Goal: Transaction & Acquisition: Purchase product/service

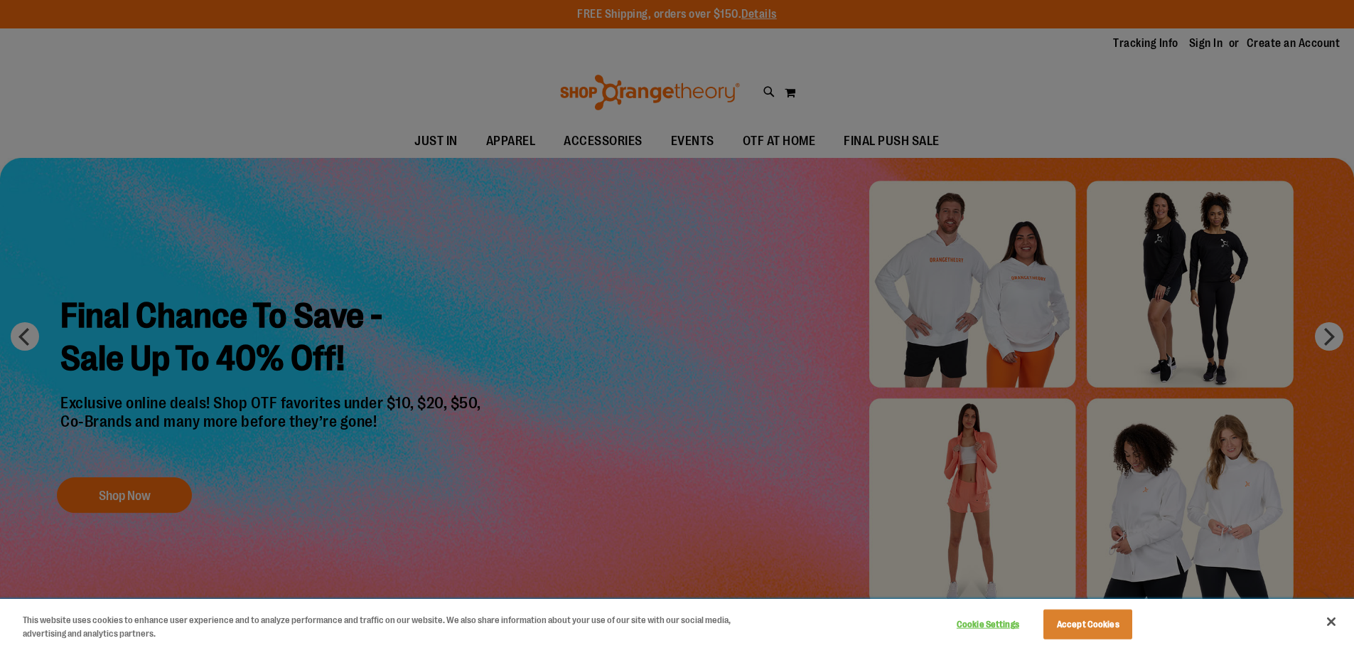
click at [1101, 609] on div "Cookie Settings Accept Cookies" at bounding box center [1042, 623] width 198 height 46
click at [1101, 624] on button "Accept Cookies" at bounding box center [1088, 624] width 89 height 30
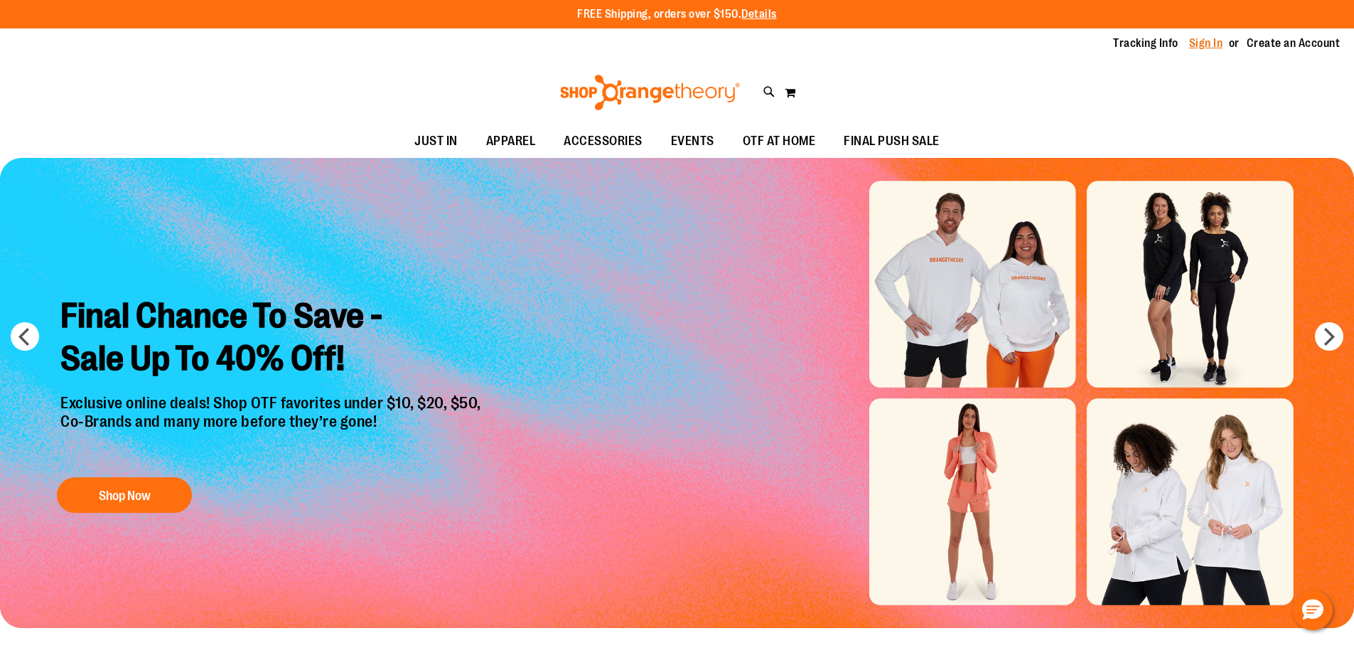
click at [1217, 53] on div "Tracking Info Sign In Return to Procurement Create an Account" at bounding box center [677, 43] width 1354 height 31
click at [1216, 49] on link "Sign In" at bounding box center [1206, 44] width 34 height 16
click at [1214, 48] on link "Sign In" at bounding box center [1206, 44] width 34 height 16
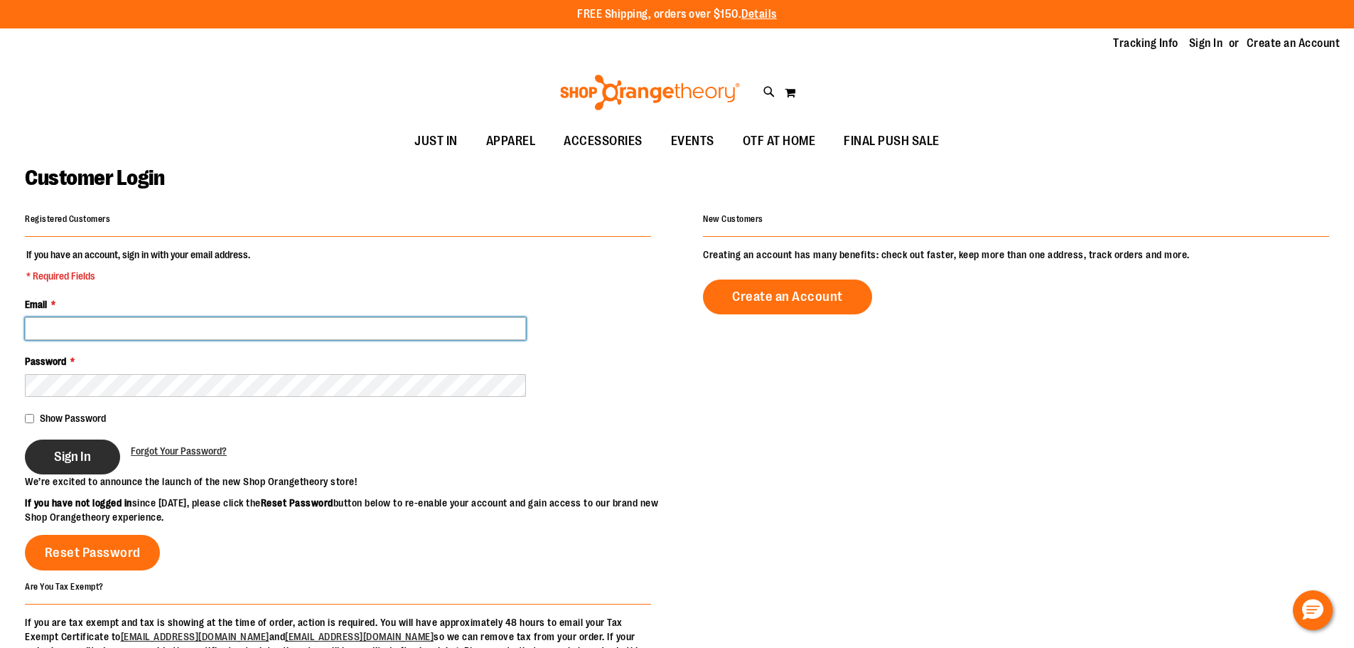
type input "**********"
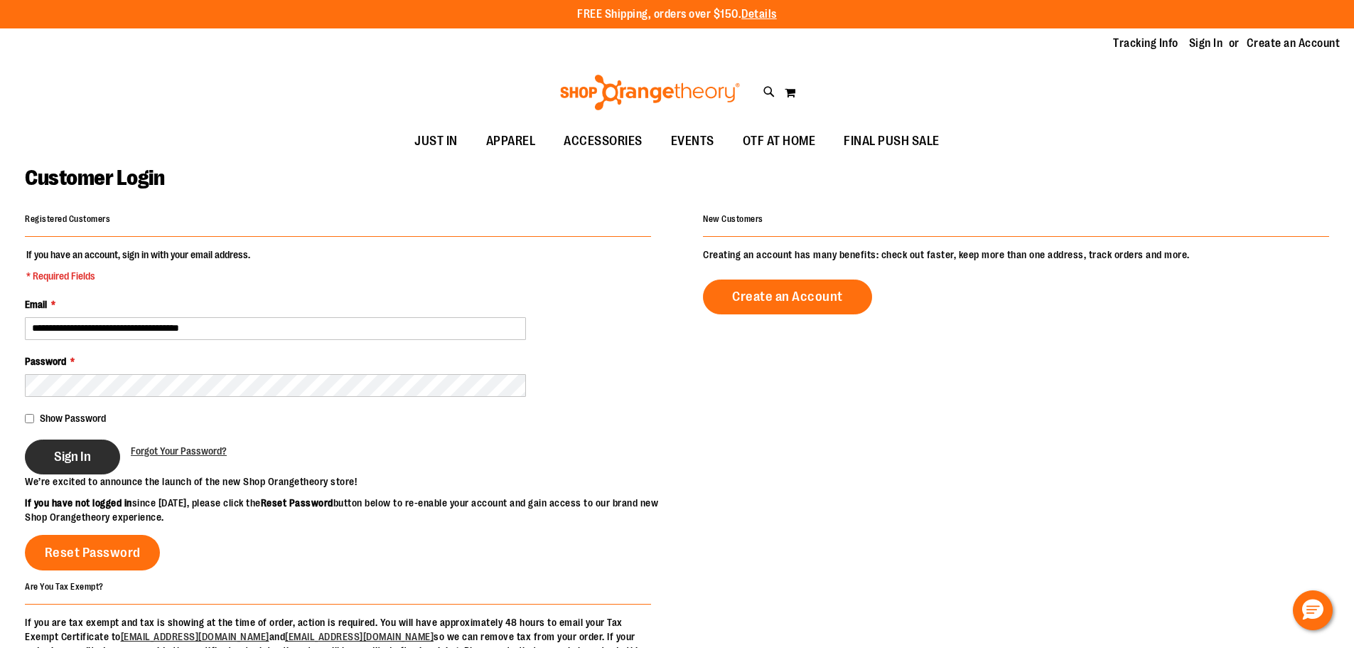
type input "**********"
click at [83, 449] on span "Sign In" at bounding box center [72, 457] width 37 height 16
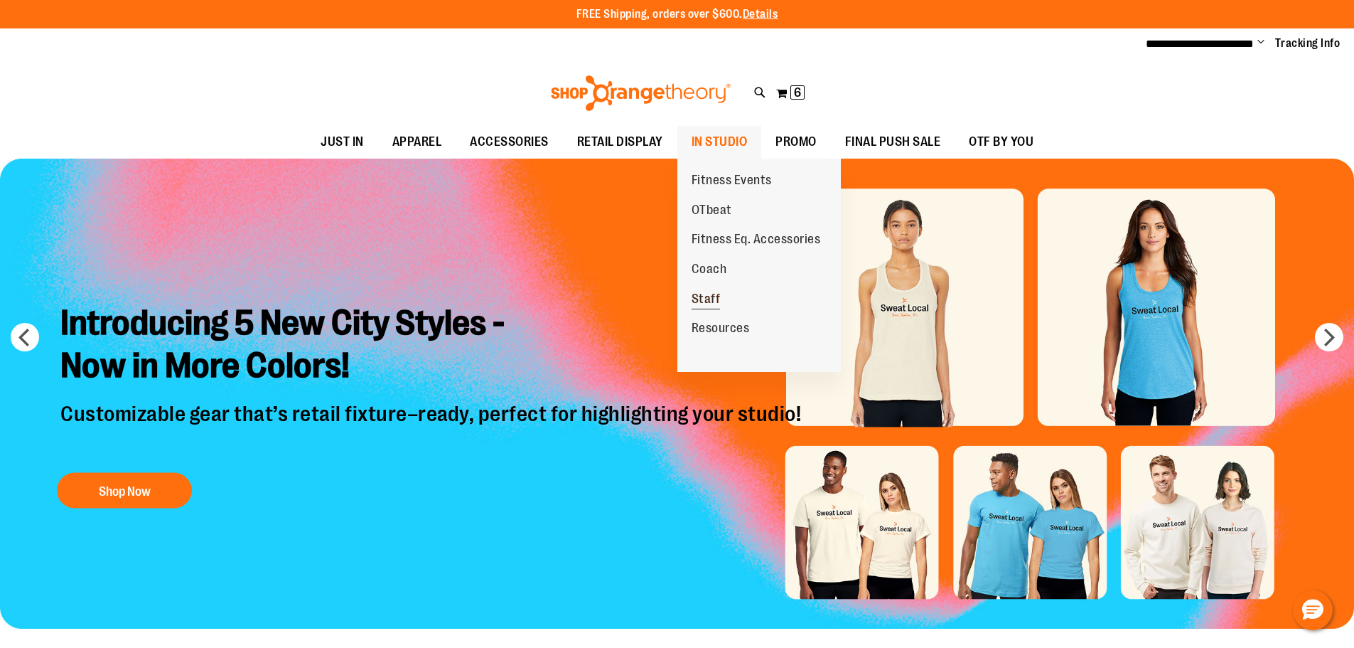
type input "**********"
click at [722, 303] on link "Staff" at bounding box center [707, 299] width 58 height 30
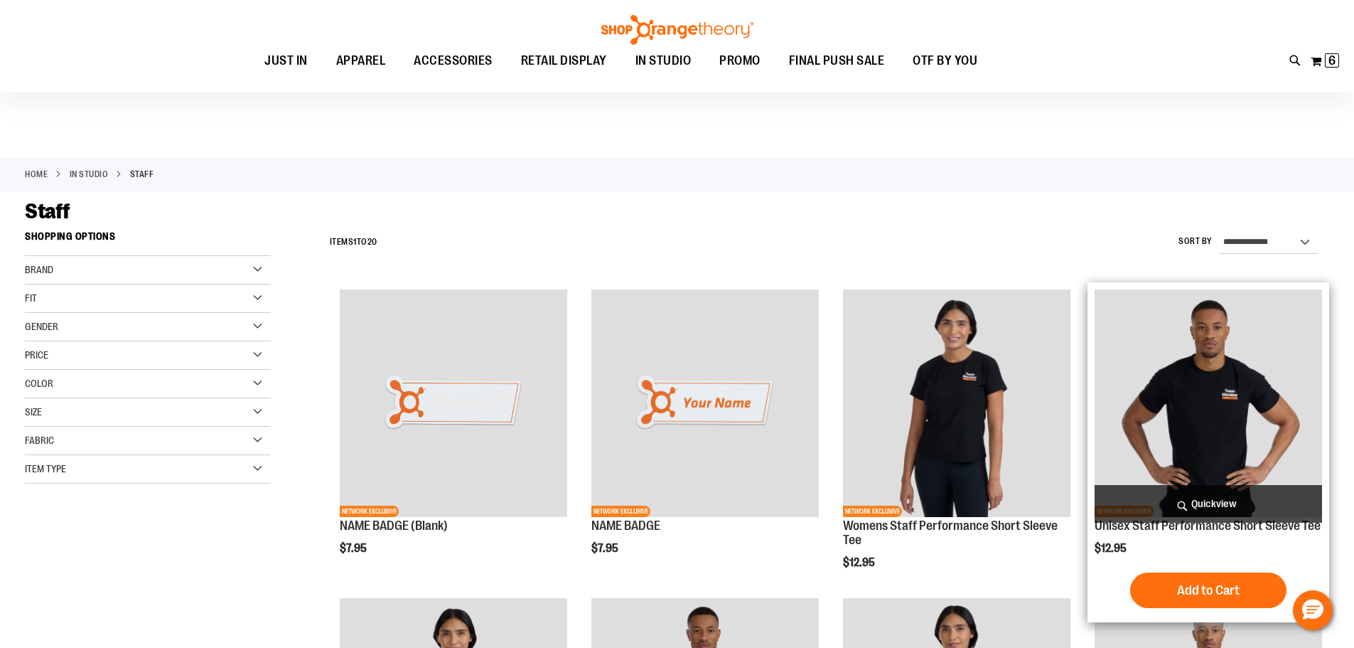
scroll to position [284, 0]
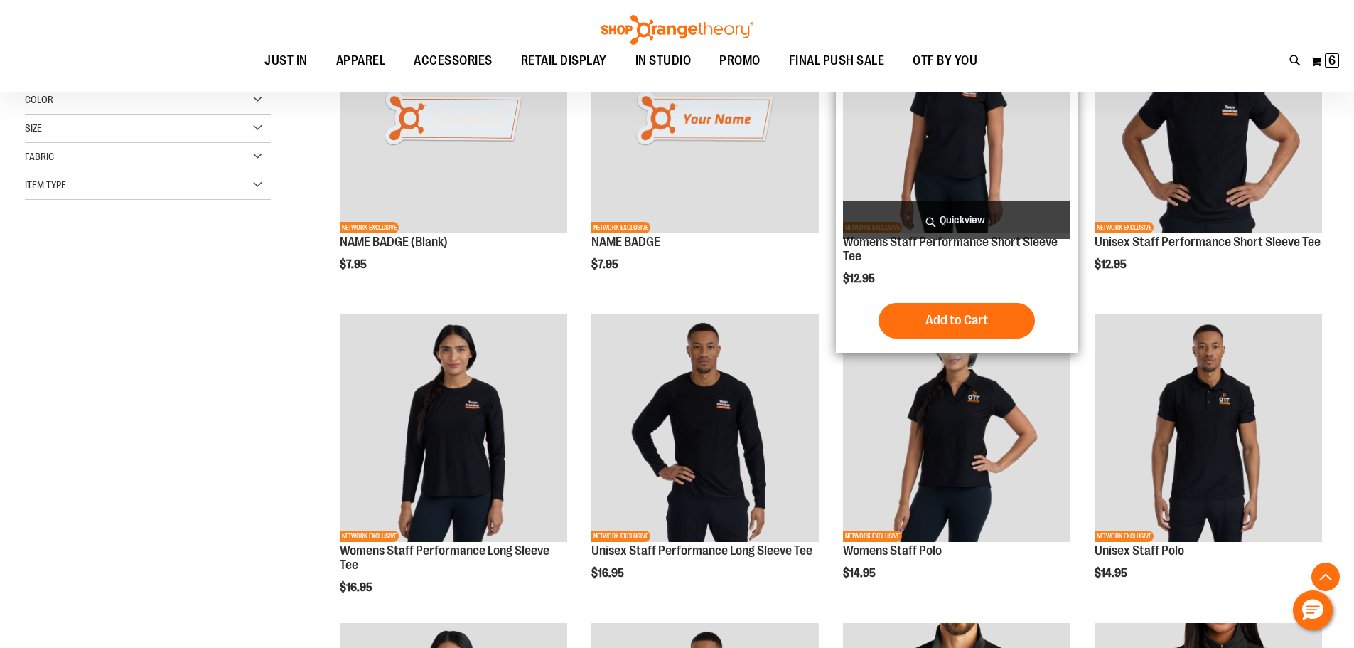
type input "**********"
click at [961, 258] on h2 "Womens Staff Performance Short Sleeve Tee" at bounding box center [957, 249] width 228 height 28
click at [963, 240] on link "Womens Staff Performance Short Sleeve Tee" at bounding box center [950, 249] width 215 height 28
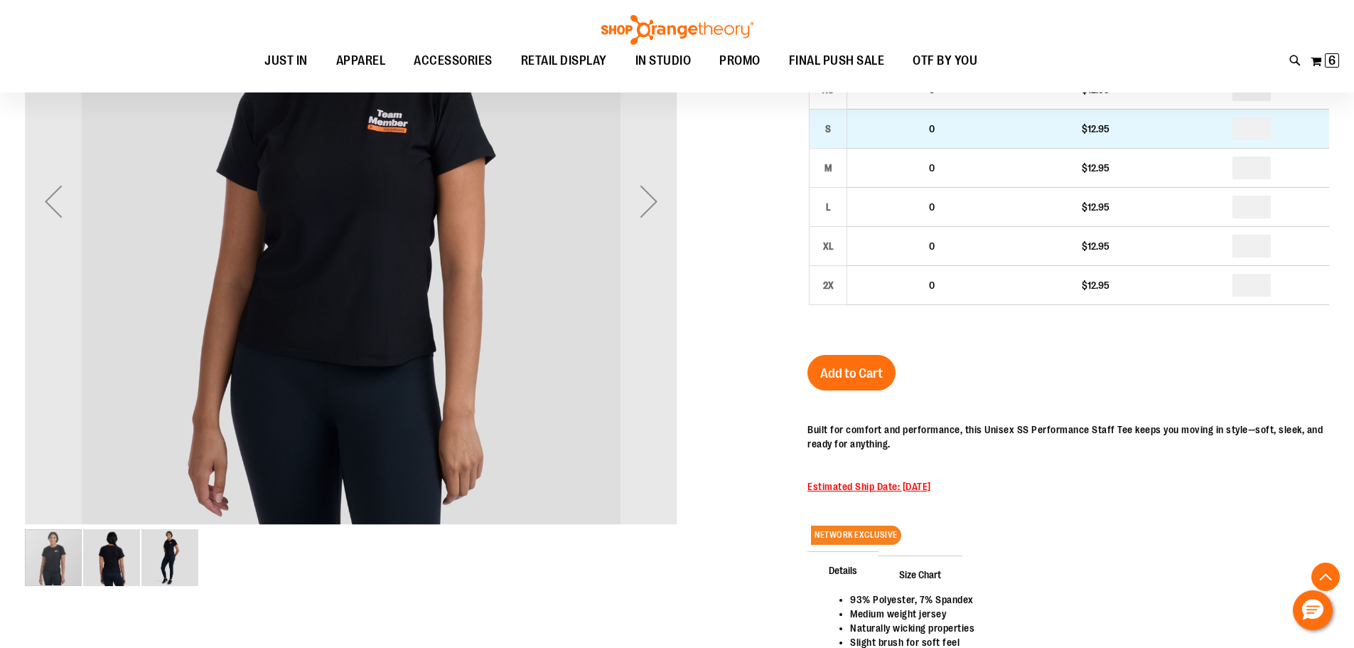
scroll to position [568, 0]
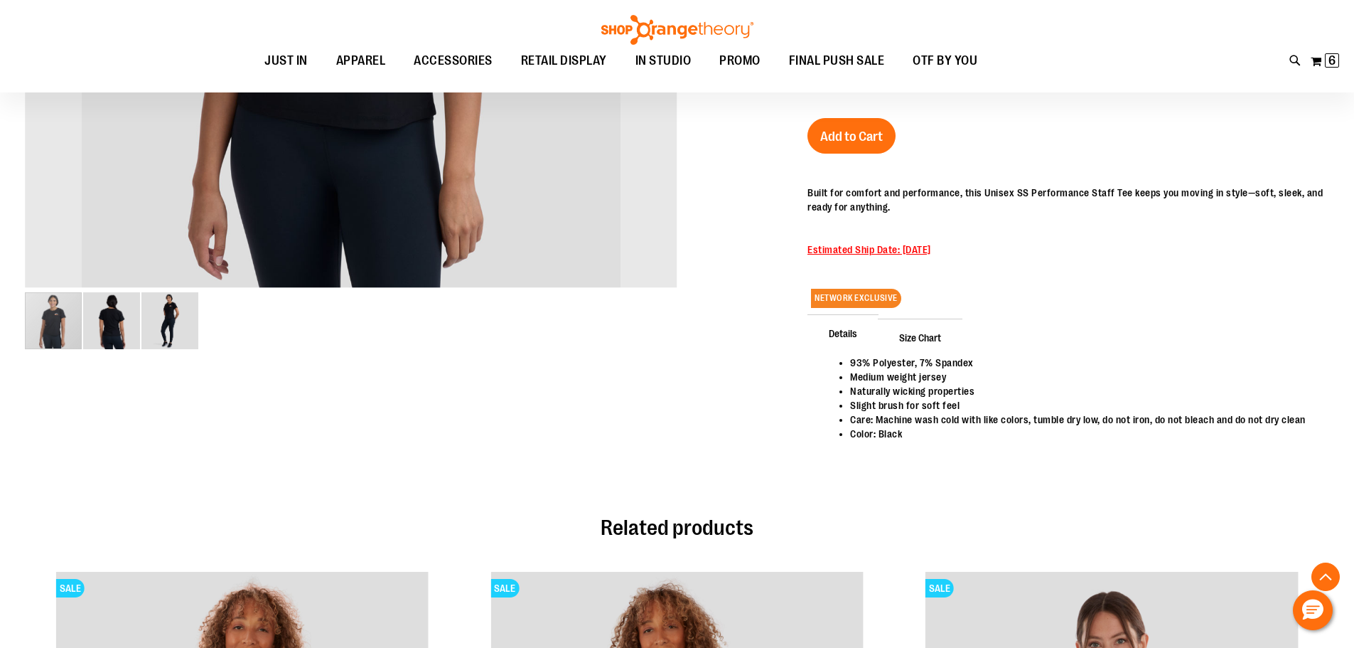
type input "**********"
click at [931, 254] on span "Estimated Ship Date: 01/07/2025" at bounding box center [870, 249] width 124 height 11
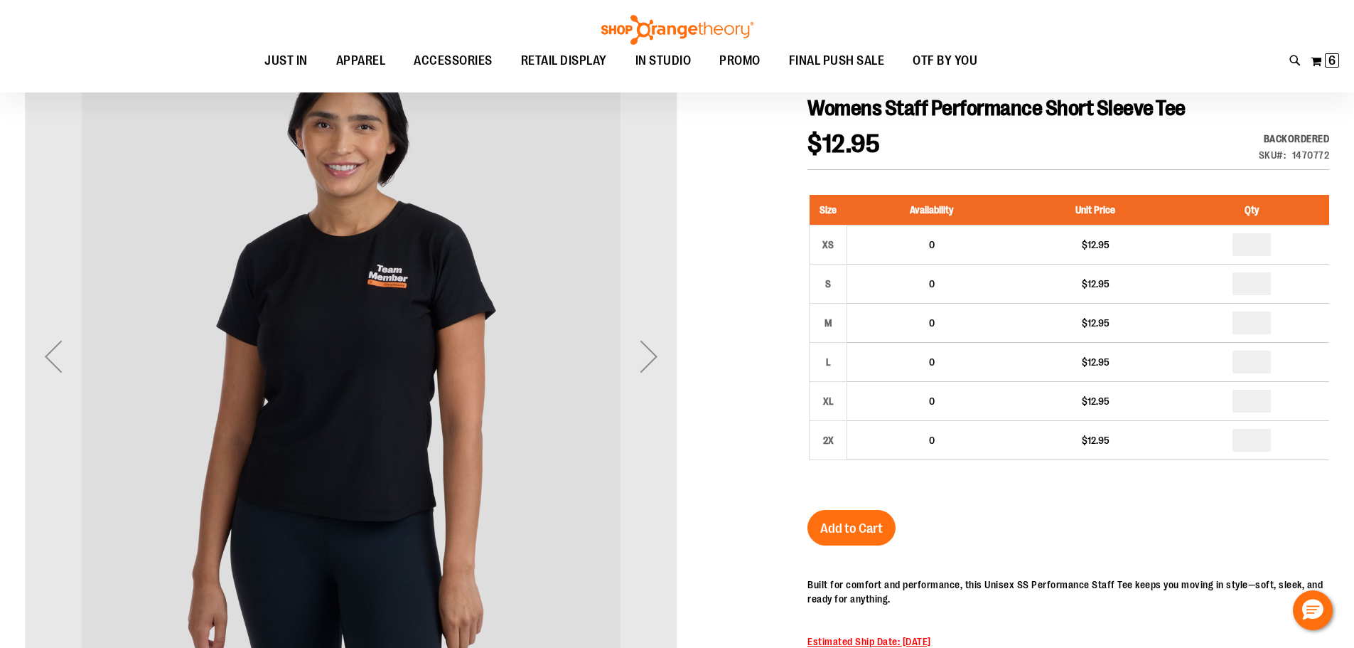
scroll to position [141, 0]
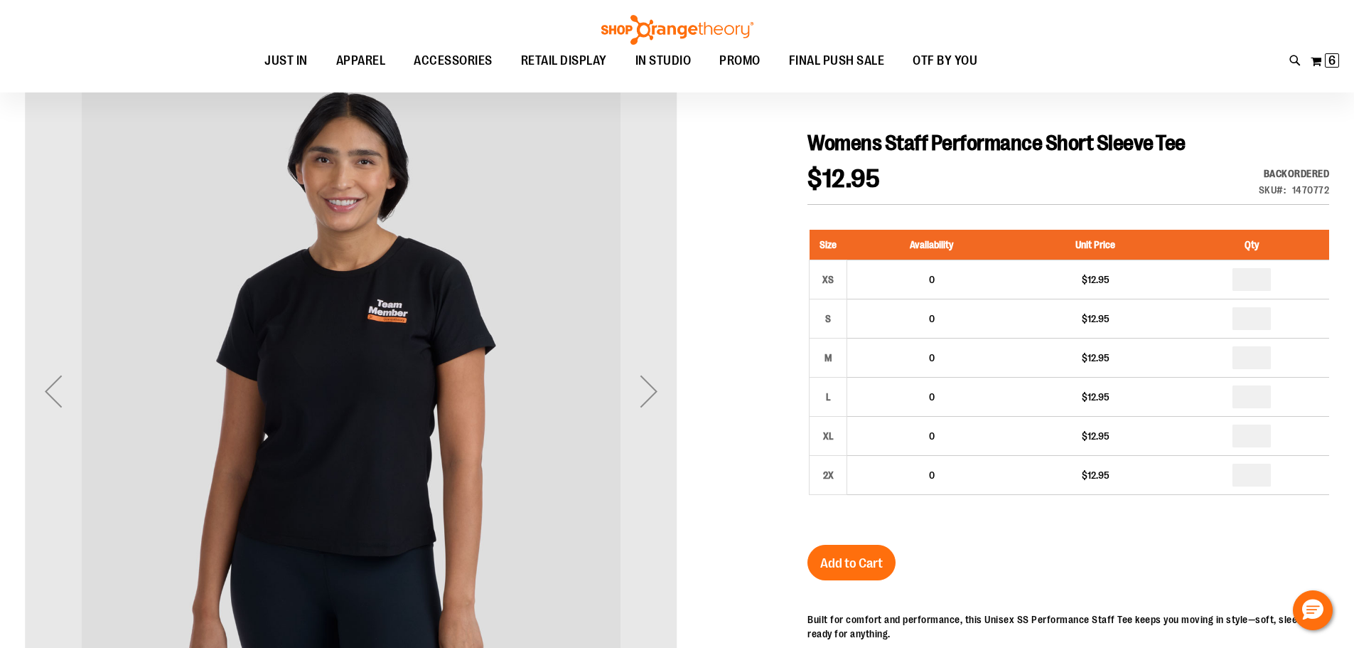
click at [1306, 170] on div "Backordered" at bounding box center [1294, 173] width 71 height 14
click at [899, 159] on div "Womens Staff Performance Short Sleeve Tee $12.95 Backordered Only %1 left SKU 1…" at bounding box center [1069, 527] width 522 height 795
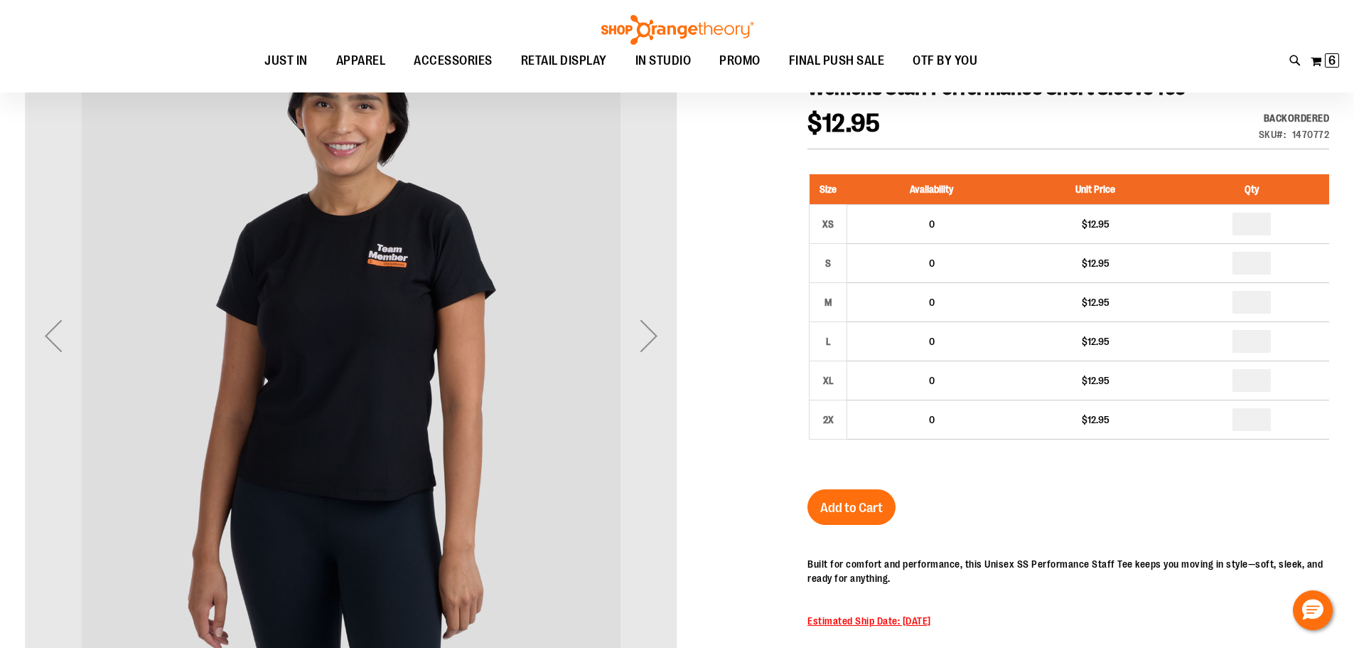
scroll to position [213, 0]
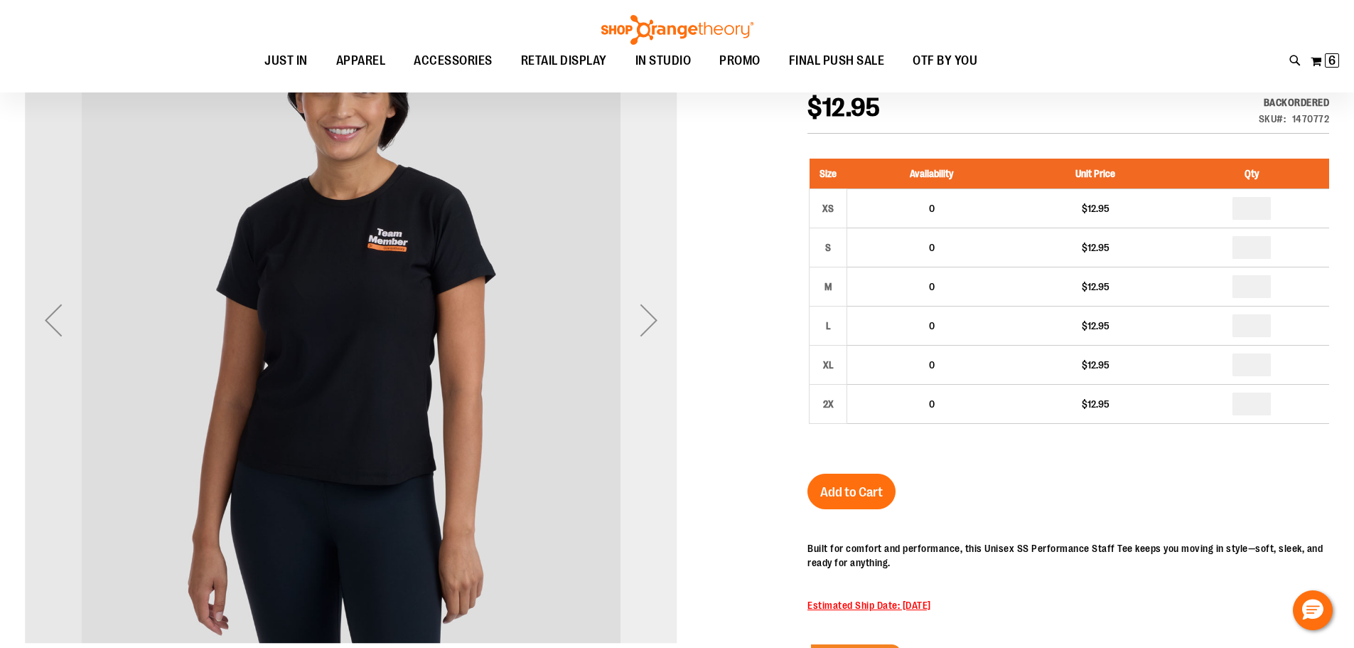
click at [661, 333] on div "Next" at bounding box center [649, 320] width 57 height 57
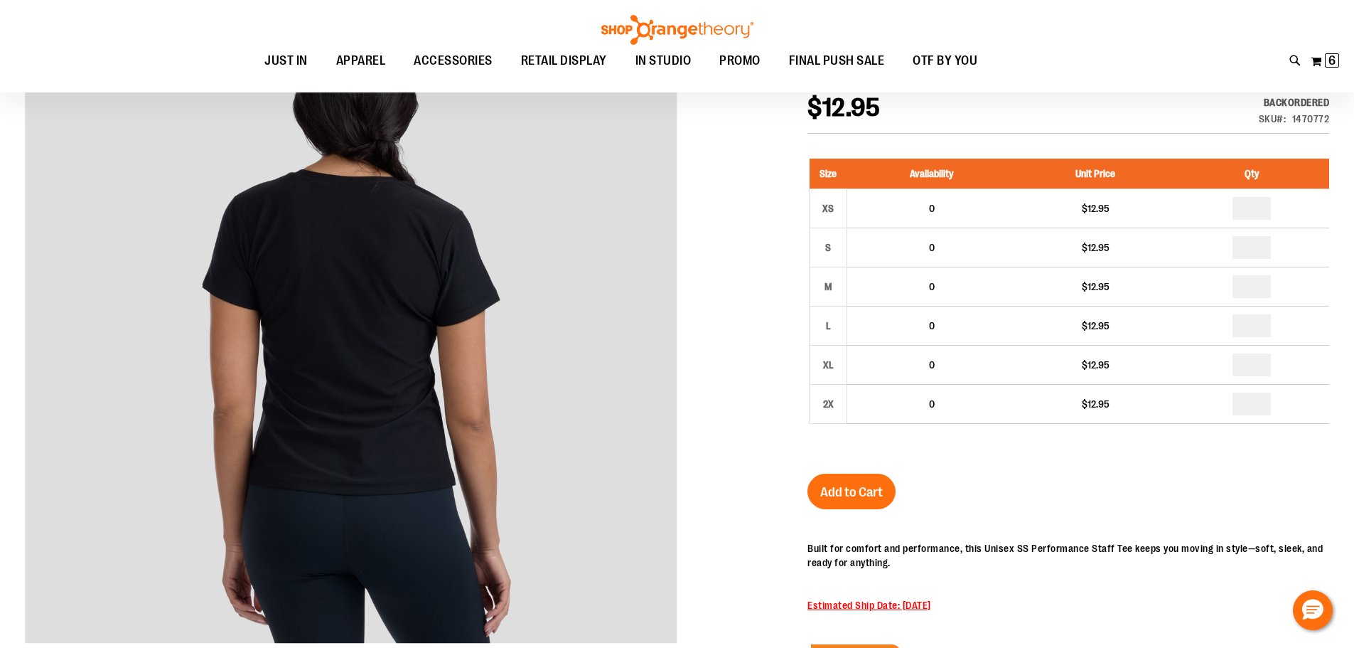
click at [693, 292] on div at bounding box center [677, 424] width 1305 height 860
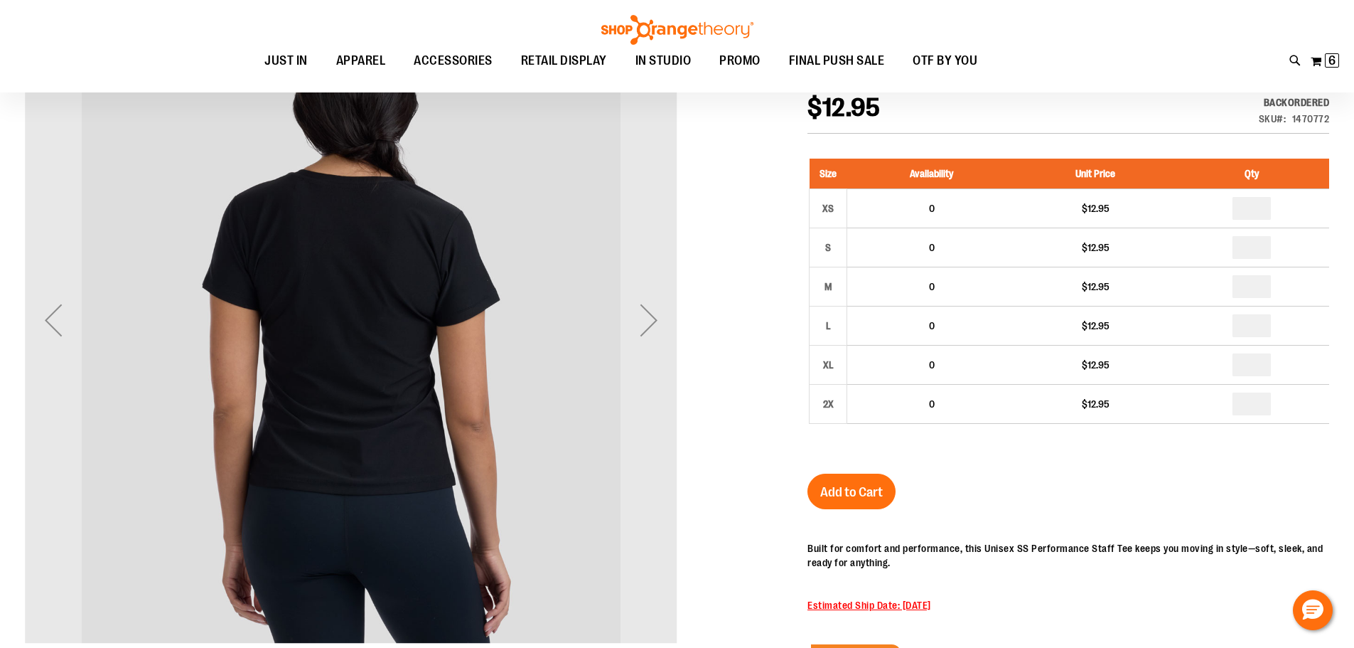
click at [658, 294] on div "Next" at bounding box center [649, 320] width 57 height 57
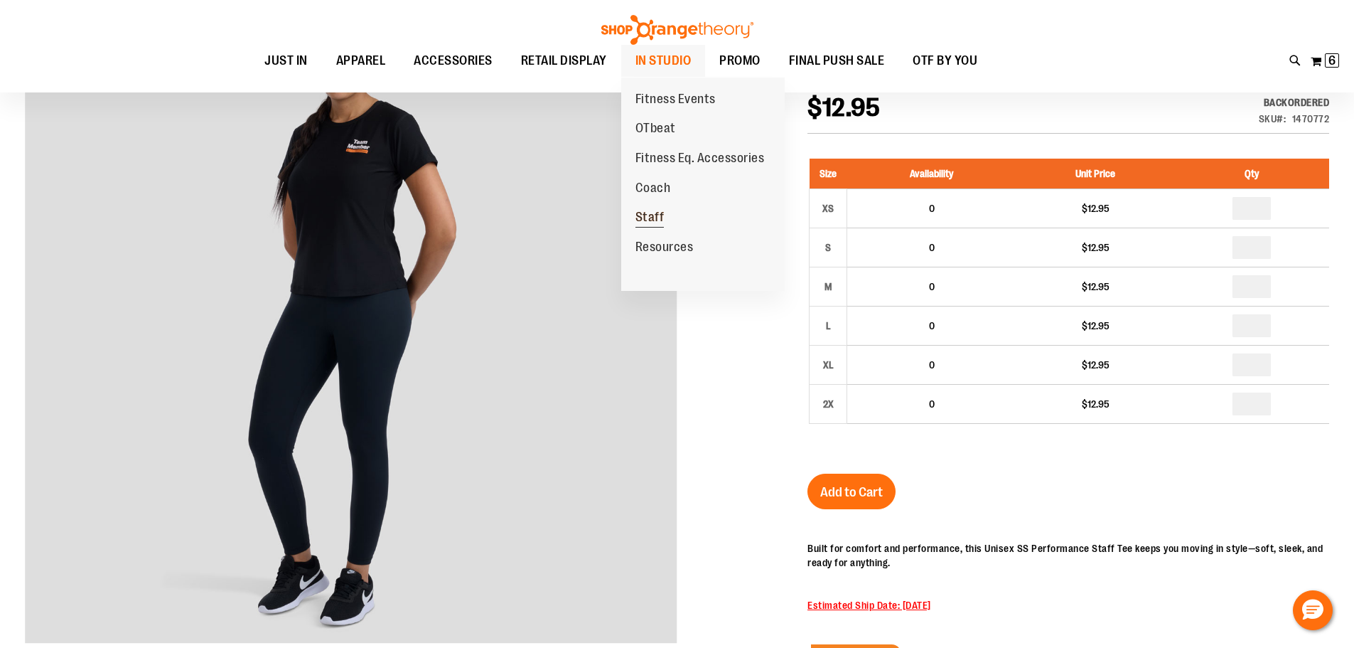
click at [659, 218] on span "Staff" at bounding box center [650, 219] width 29 height 18
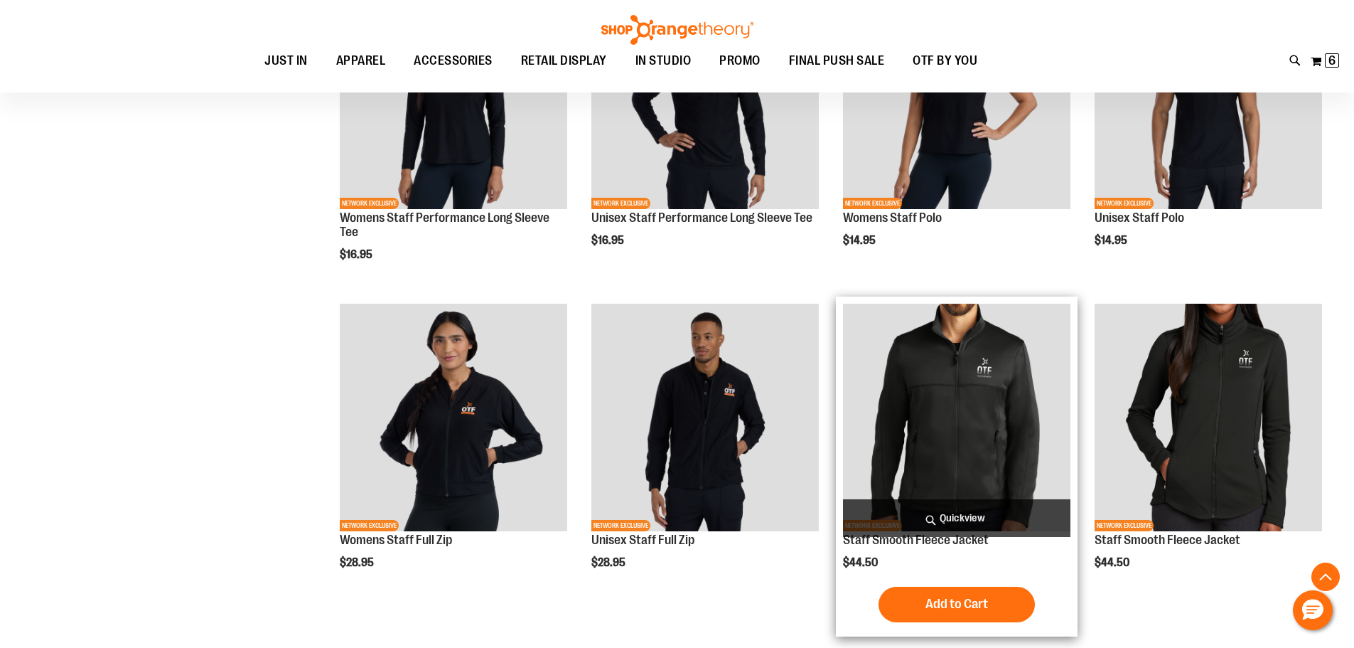
scroll to position [483, 0]
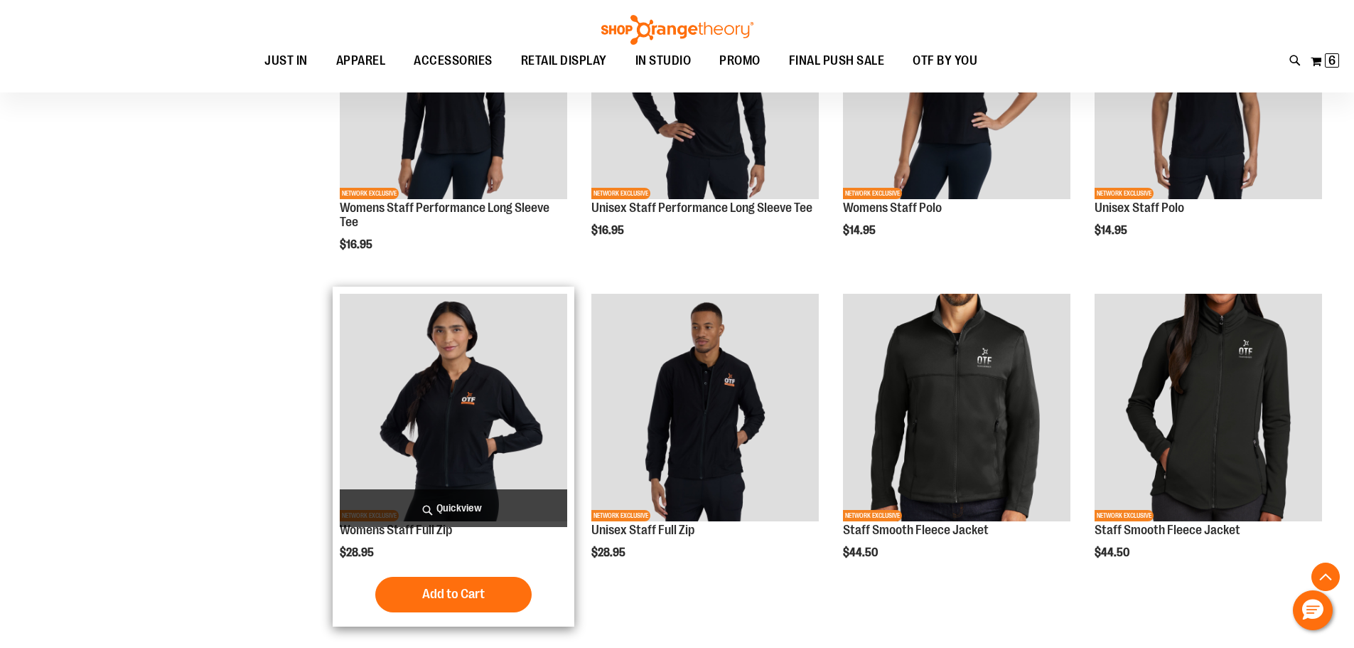
type input "**********"
click at [536, 385] on img "product" at bounding box center [454, 408] width 228 height 228
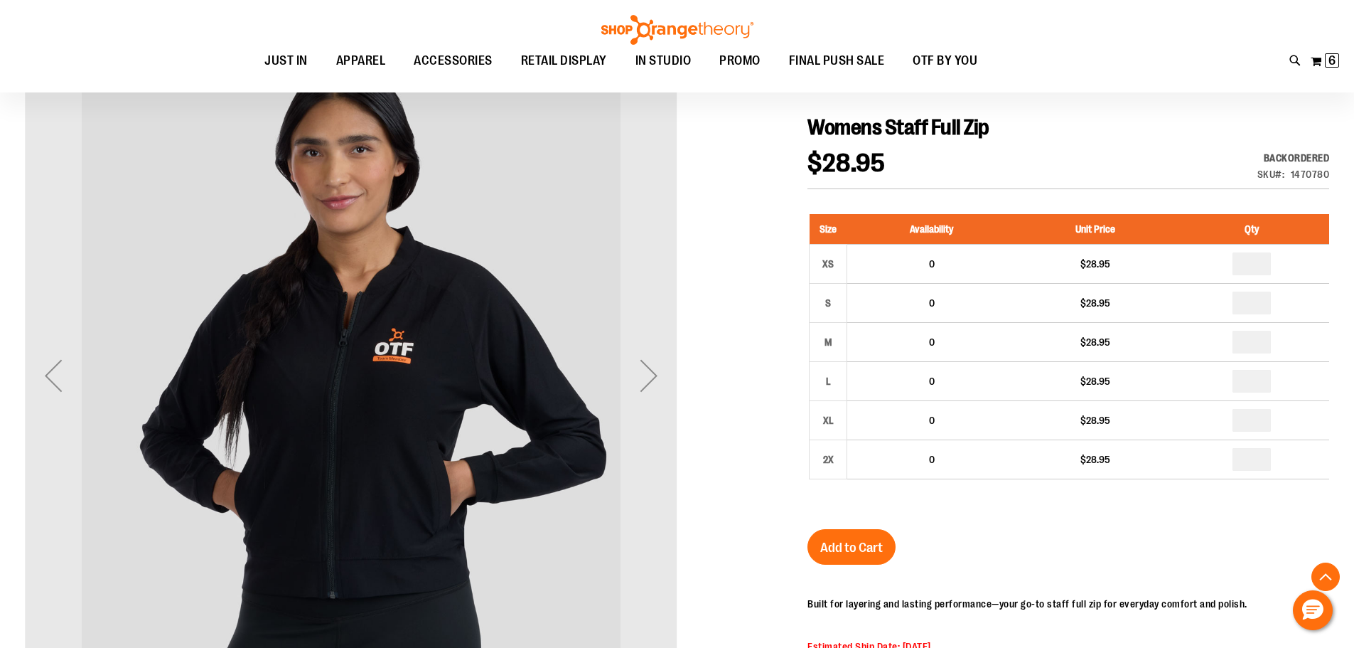
type input "**********"
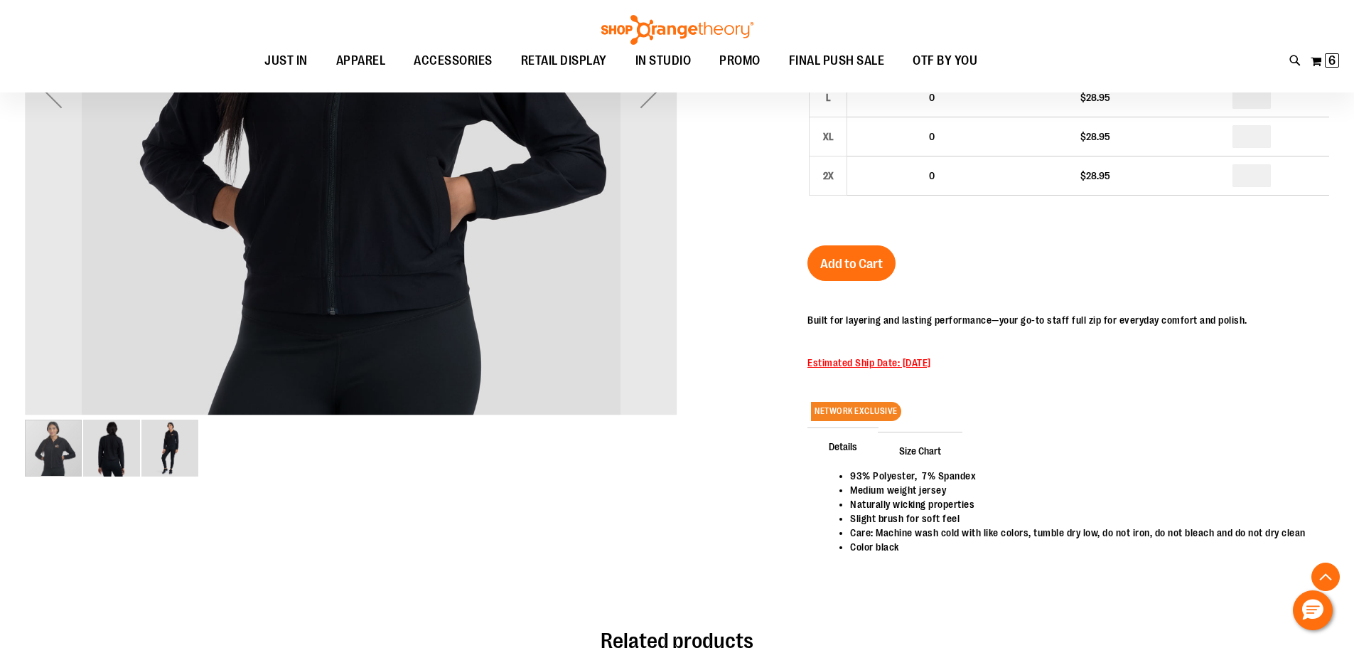
click at [679, 132] on div at bounding box center [677, 188] width 1305 height 846
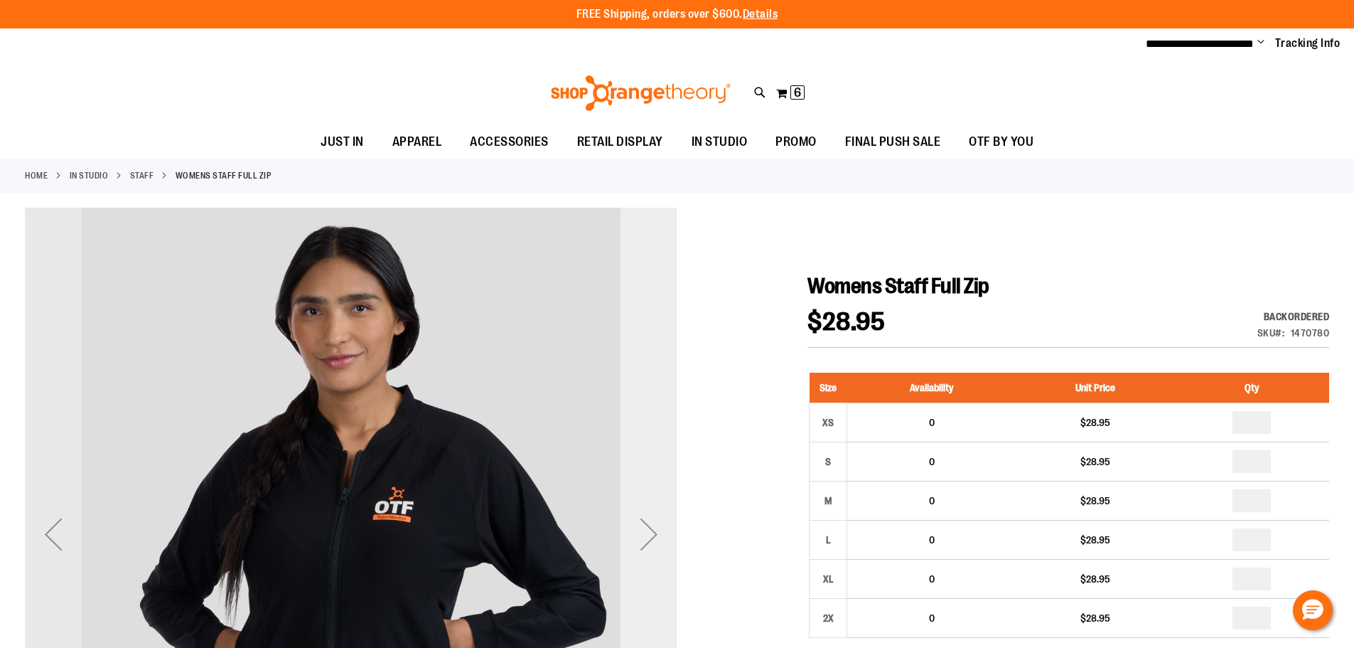
click at [634, 321] on div "Next" at bounding box center [649, 534] width 57 height 653
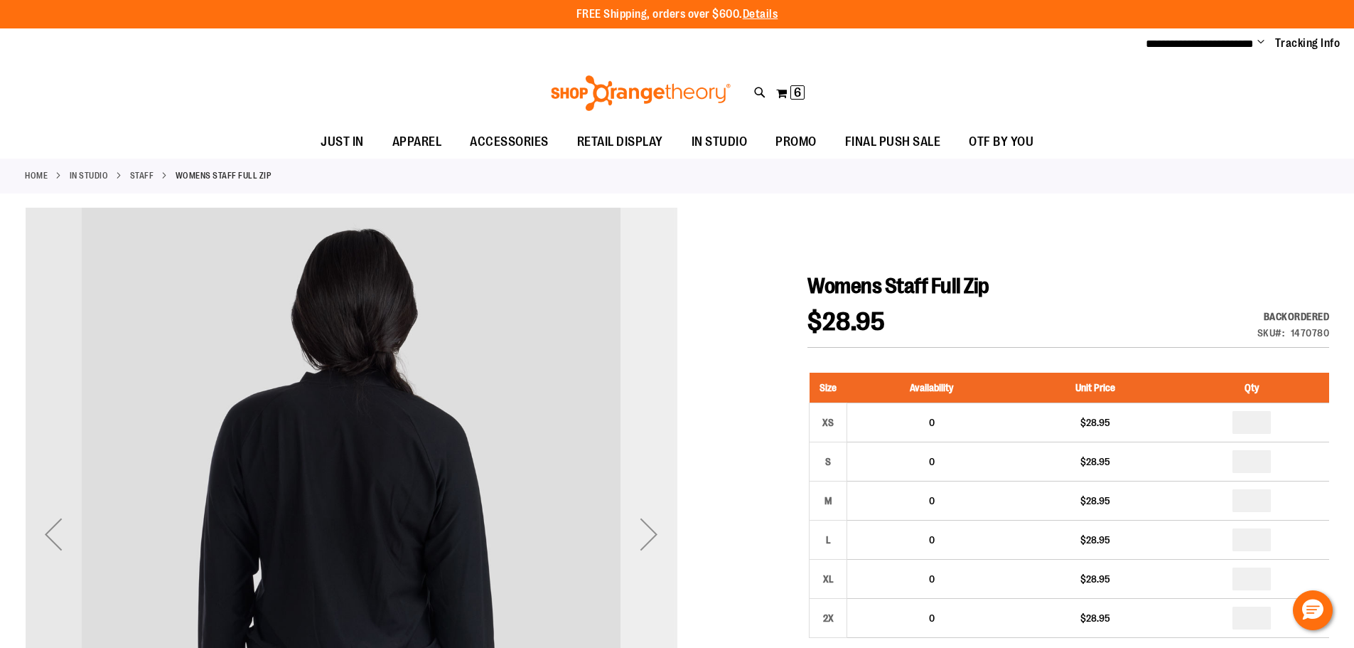
click at [634, 321] on div "Next" at bounding box center [649, 534] width 57 height 653
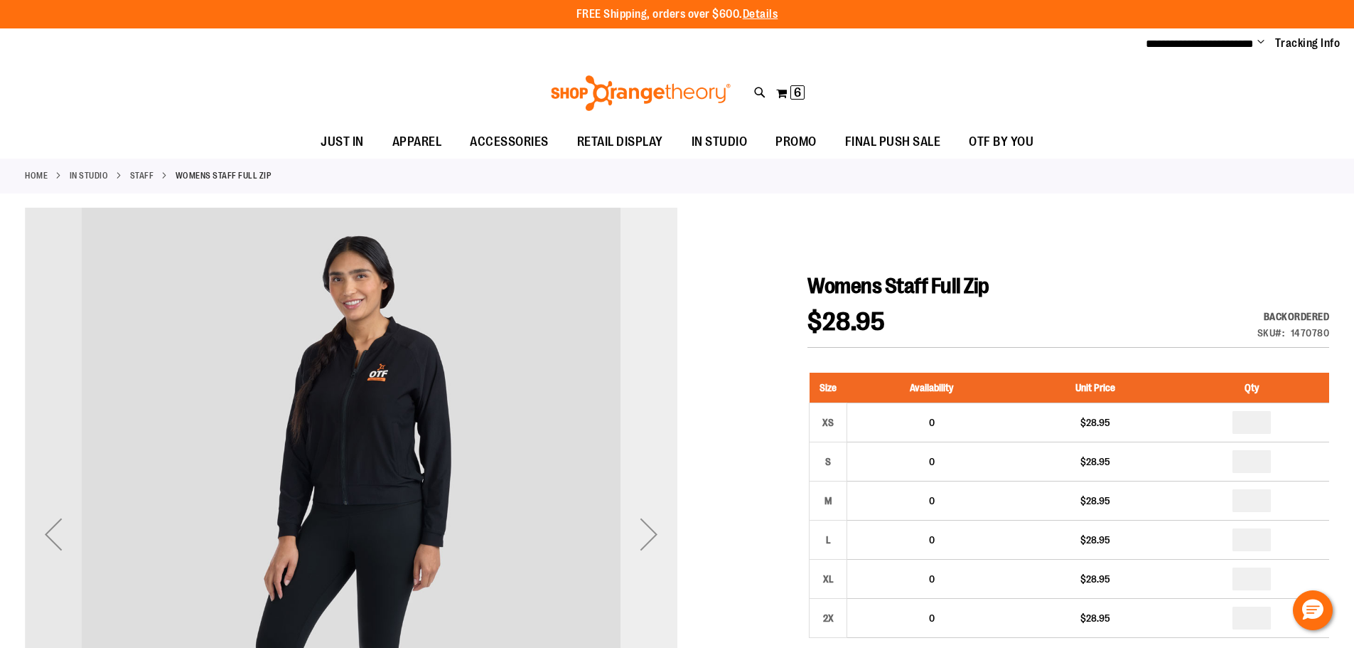
click at [634, 321] on div "Next" at bounding box center [649, 534] width 57 height 653
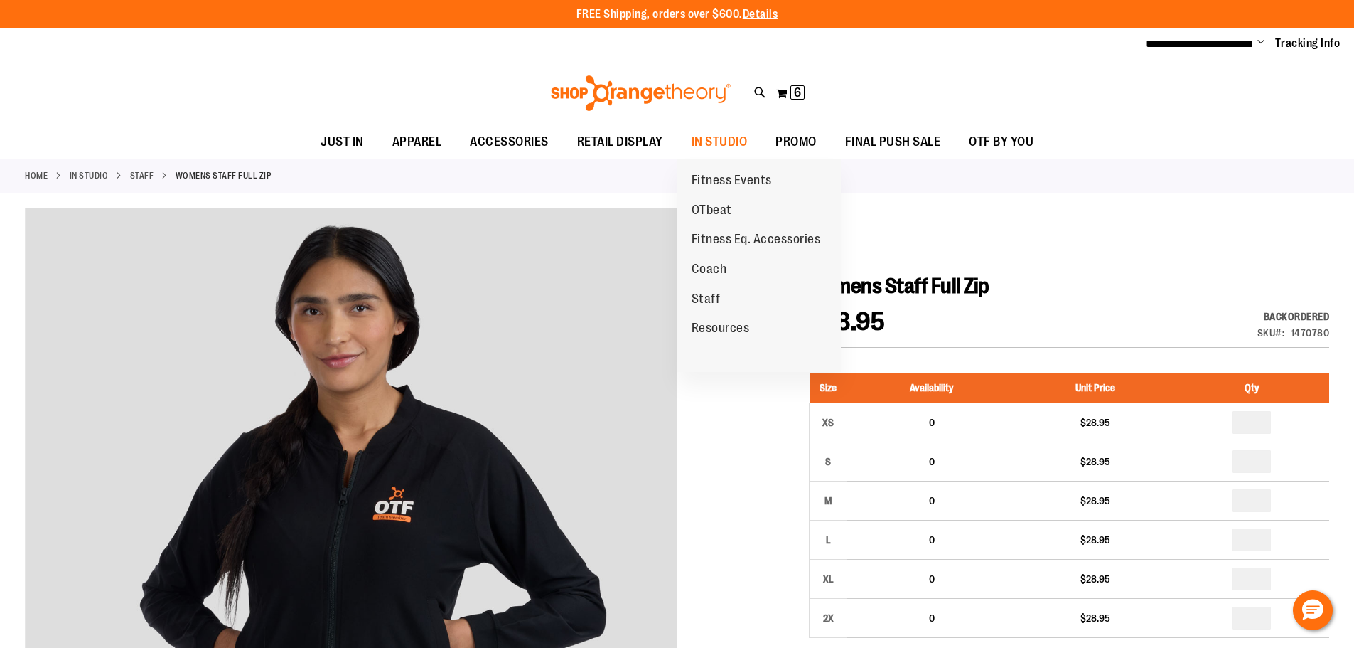
click at [713, 278] on span "Coach" at bounding box center [710, 271] width 36 height 18
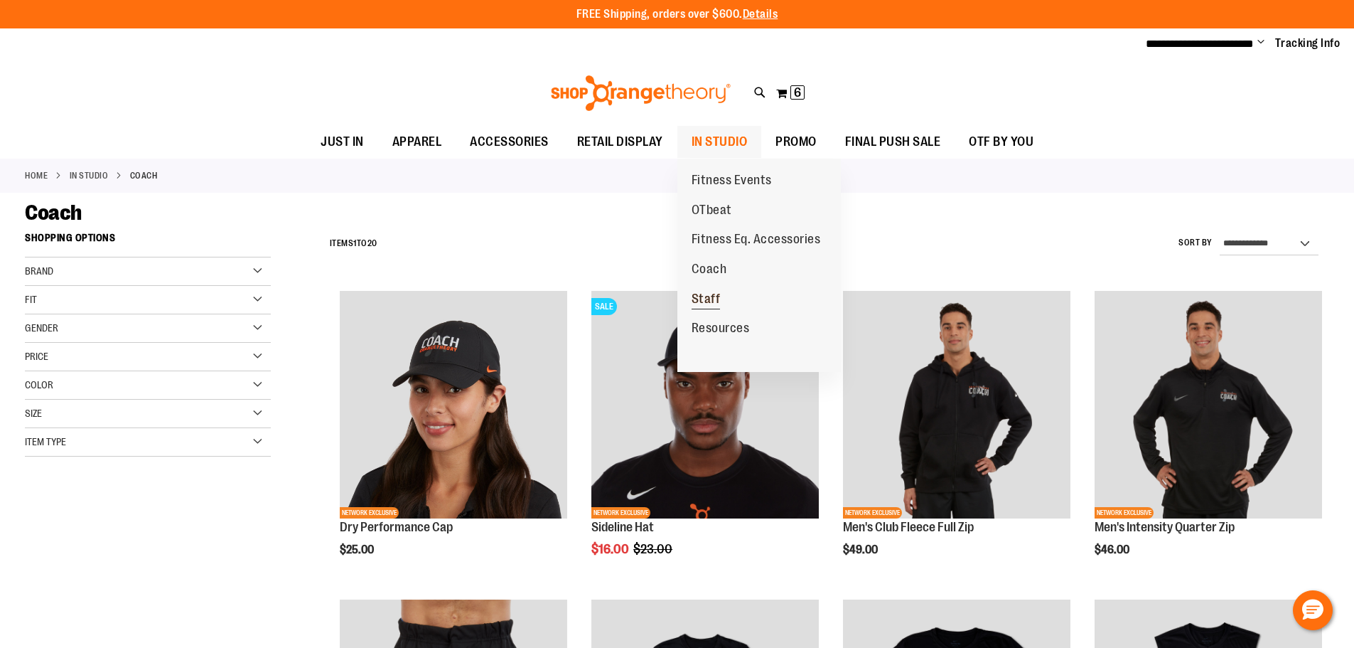
type input "**********"
click at [706, 306] on span "Staff" at bounding box center [706, 301] width 29 height 18
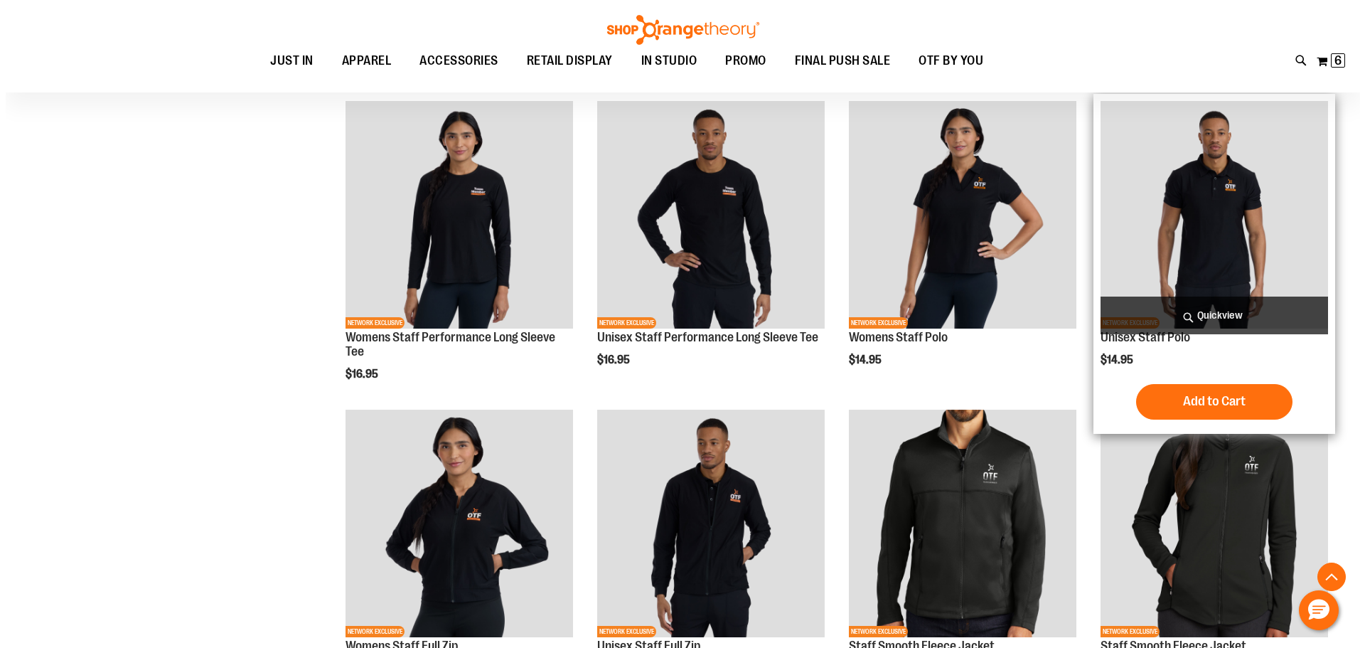
scroll to position [340, 0]
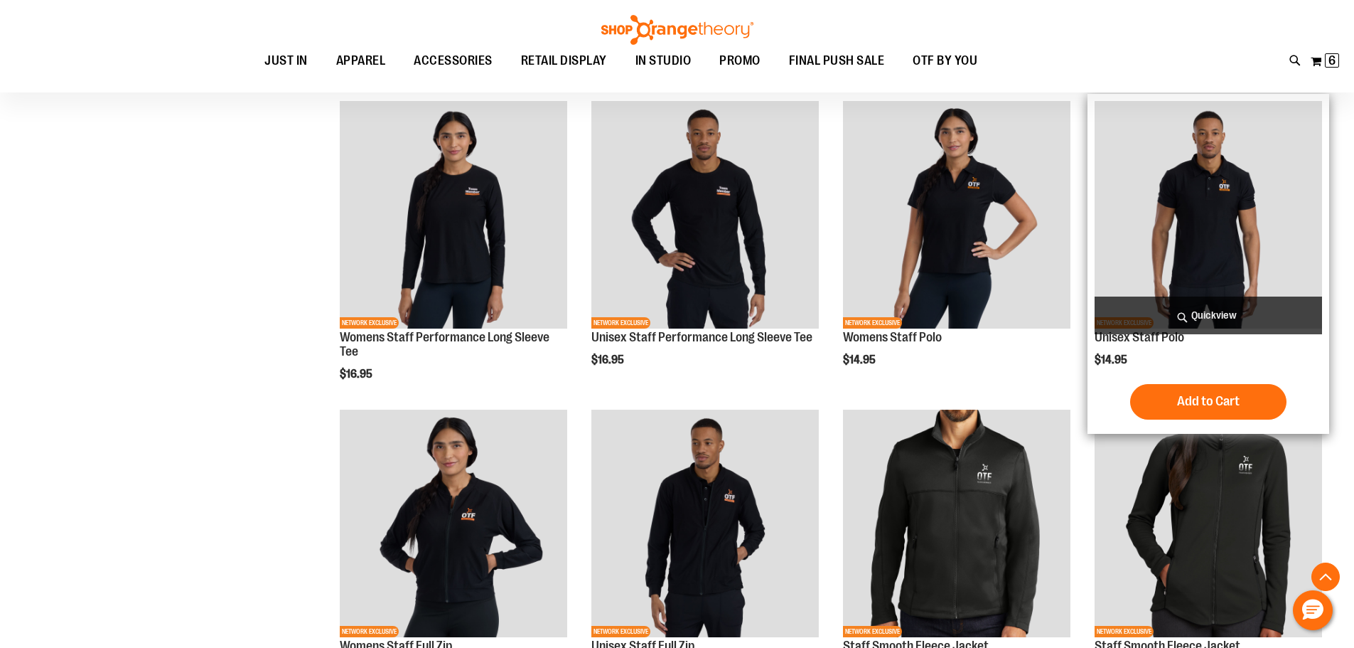
type input "**********"
click at [1253, 228] on img "product" at bounding box center [1209, 215] width 228 height 228
click at [1179, 314] on span "Quickview" at bounding box center [1209, 315] width 228 height 38
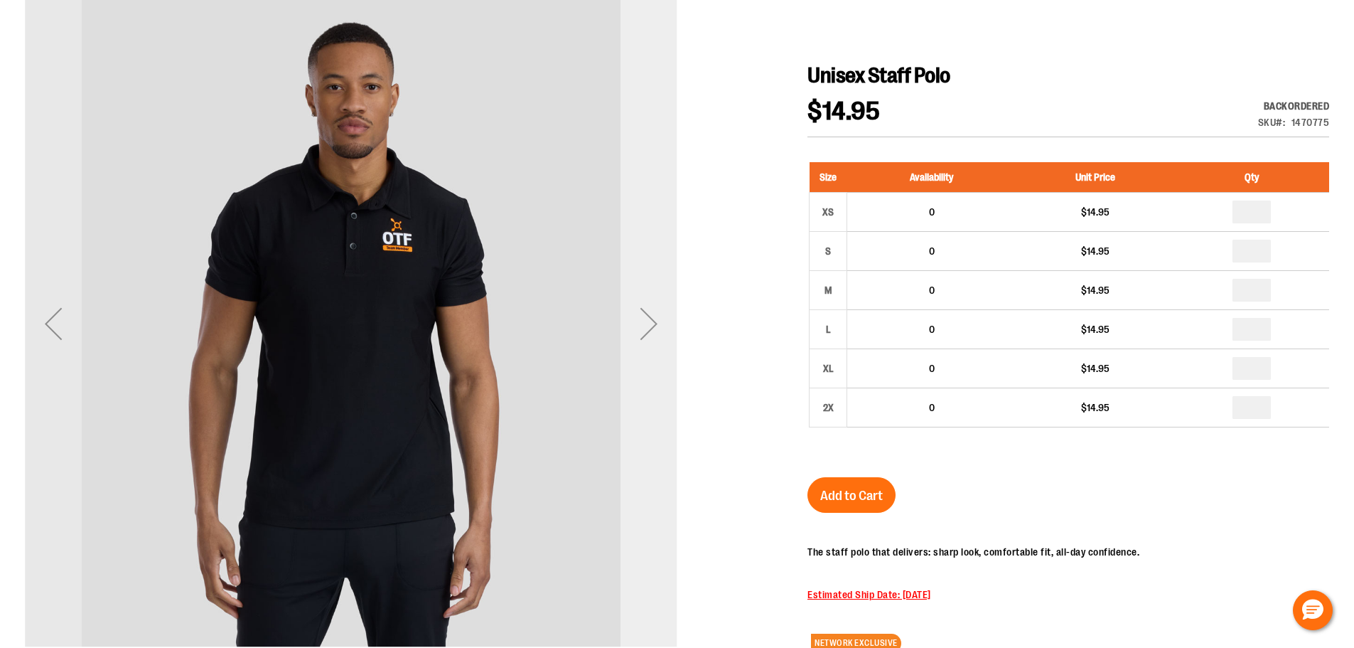
scroll to position [212, 0]
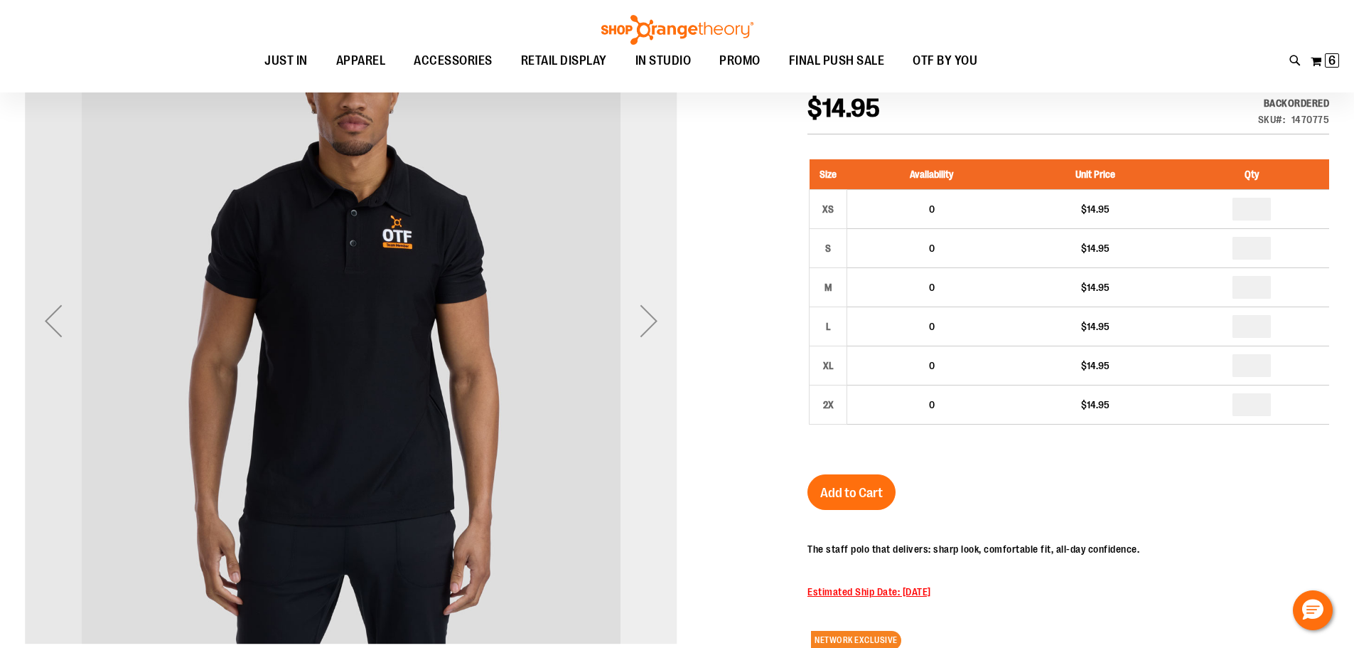
type input "**********"
click at [646, 388] on div "Next" at bounding box center [649, 320] width 57 height 653
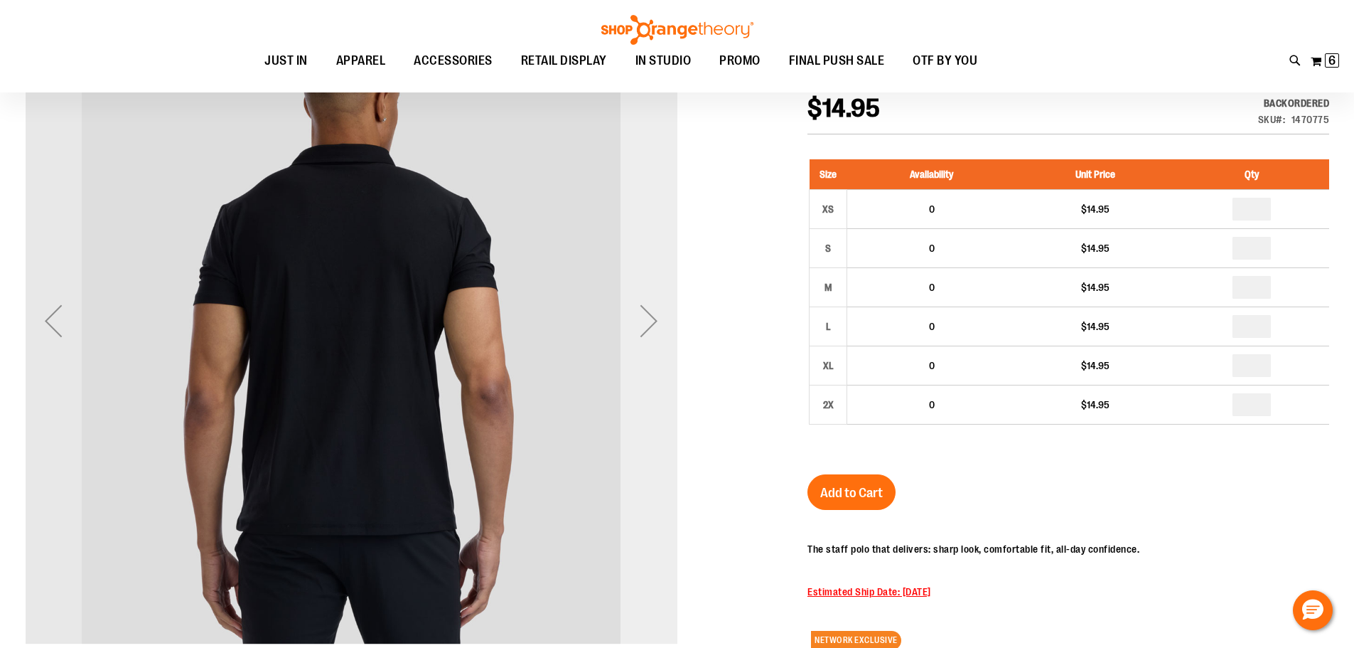
click at [646, 388] on div "Next" at bounding box center [649, 320] width 57 height 653
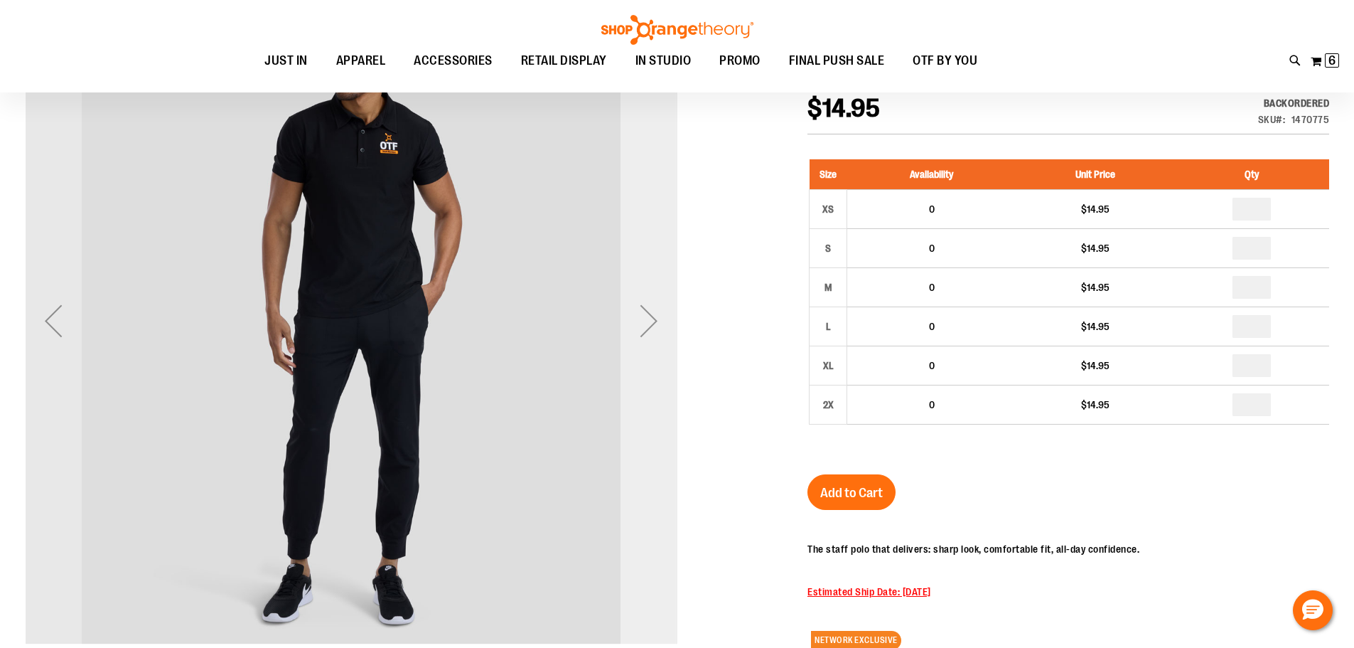
click at [646, 388] on div "Next" at bounding box center [649, 320] width 57 height 653
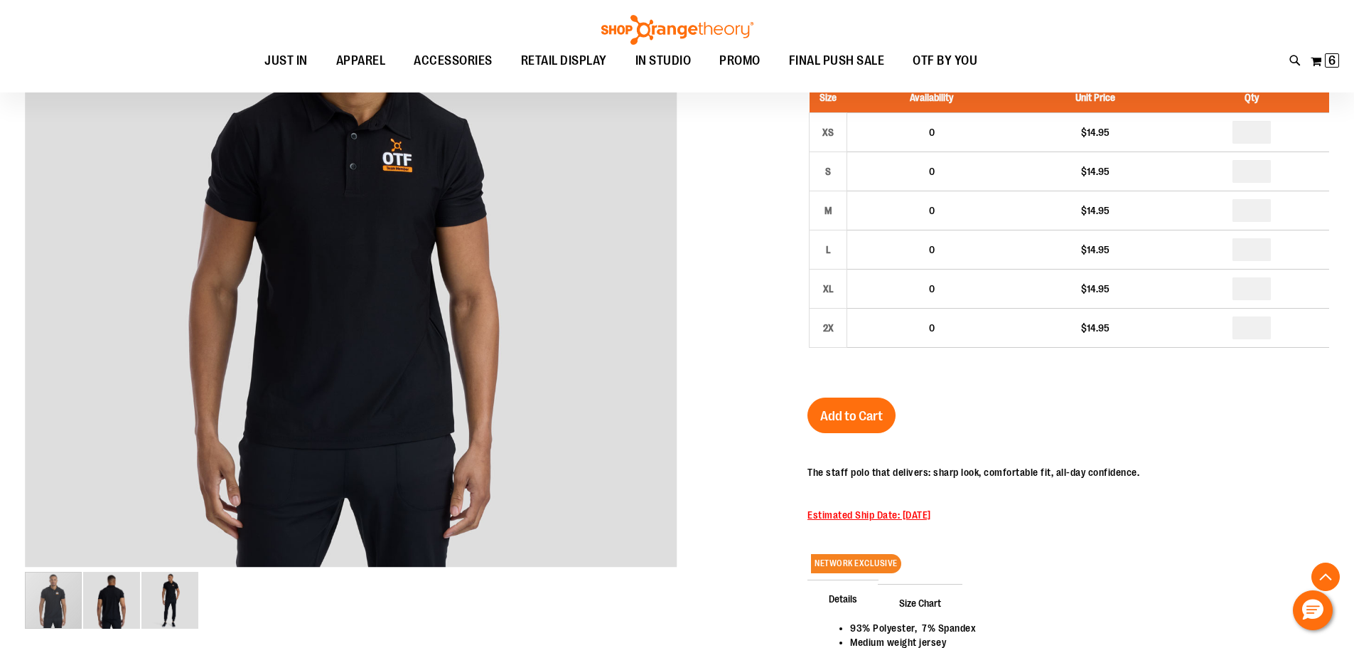
scroll to position [638, 0]
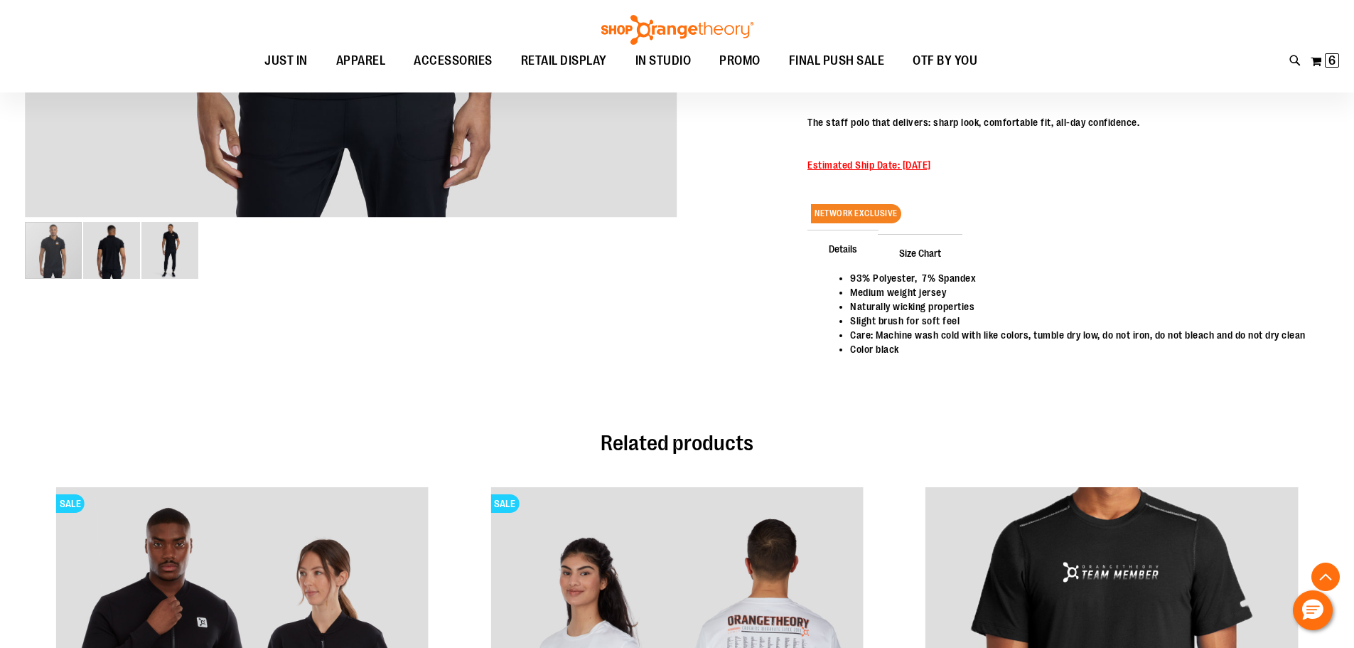
click at [888, 272] on li "93% Polyester, 7% Spandex" at bounding box center [1082, 278] width 465 height 14
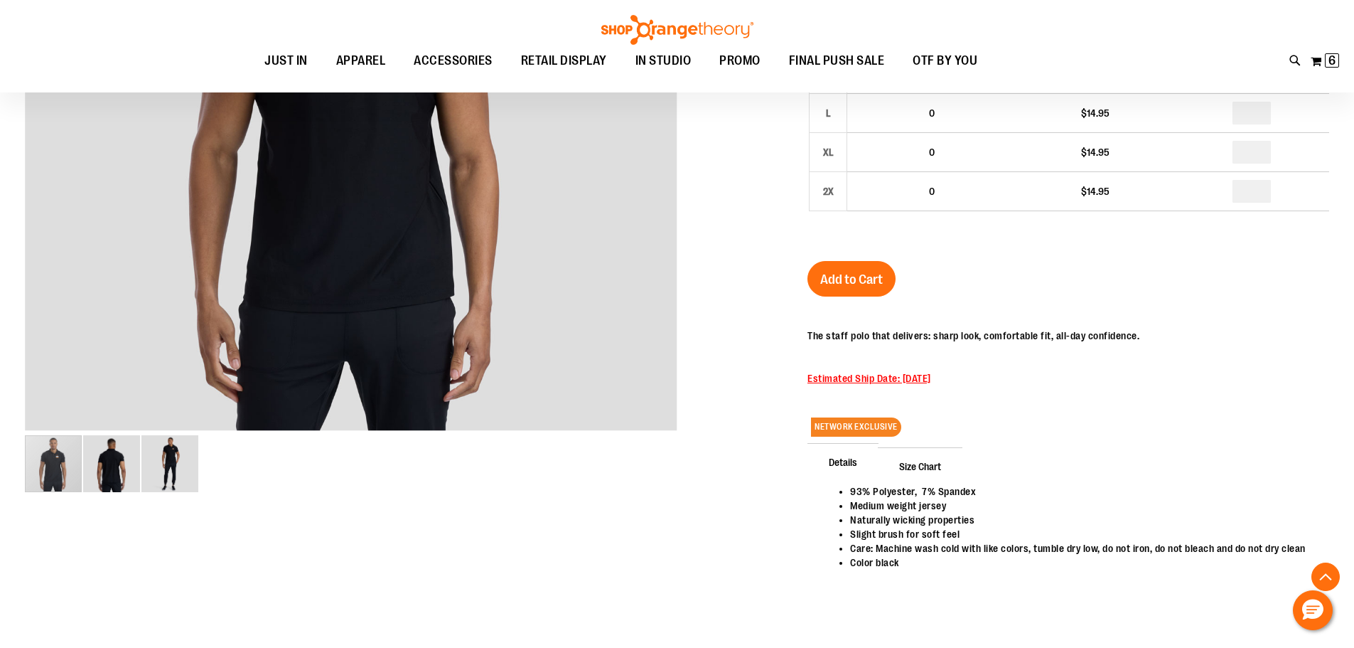
scroll to position [0, 0]
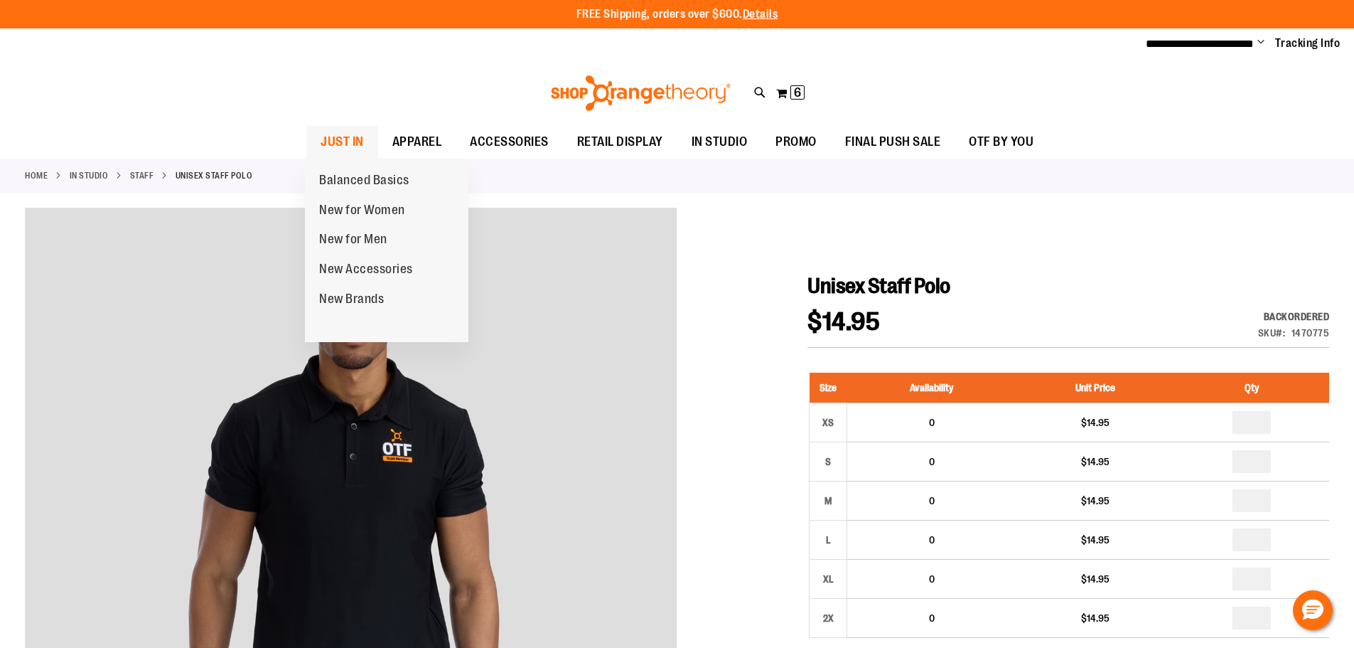
click at [348, 143] on span "JUST IN" at bounding box center [342, 142] width 43 height 32
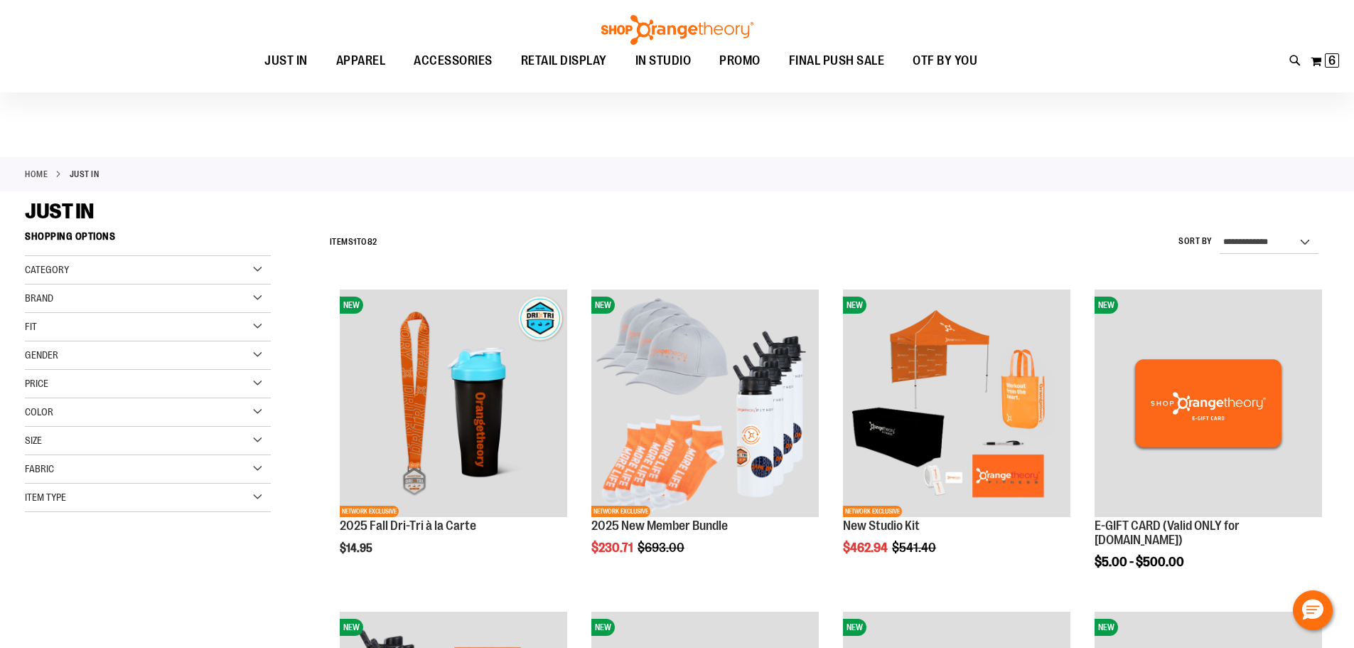
scroll to position [355, 0]
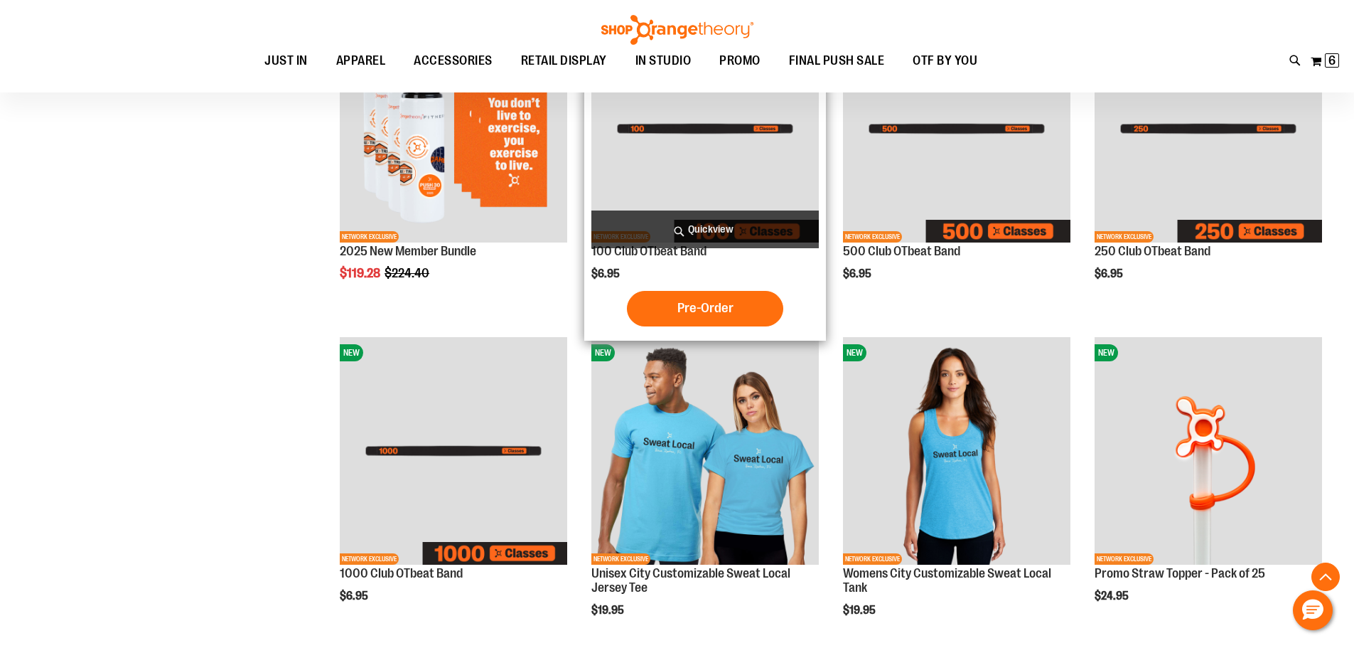
scroll to position [497, 0]
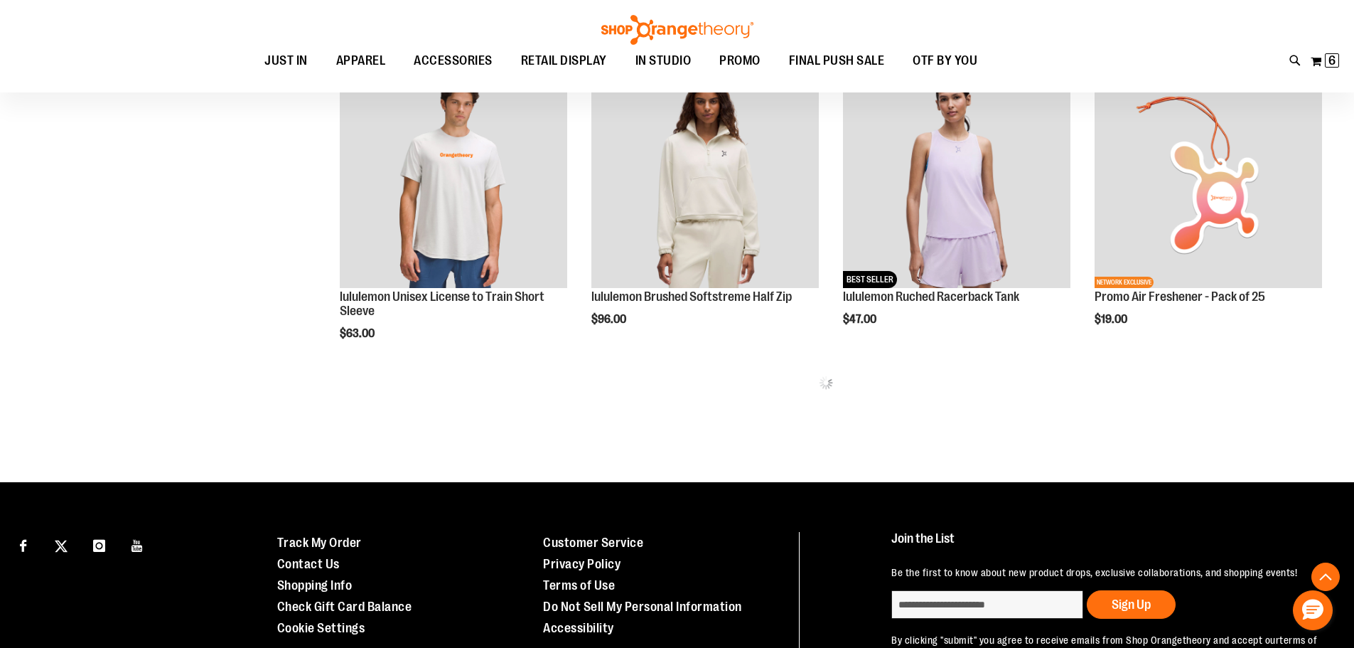
scroll to position [1848, 0]
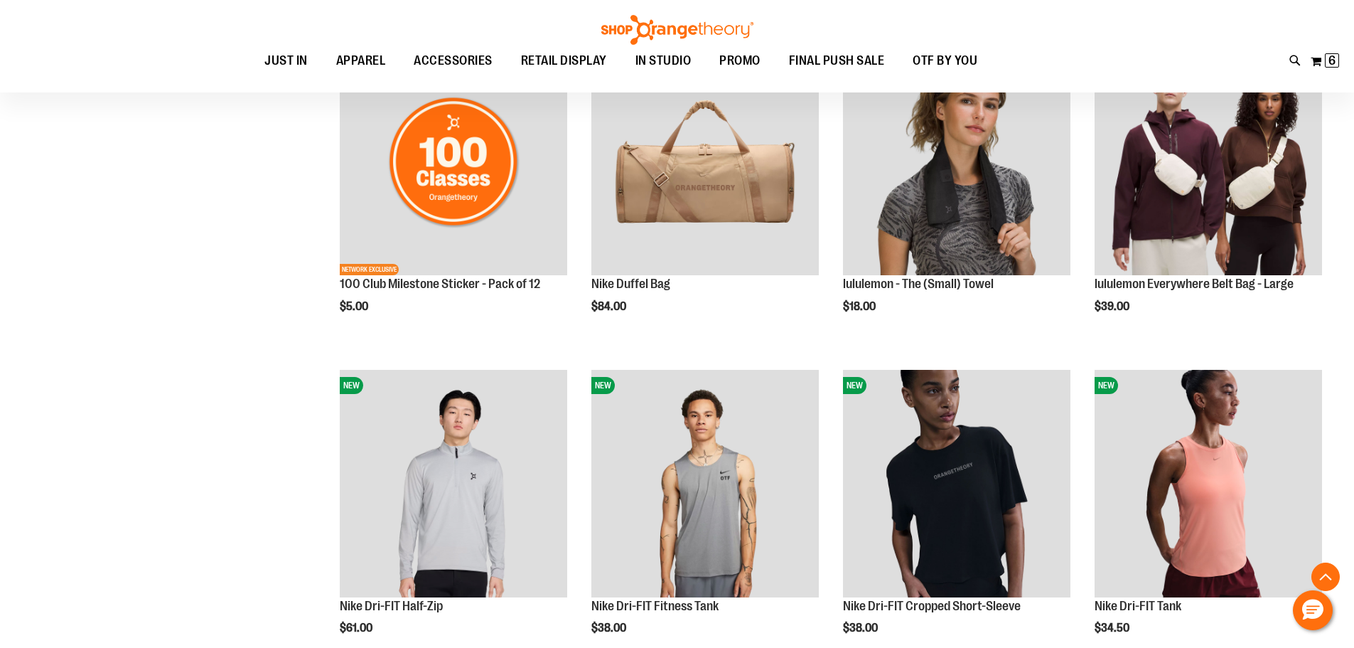
scroll to position [639, 0]
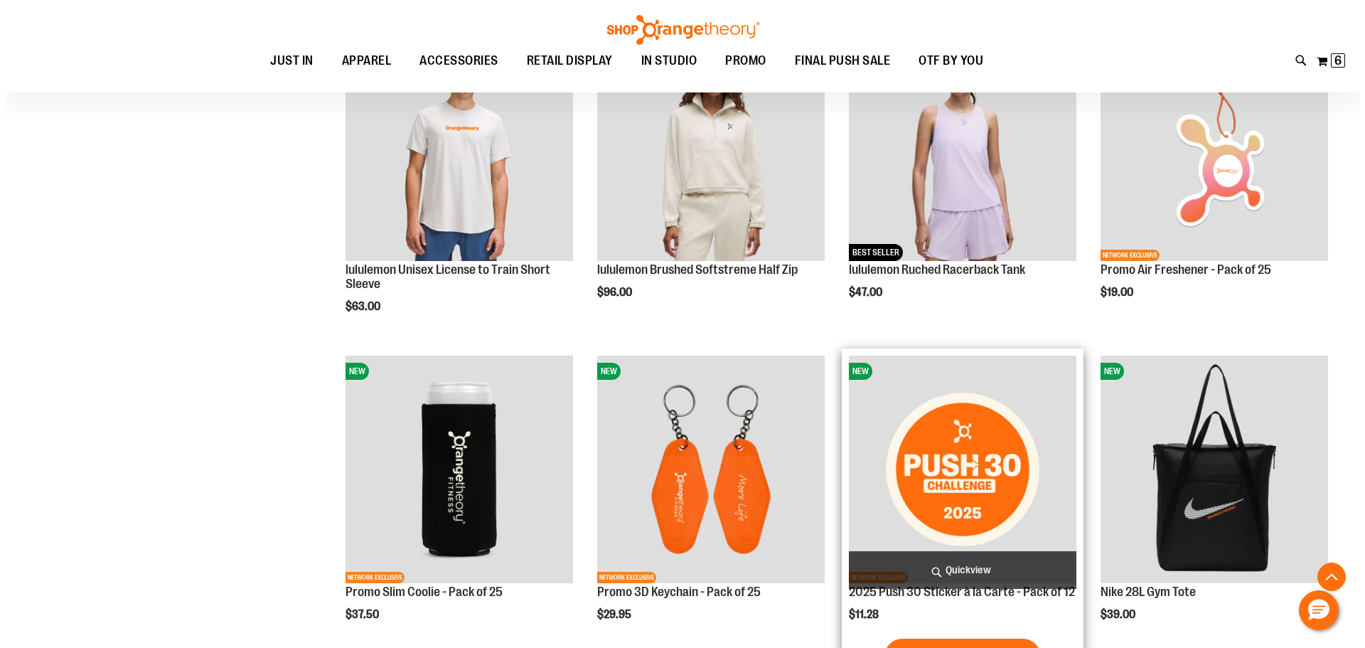
scroll to position [2061, 0]
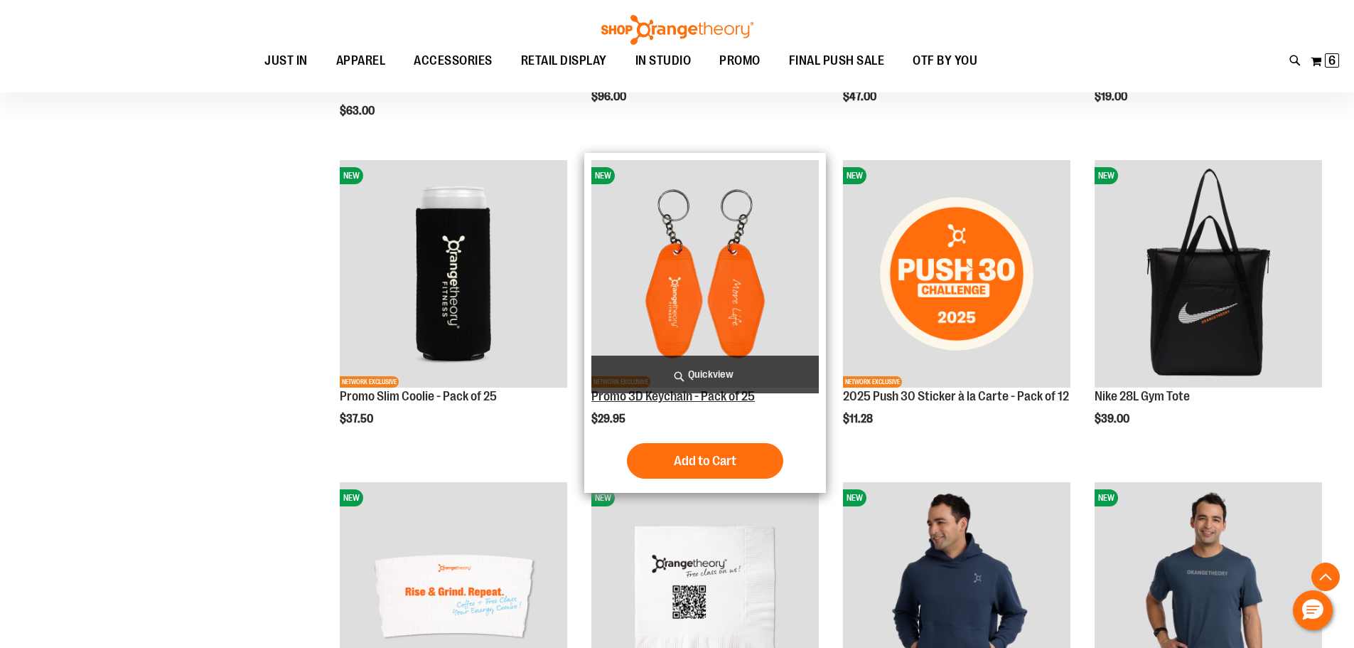
type input "**********"
click at [703, 395] on link "Promo 3D Keychain - Pack of 25" at bounding box center [674, 396] width 164 height 14
click at [735, 388] on span "Quickview" at bounding box center [706, 374] width 228 height 38
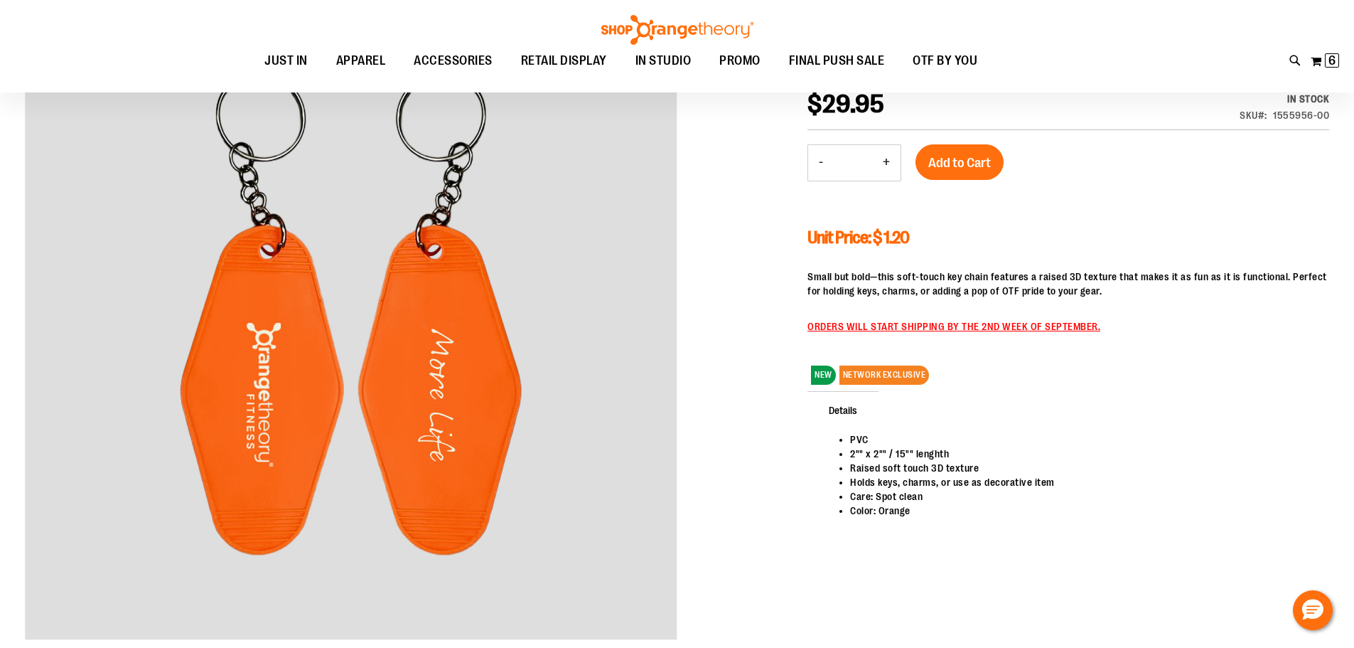
scroll to position [141, 0]
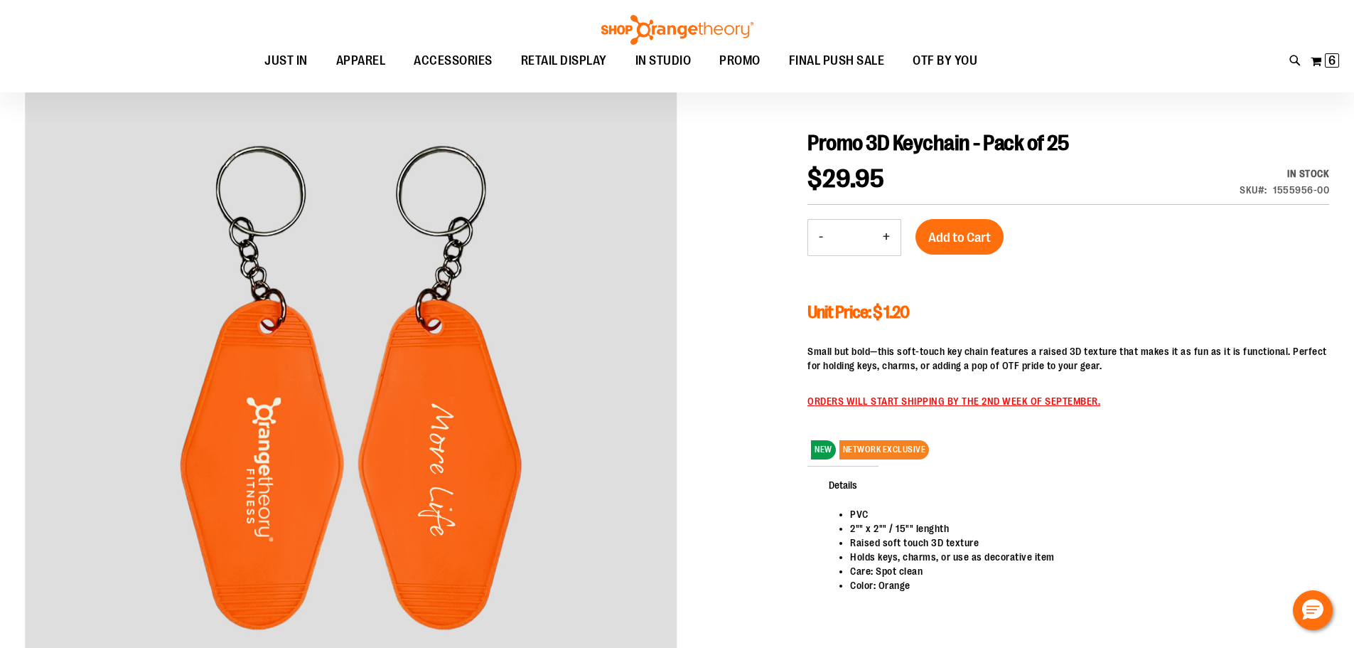
type input "**********"
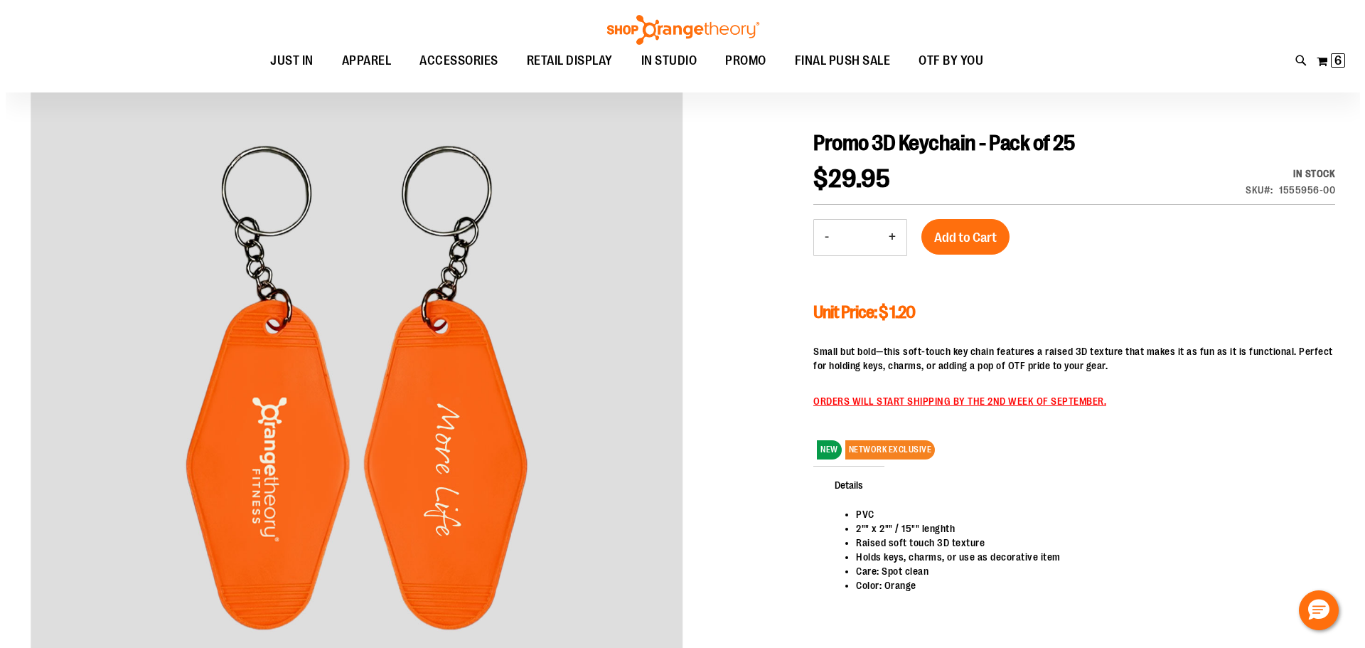
scroll to position [0, 0]
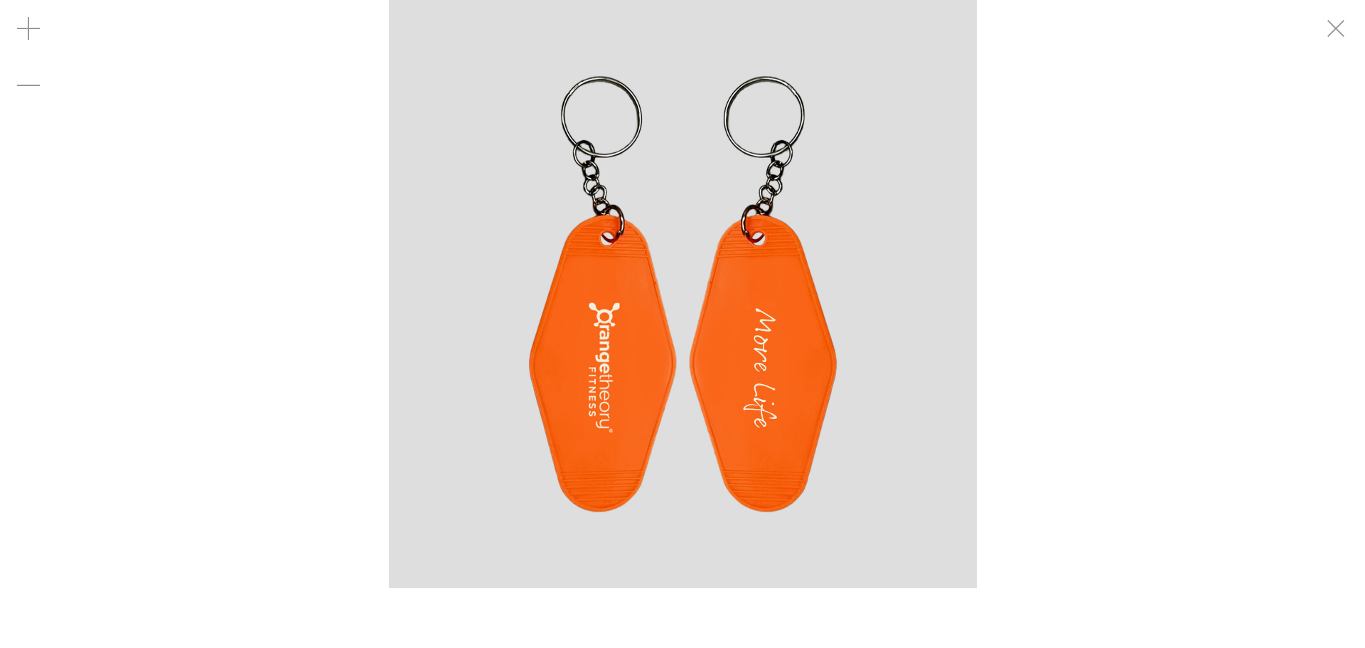
click at [899, 417] on img "carousel" at bounding box center [683, 294] width 588 height 588
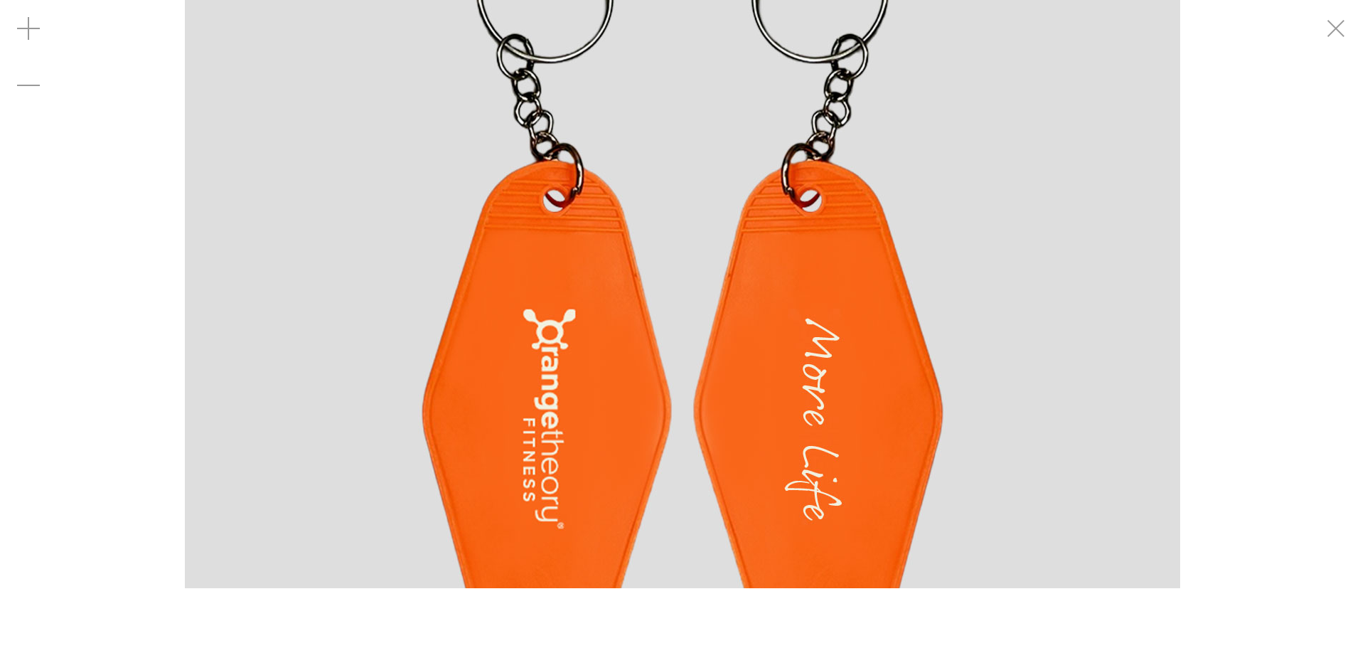
click at [740, 444] on img "carousel" at bounding box center [682, 294] width 995 height 995
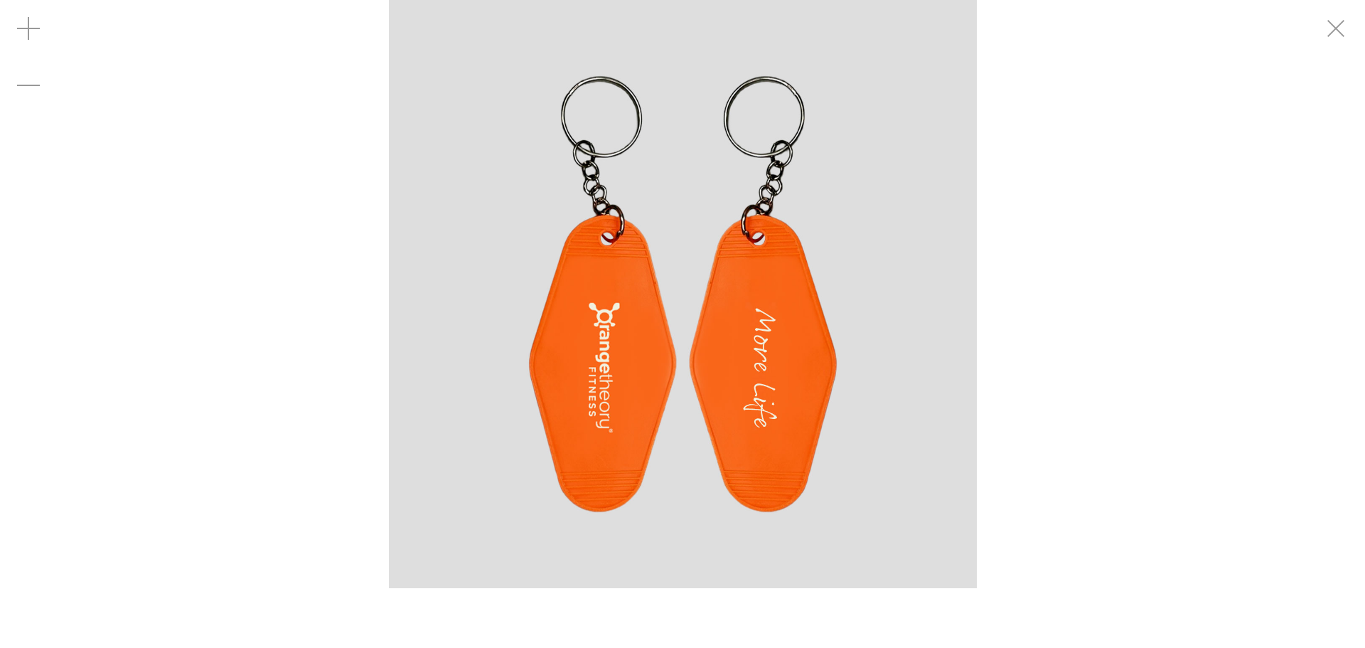
click at [177, 449] on div "carousel" at bounding box center [682, 294] width 1365 height 588
click at [1051, 119] on div "carousel" at bounding box center [682, 294] width 1365 height 588
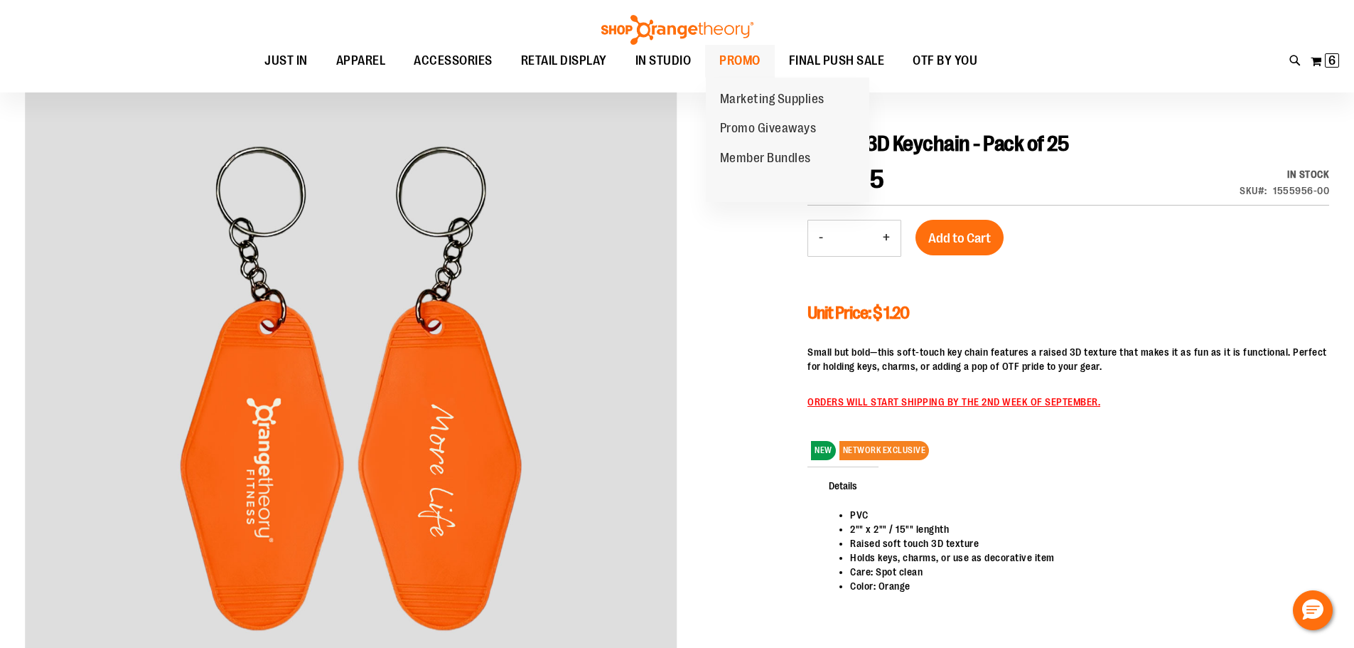
click at [739, 59] on span "PROMO" at bounding box center [740, 61] width 41 height 32
click at [755, 102] on span "Marketing Supplies" at bounding box center [772, 101] width 105 height 18
click at [756, 58] on span "PROMO" at bounding box center [740, 61] width 41 height 32
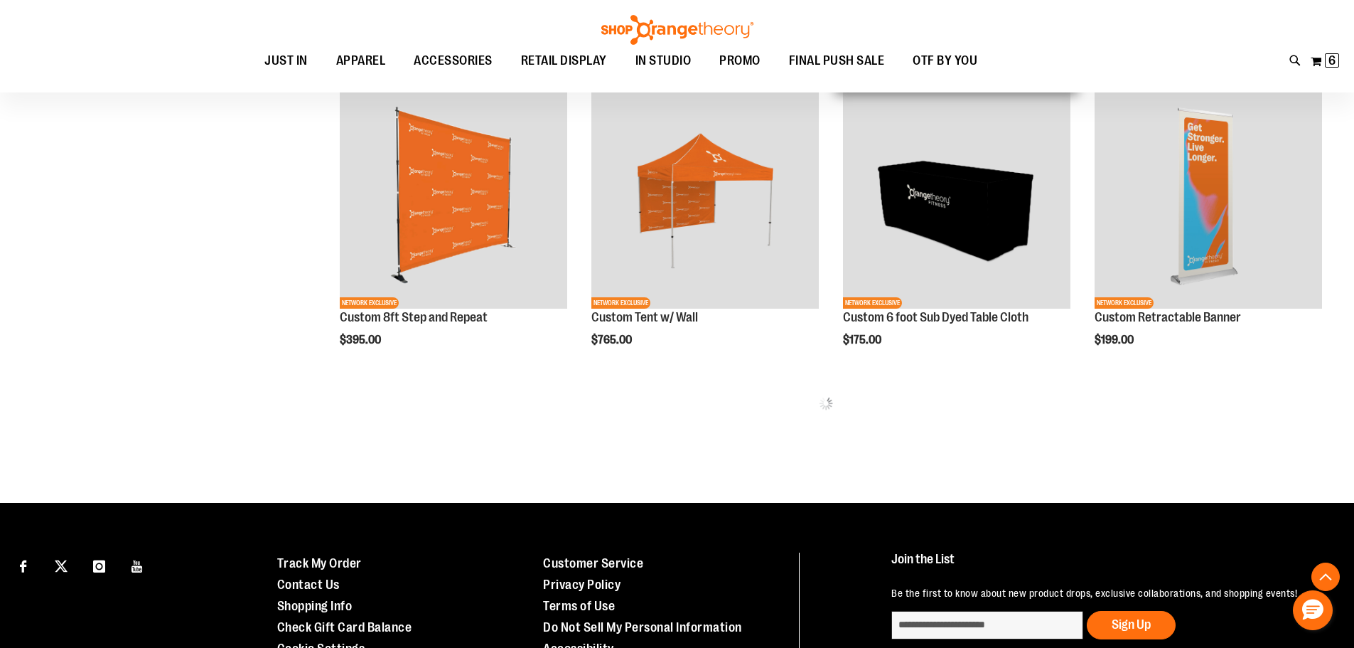
scroll to position [198, 0]
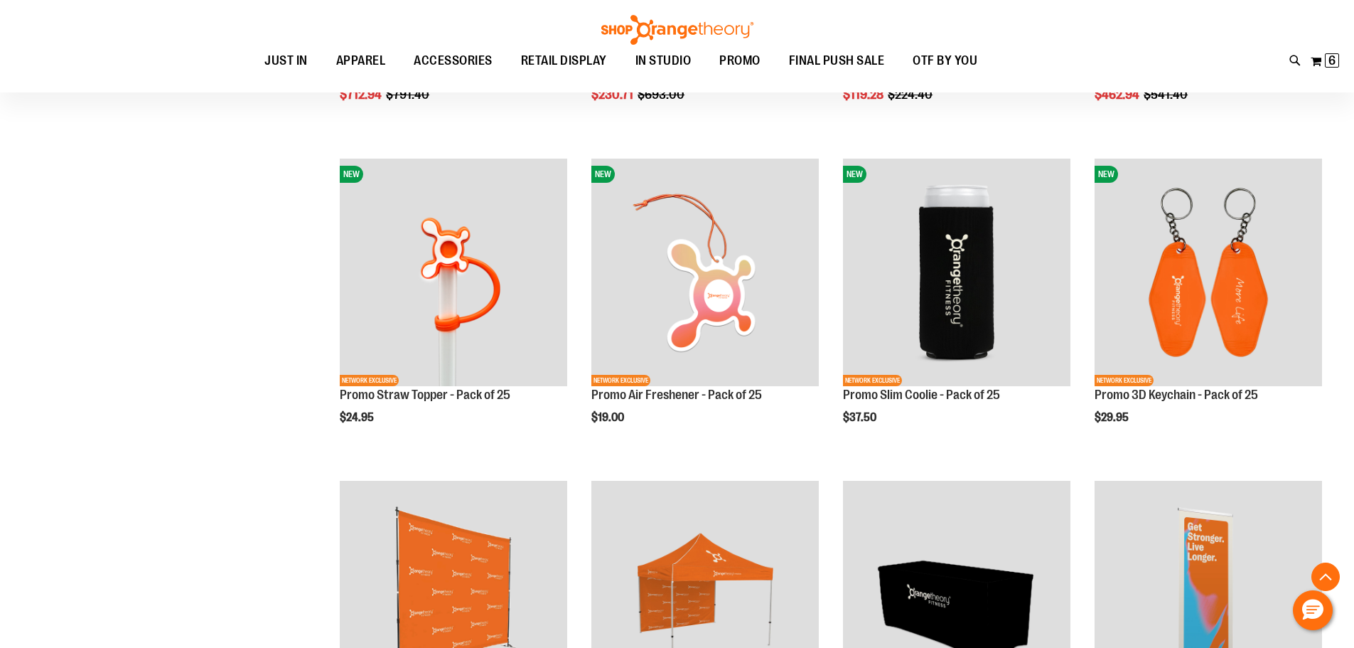
scroll to position [340, 0]
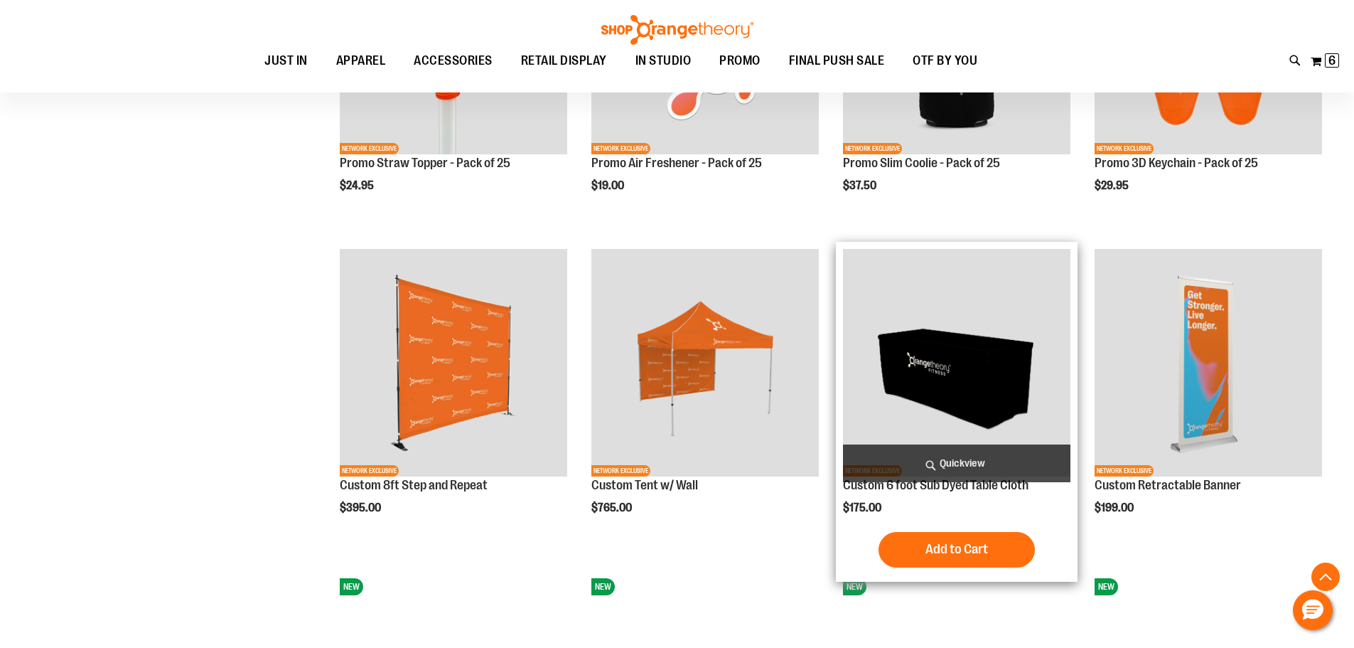
scroll to position [553, 0]
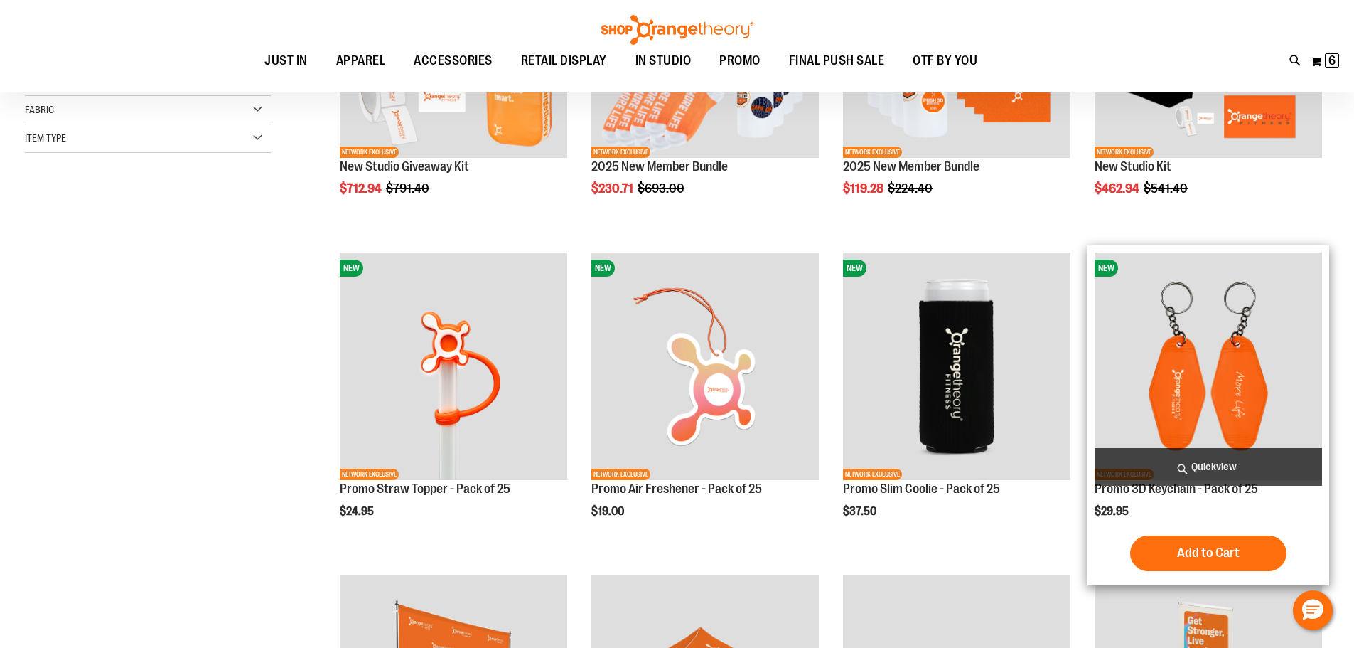
scroll to position [198, 0]
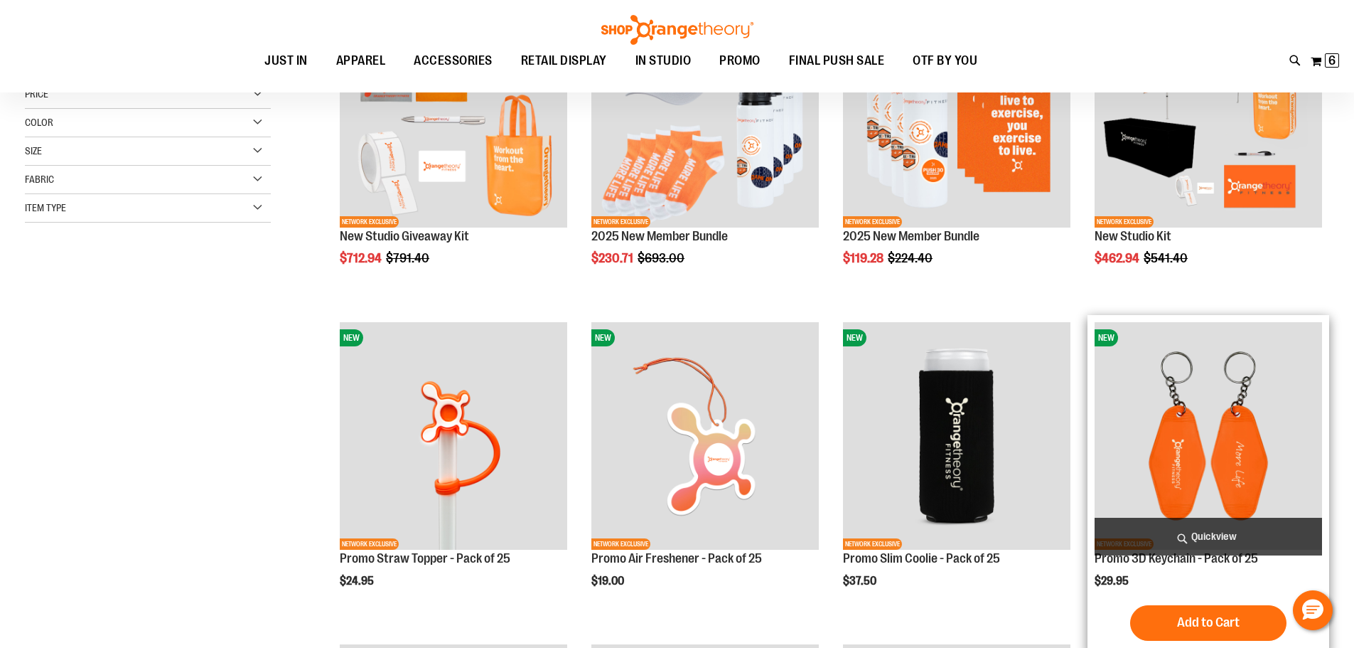
scroll to position [624, 0]
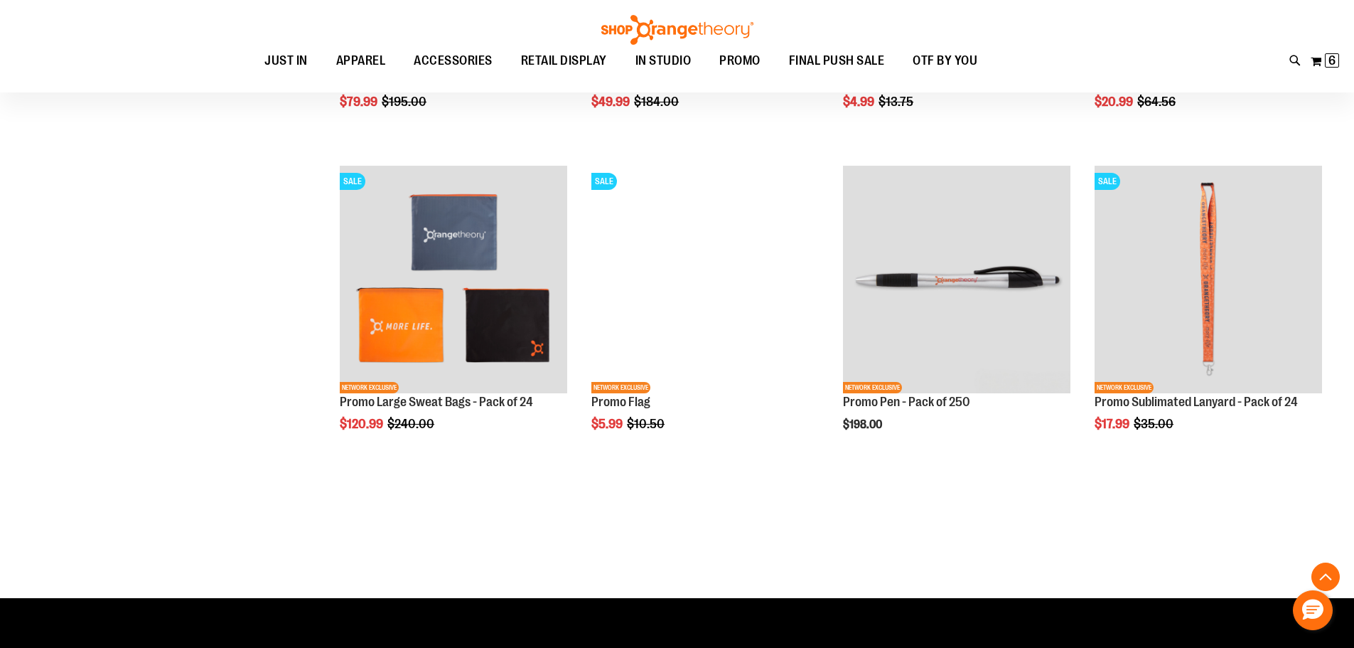
scroll to position [2544, 0]
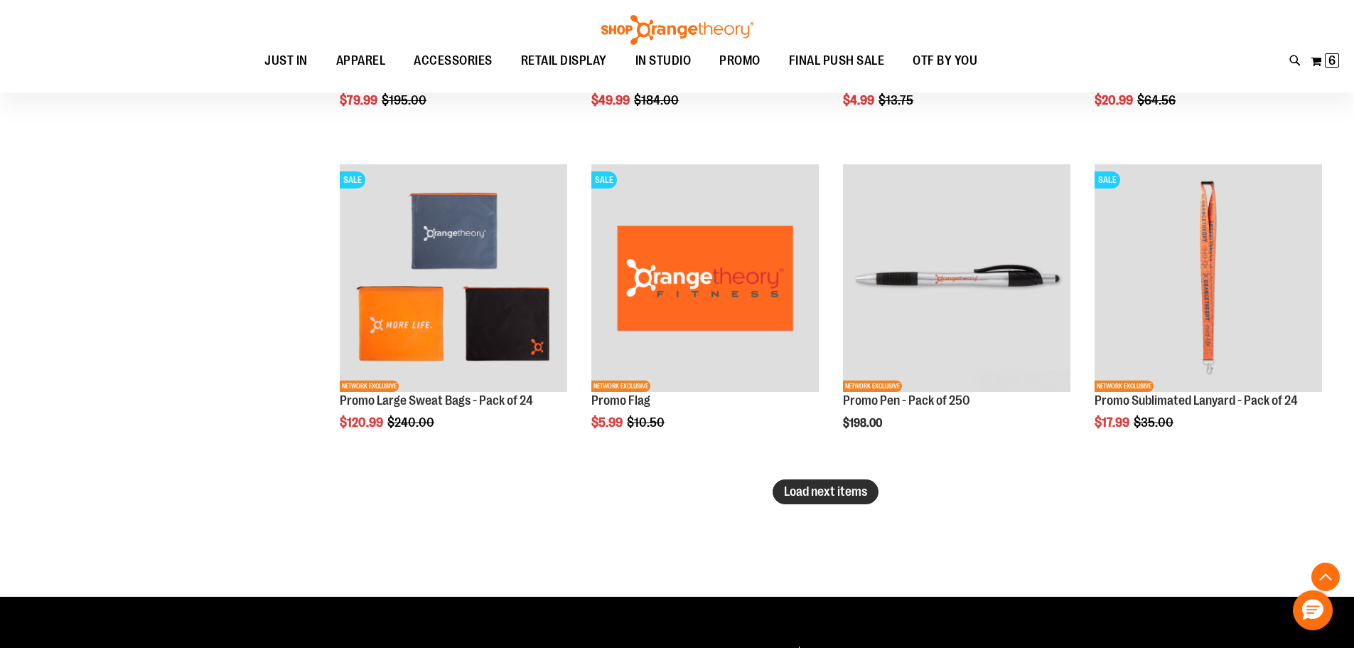
type input "**********"
click at [828, 501] on button "Load next items" at bounding box center [826, 491] width 106 height 25
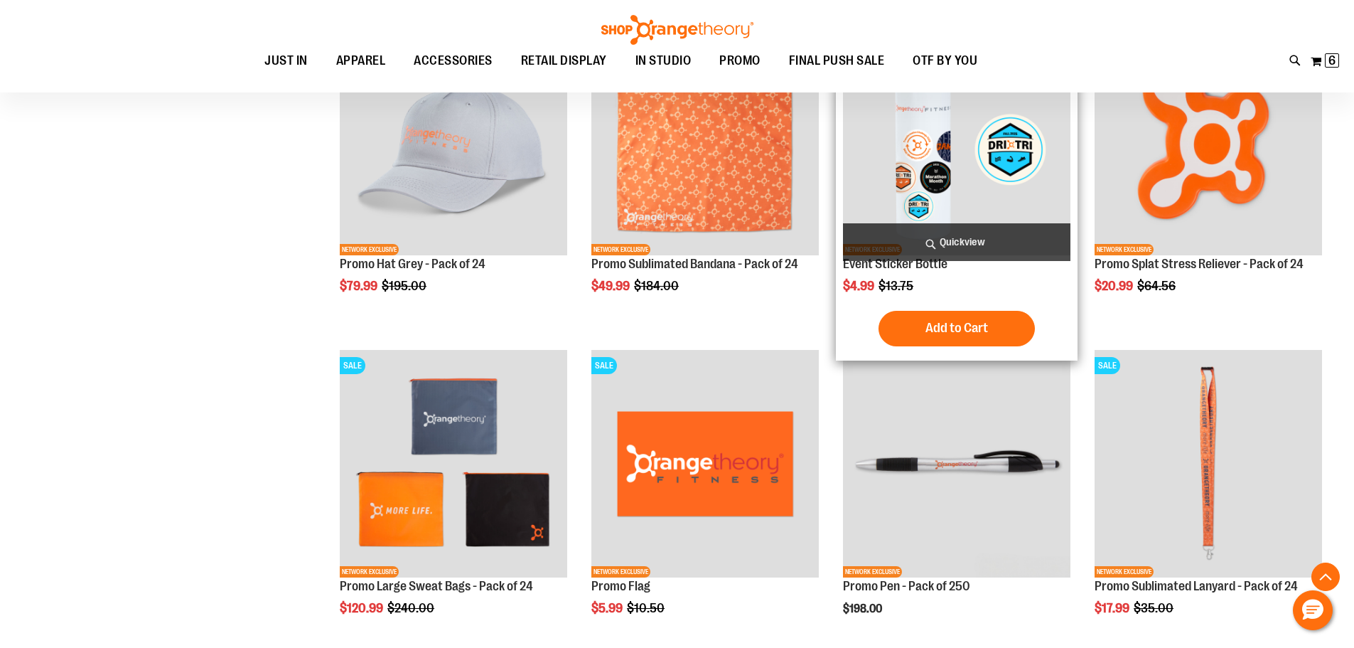
scroll to position [2188, 0]
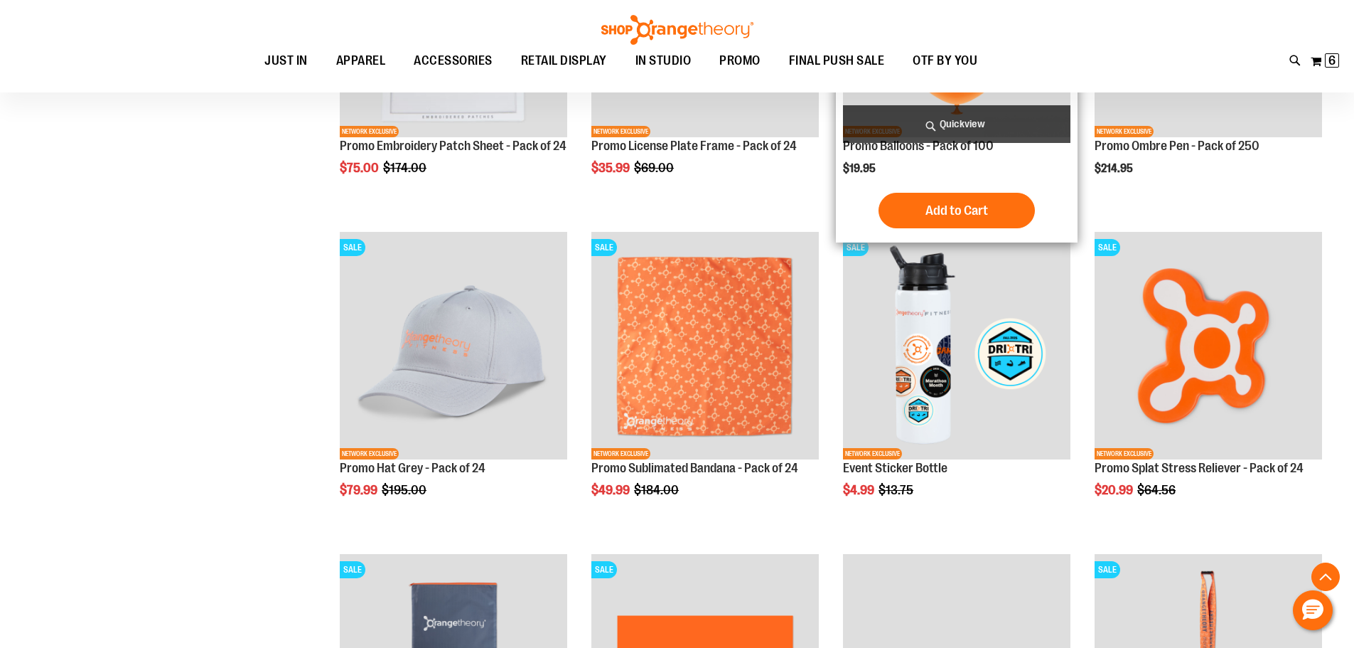
scroll to position [1904, 0]
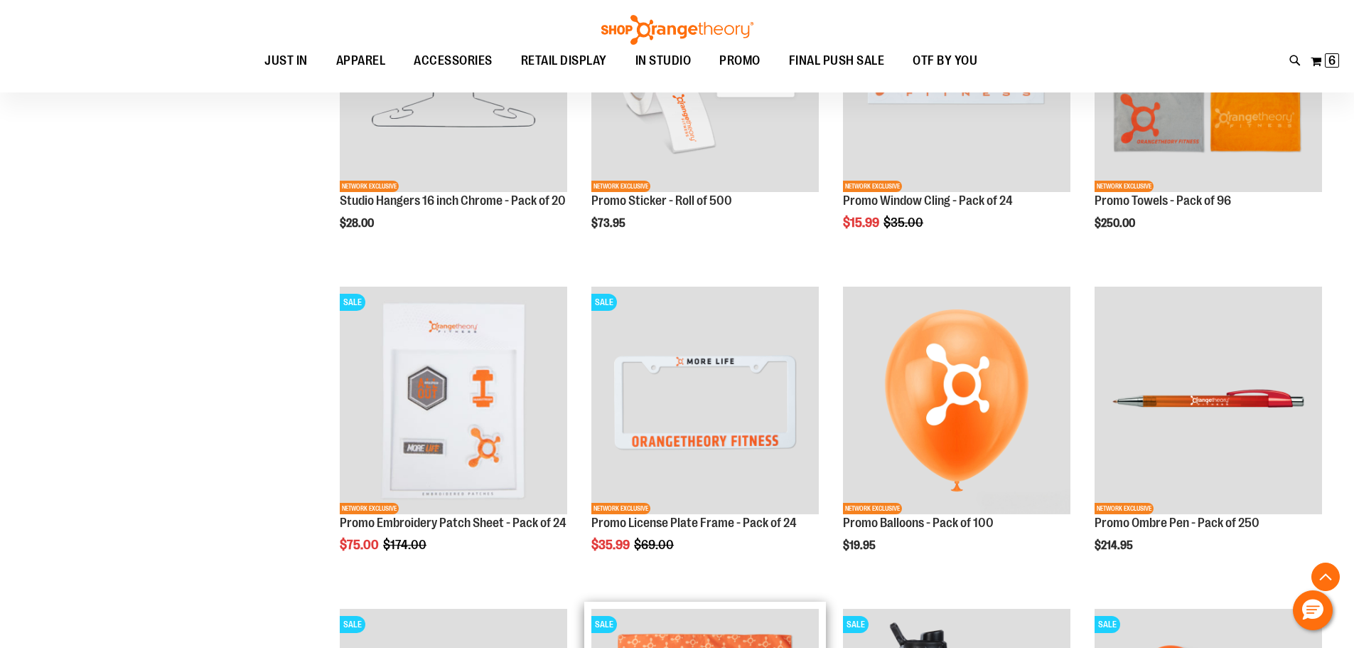
scroll to position [1904, 0]
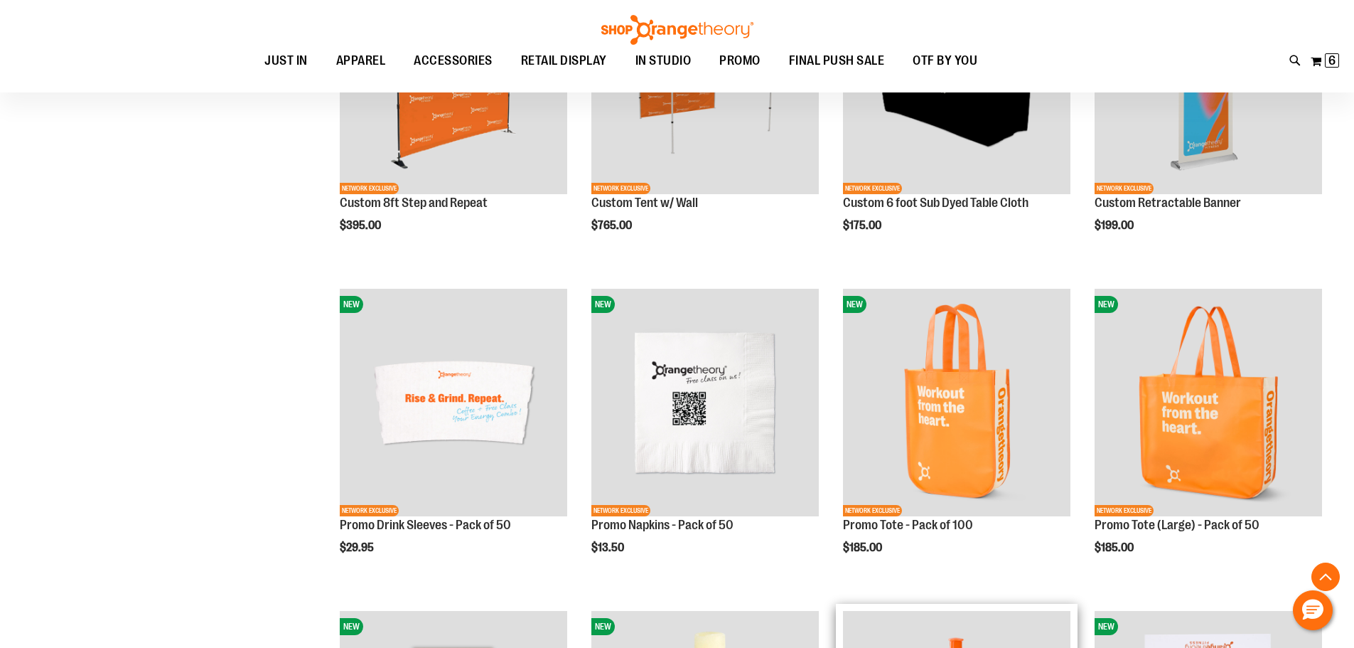
scroll to position [909, 0]
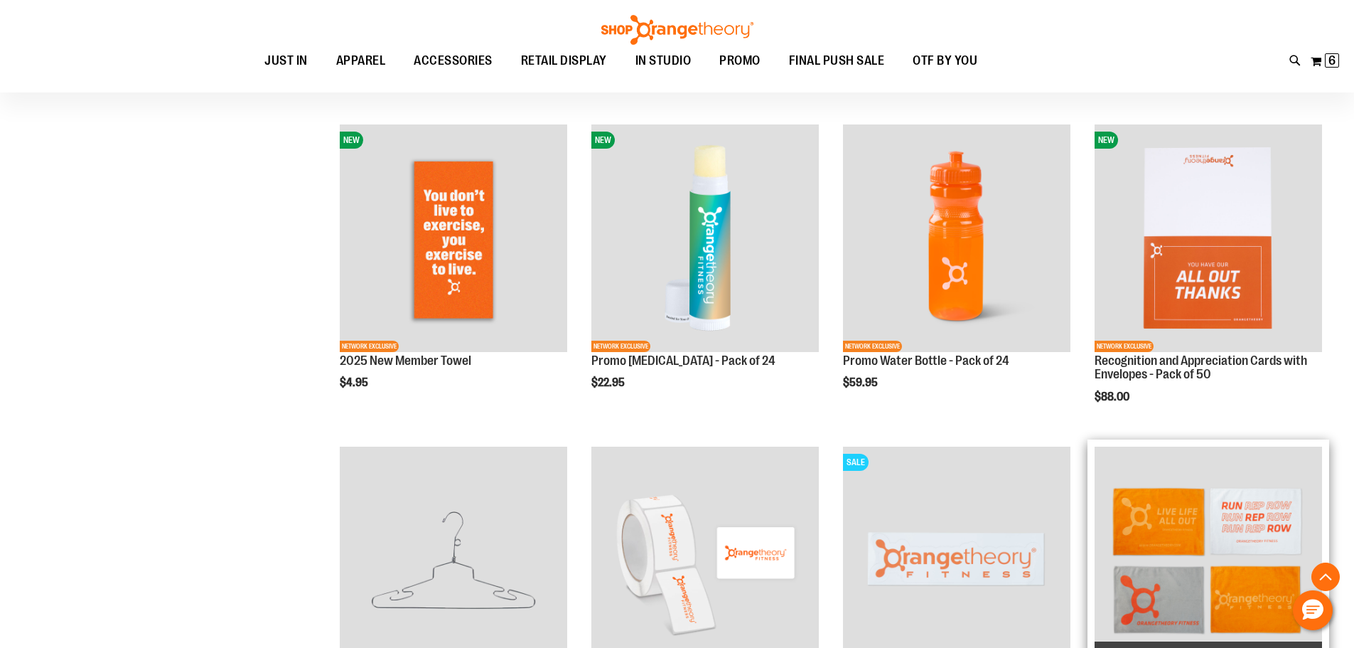
scroll to position [1549, 0]
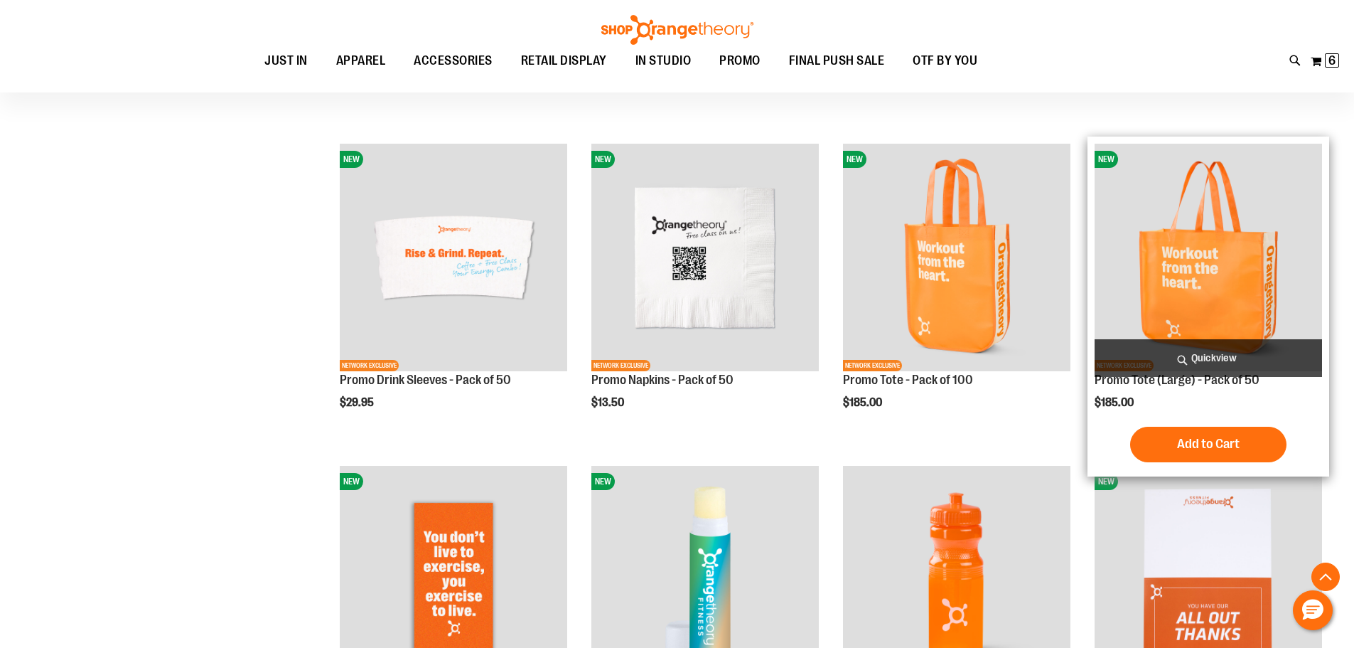
scroll to position [980, 0]
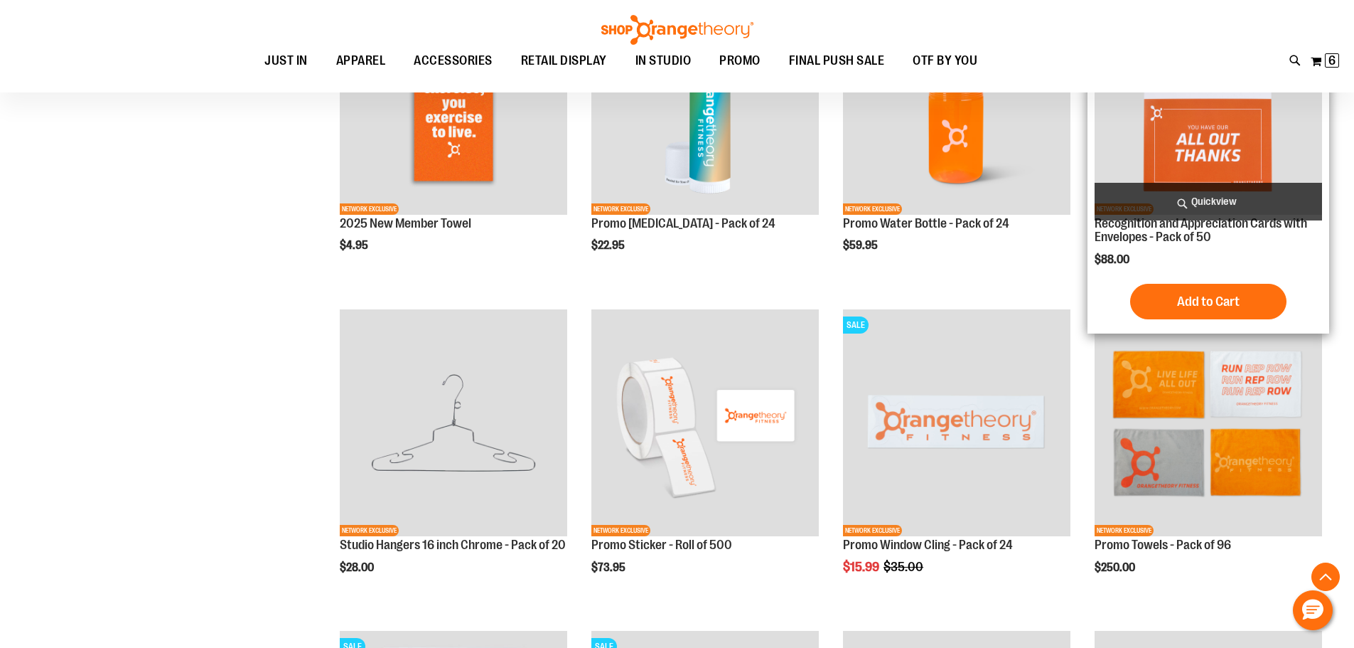
scroll to position [1549, 0]
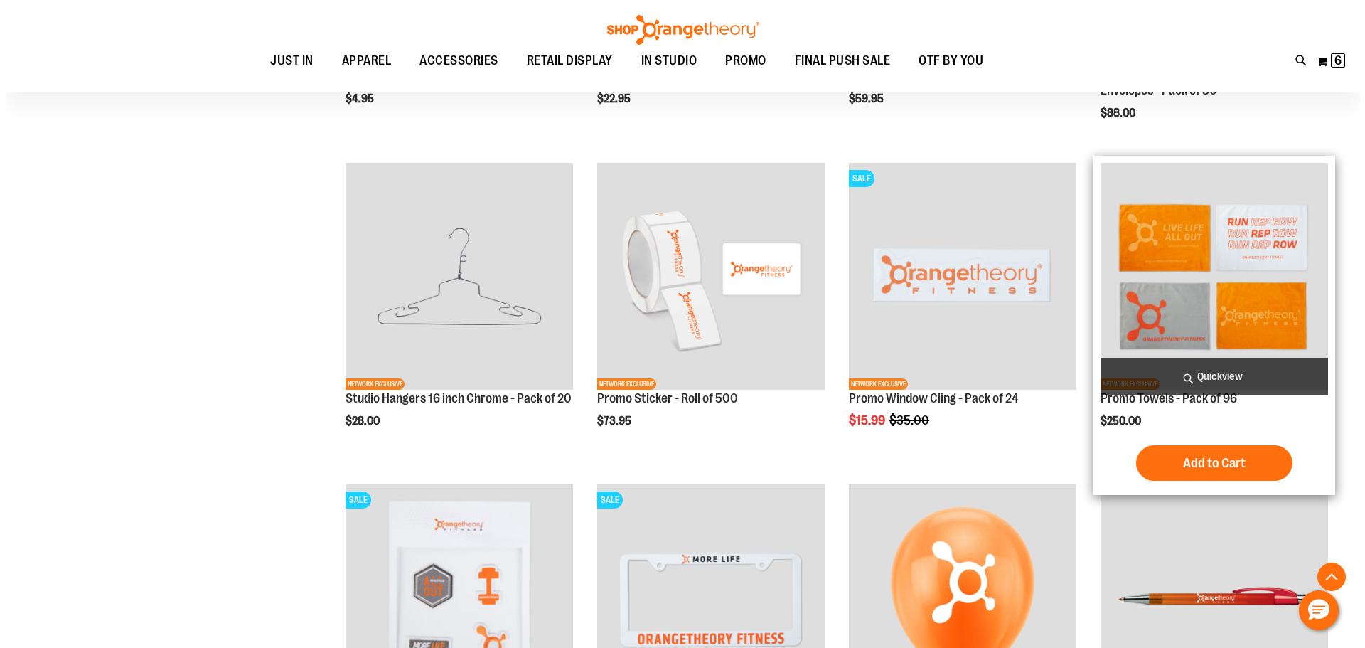
scroll to position [1419, 0]
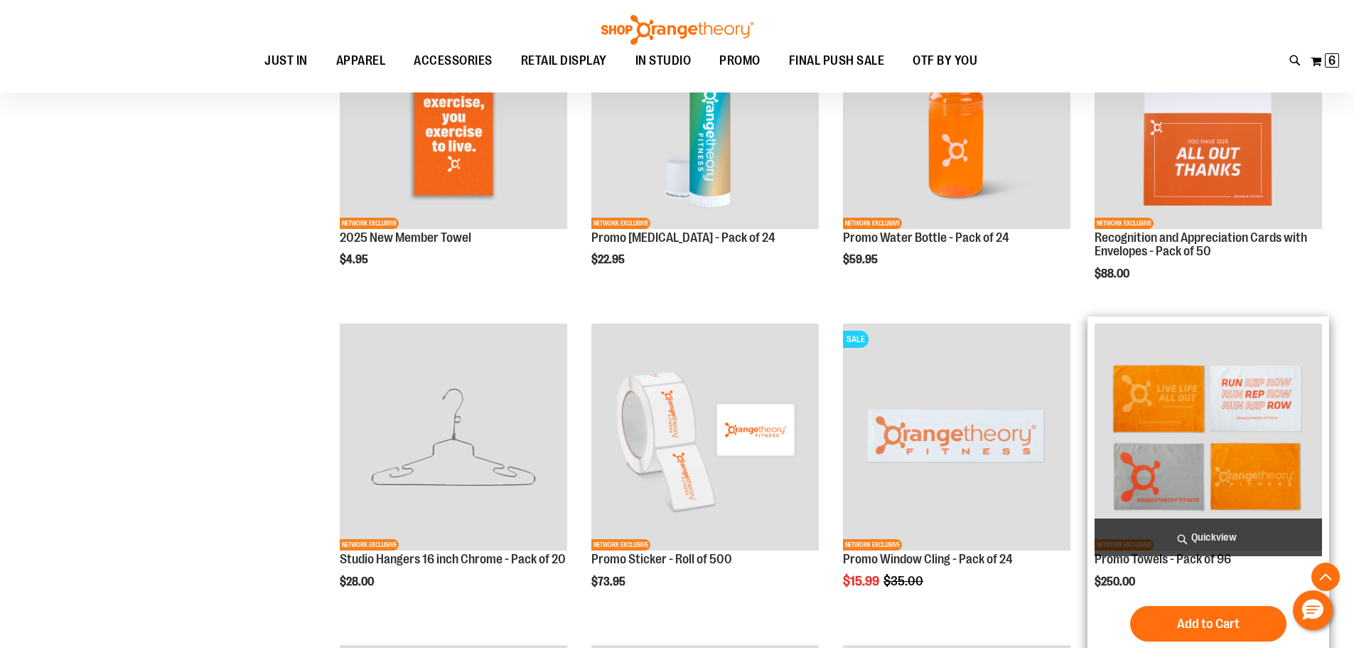
click at [1223, 541] on span "Quickview" at bounding box center [1209, 537] width 228 height 38
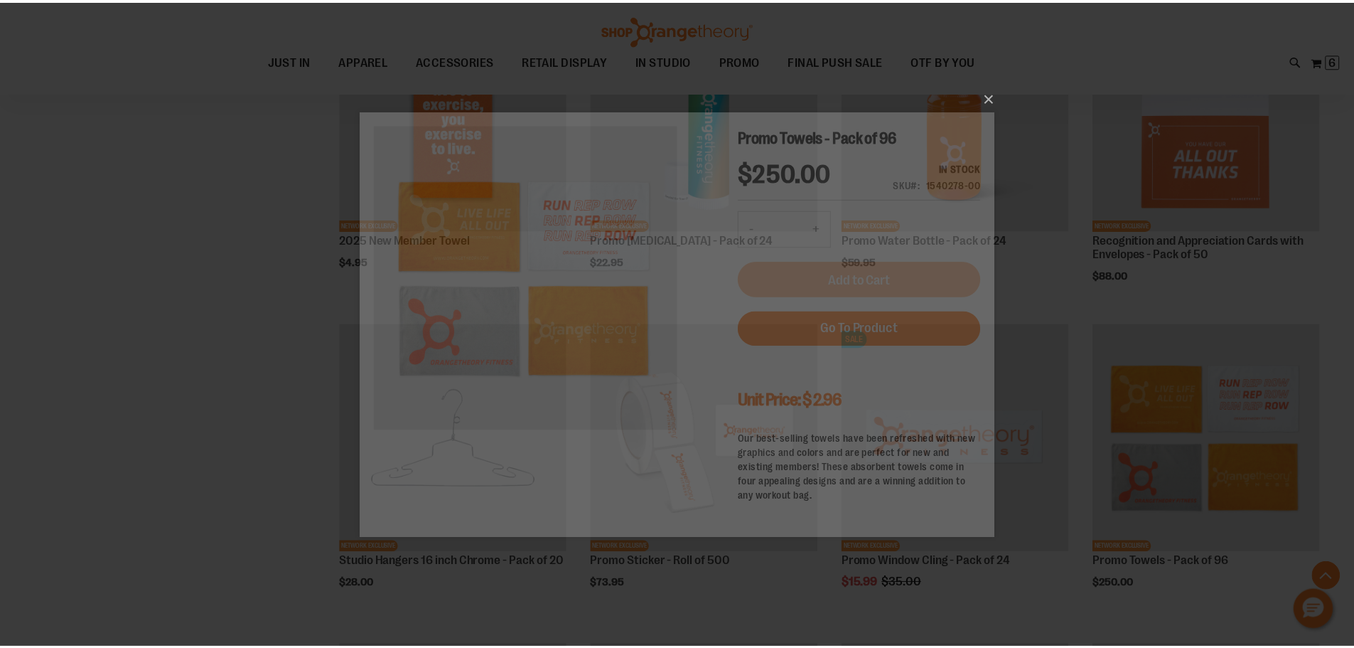
scroll to position [0, 0]
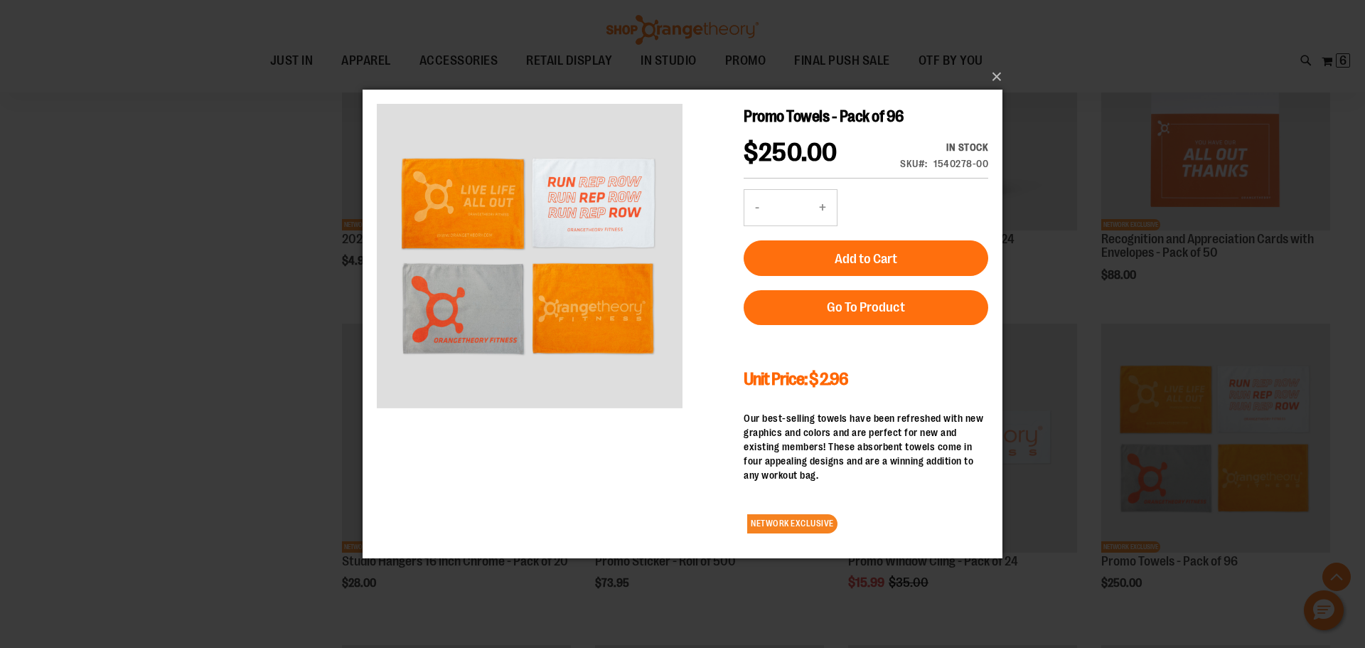
click at [1007, 76] on div "×" at bounding box center [682, 324] width 1365 height 648
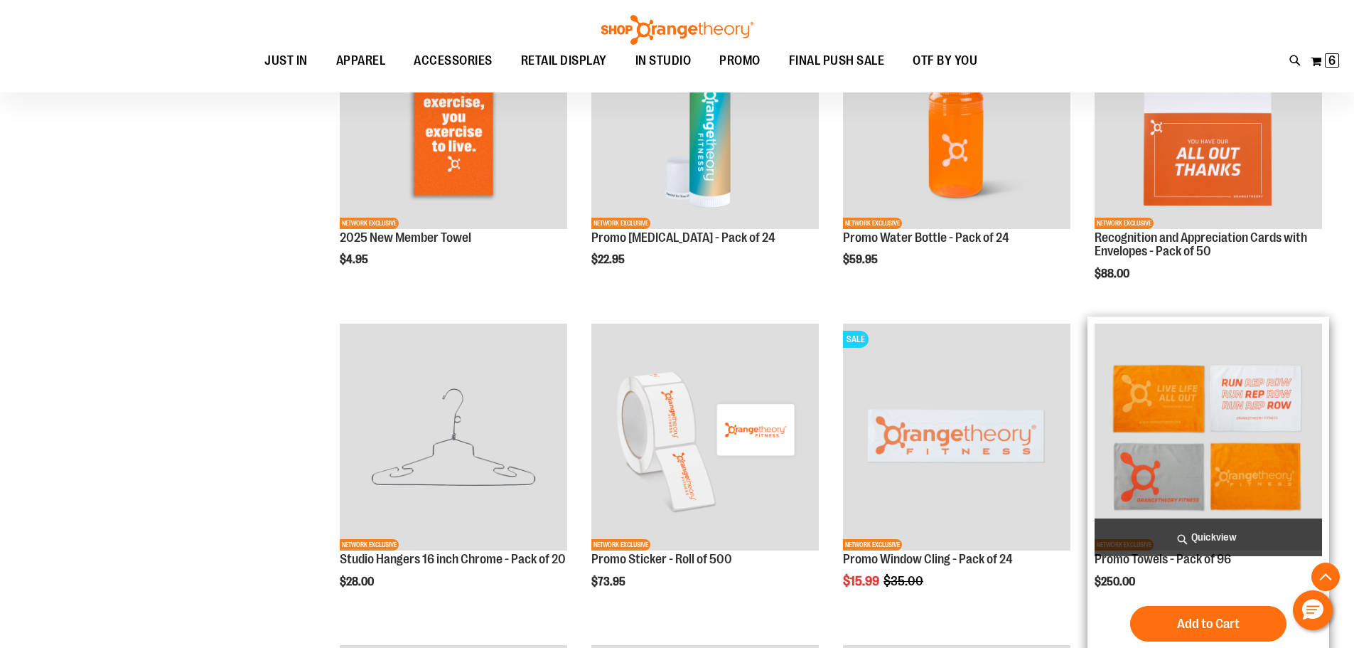
click at [1191, 424] on img "product" at bounding box center [1209, 437] width 228 height 228
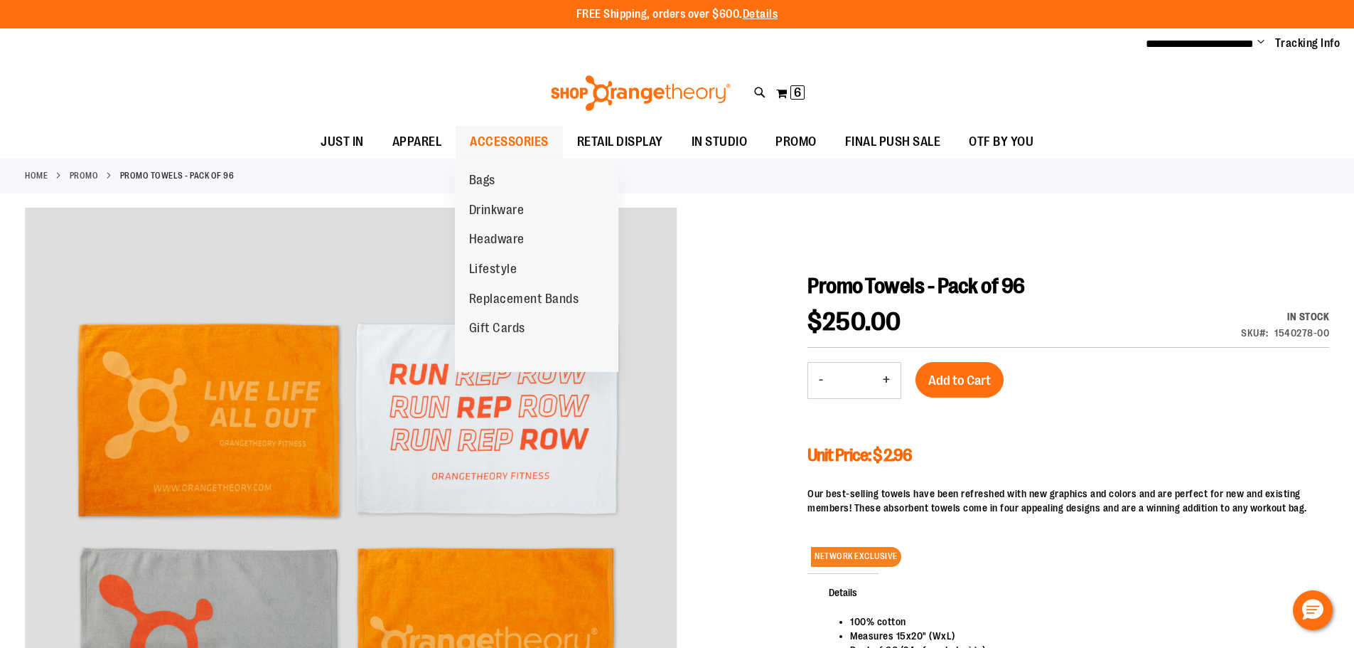
click at [498, 139] on span "ACCESSORIES" at bounding box center [509, 142] width 79 height 32
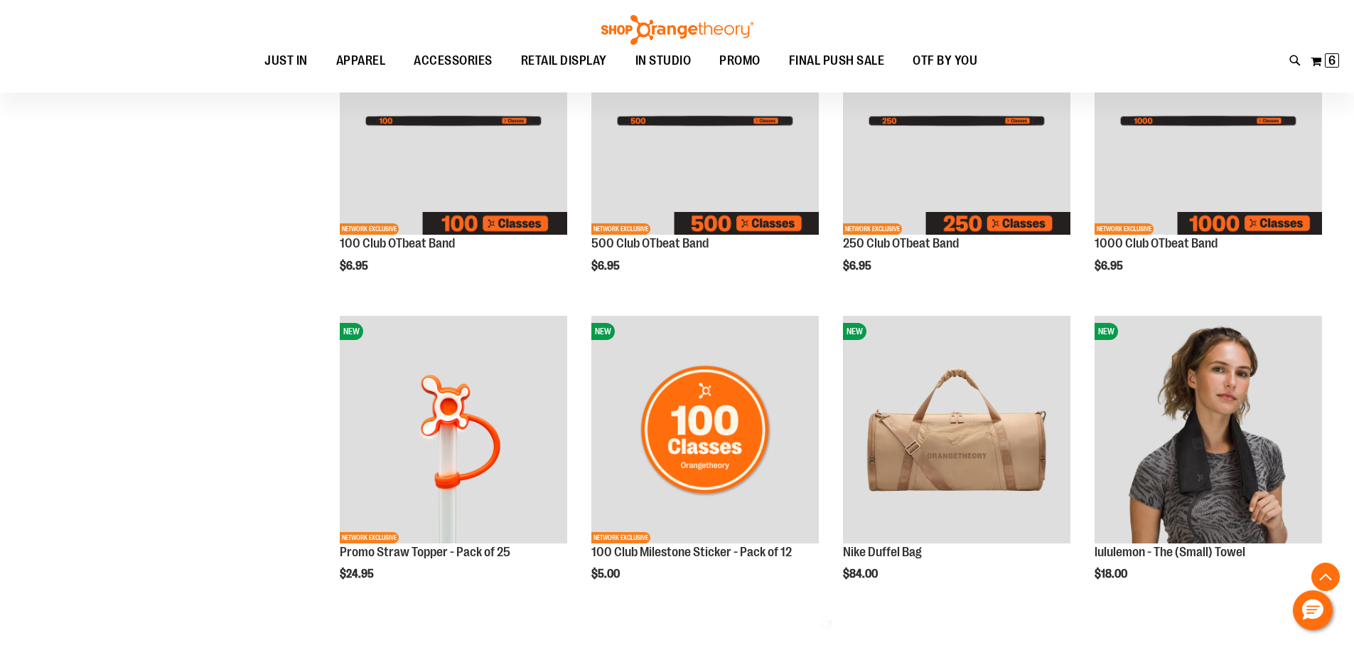
scroll to position [710, 0]
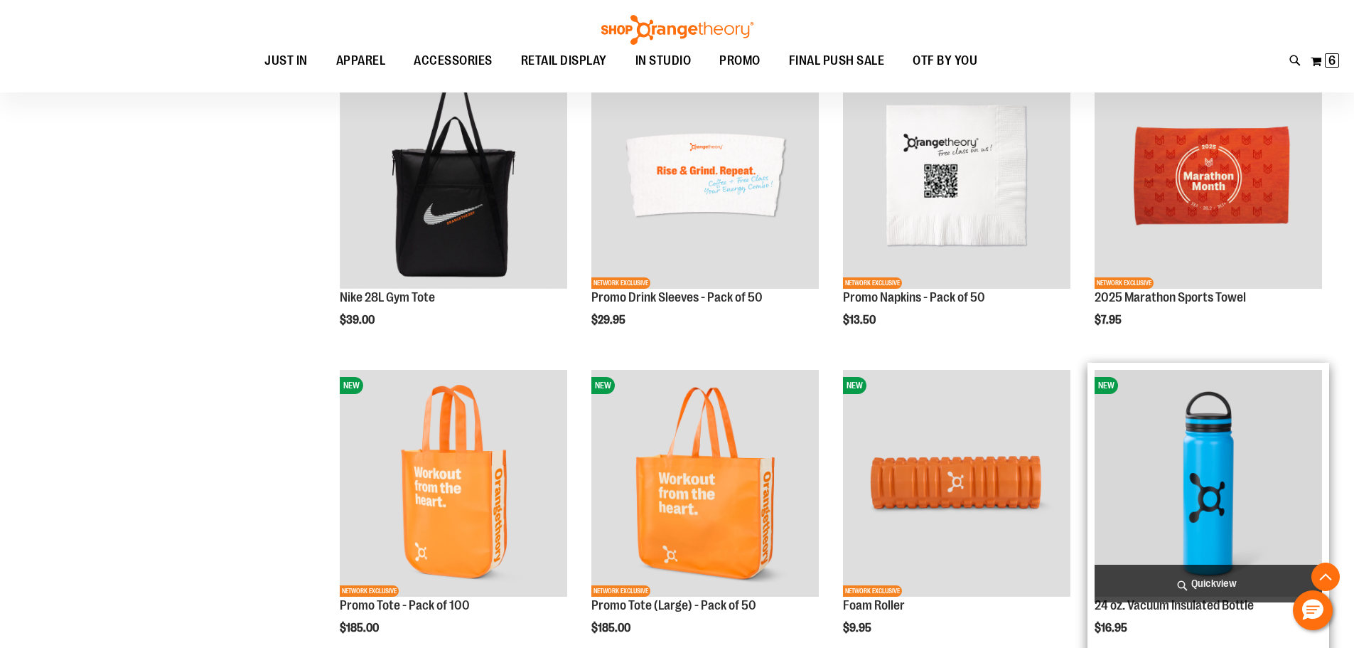
scroll to position [1279, 0]
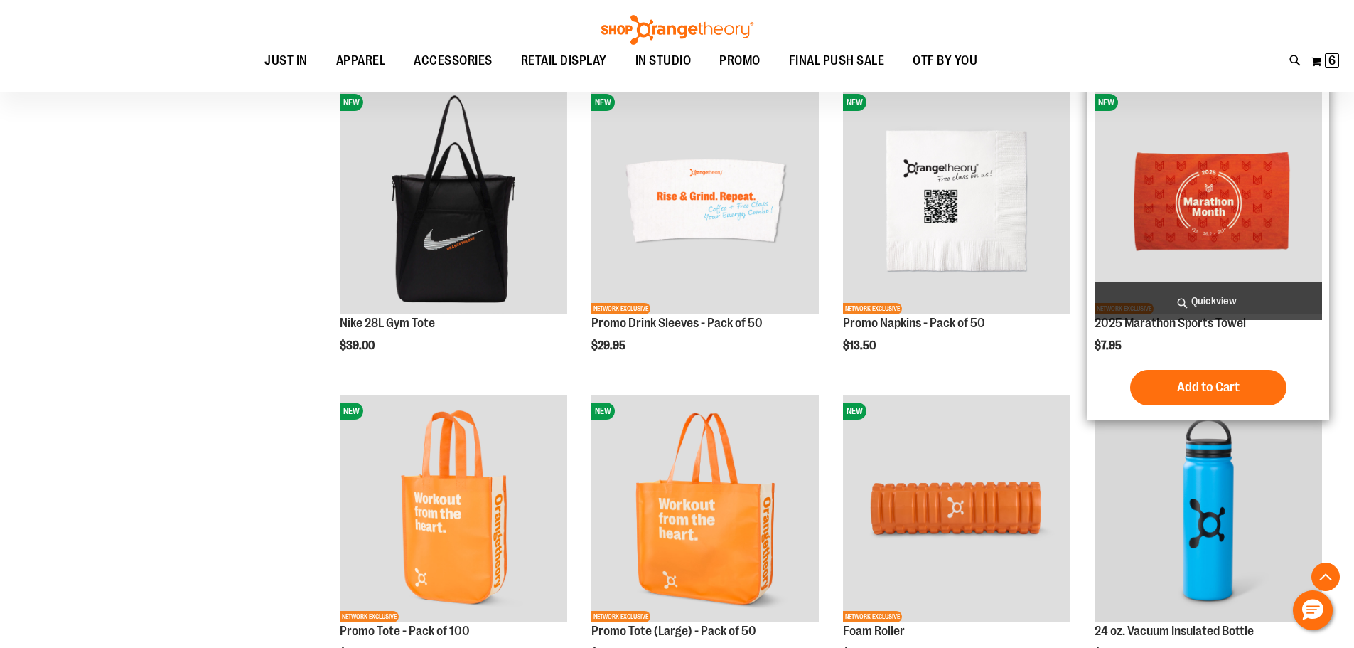
type input "**********"
click at [1212, 127] on img "product" at bounding box center [1209, 201] width 228 height 228
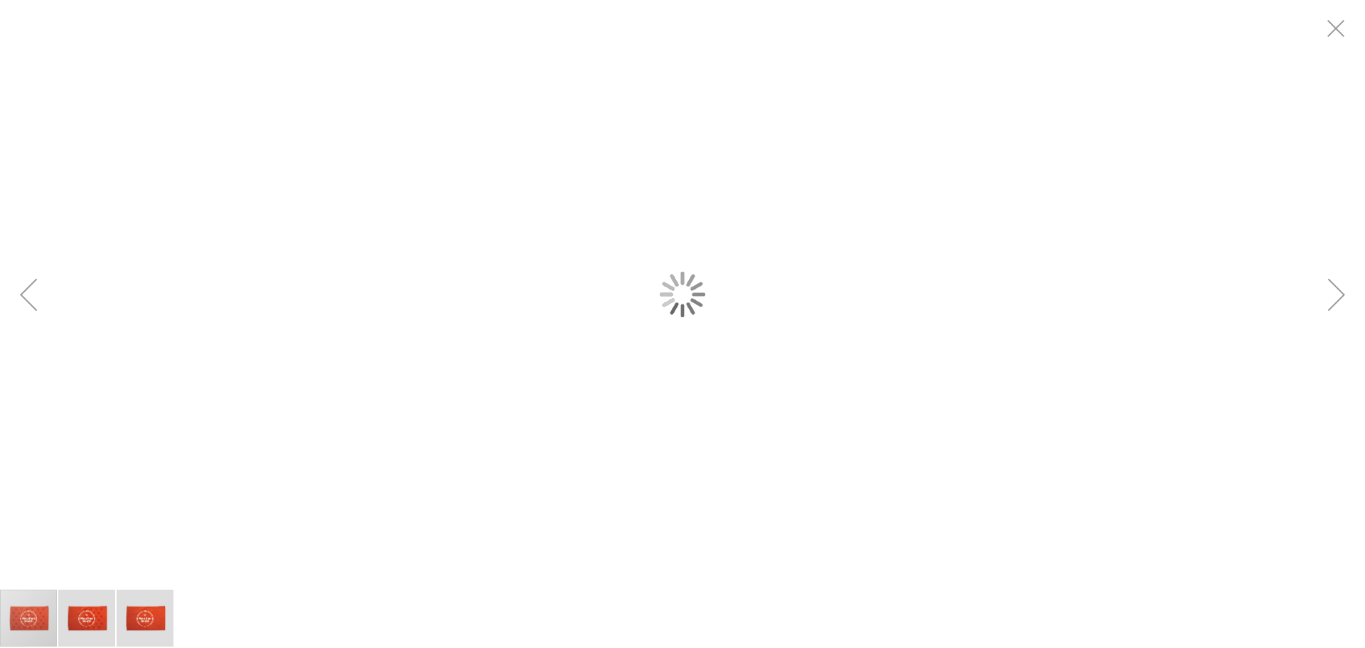
click at [646, 442] on div "carousel" at bounding box center [682, 294] width 1365 height 588
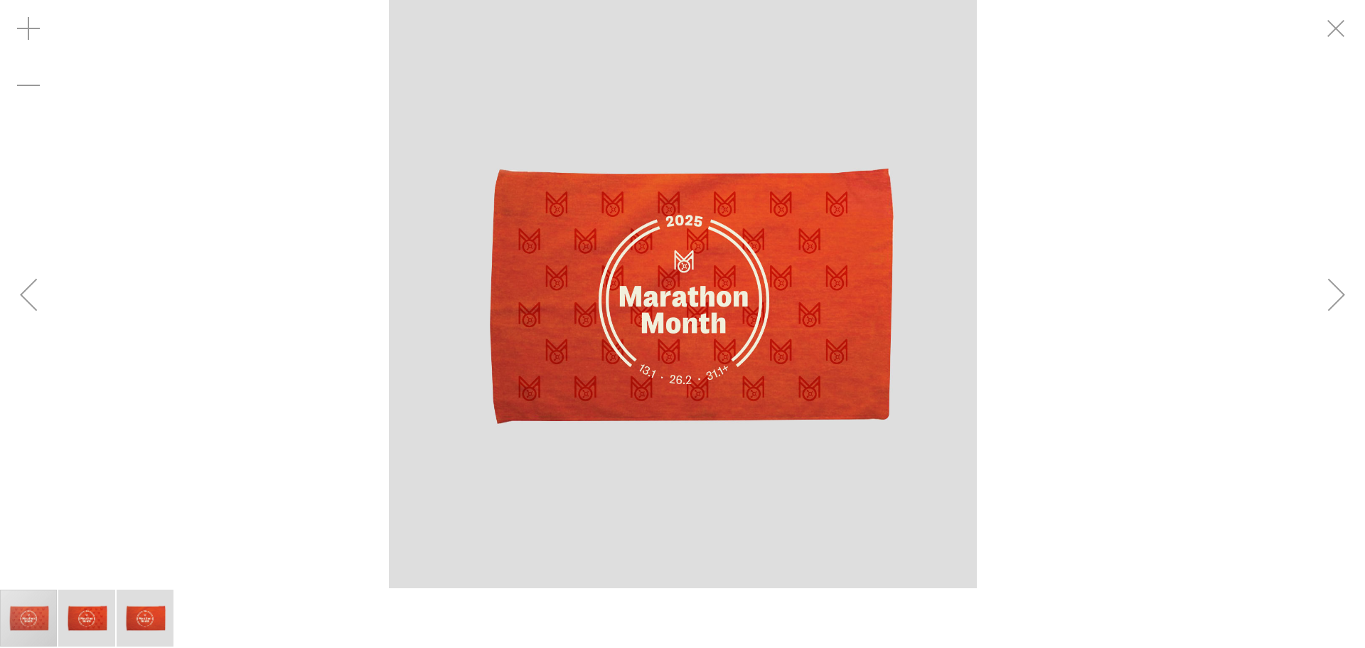
click at [1339, 299] on div "Next" at bounding box center [1336, 294] width 57 height 57
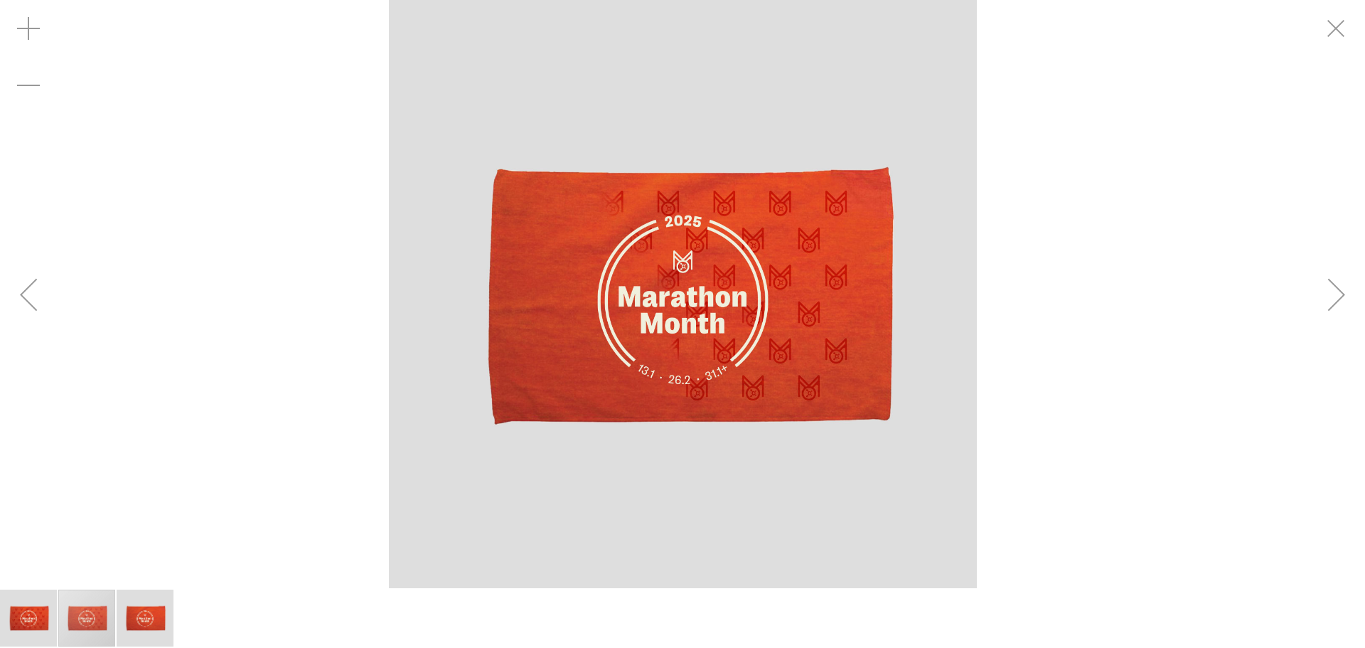
click at [1341, 299] on div "Next" at bounding box center [1336, 294] width 57 height 57
click at [58, 301] on div "carousel" at bounding box center [682, 294] width 1365 height 588
click at [31, 297] on div "Previous" at bounding box center [28, 294] width 57 height 57
click at [25, 298] on div "Previous" at bounding box center [28, 294] width 57 height 57
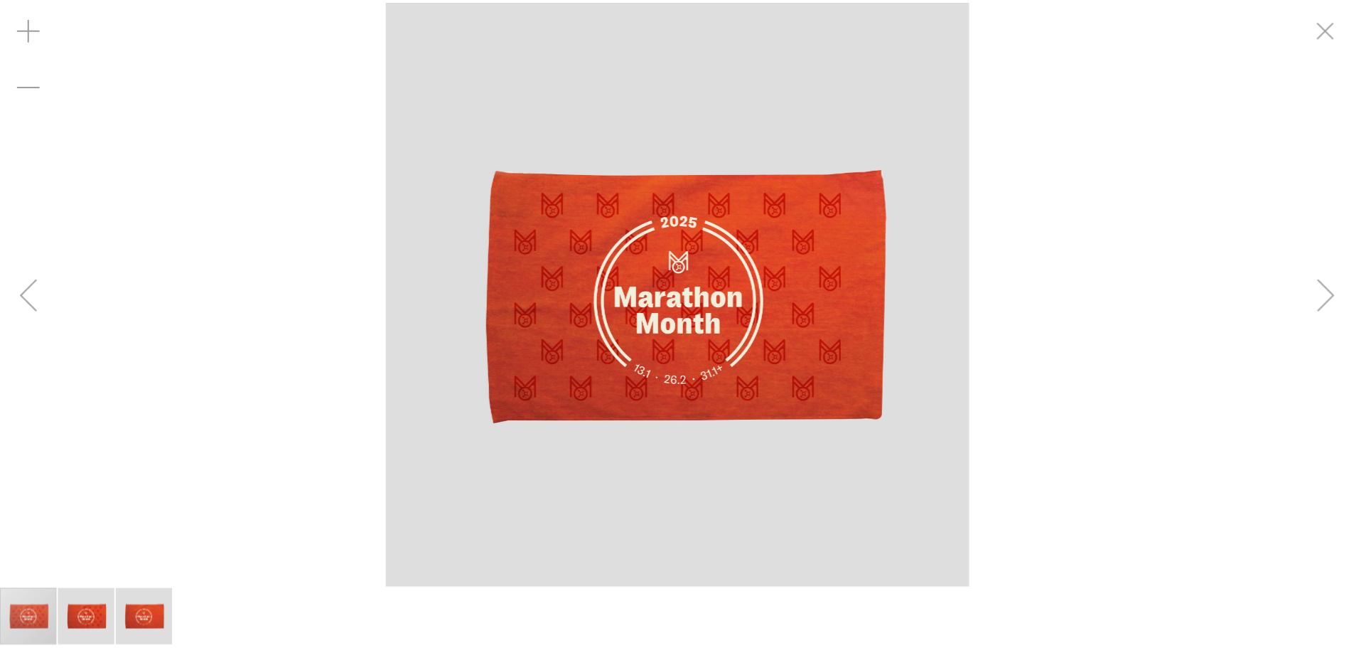
scroll to position [141, 0]
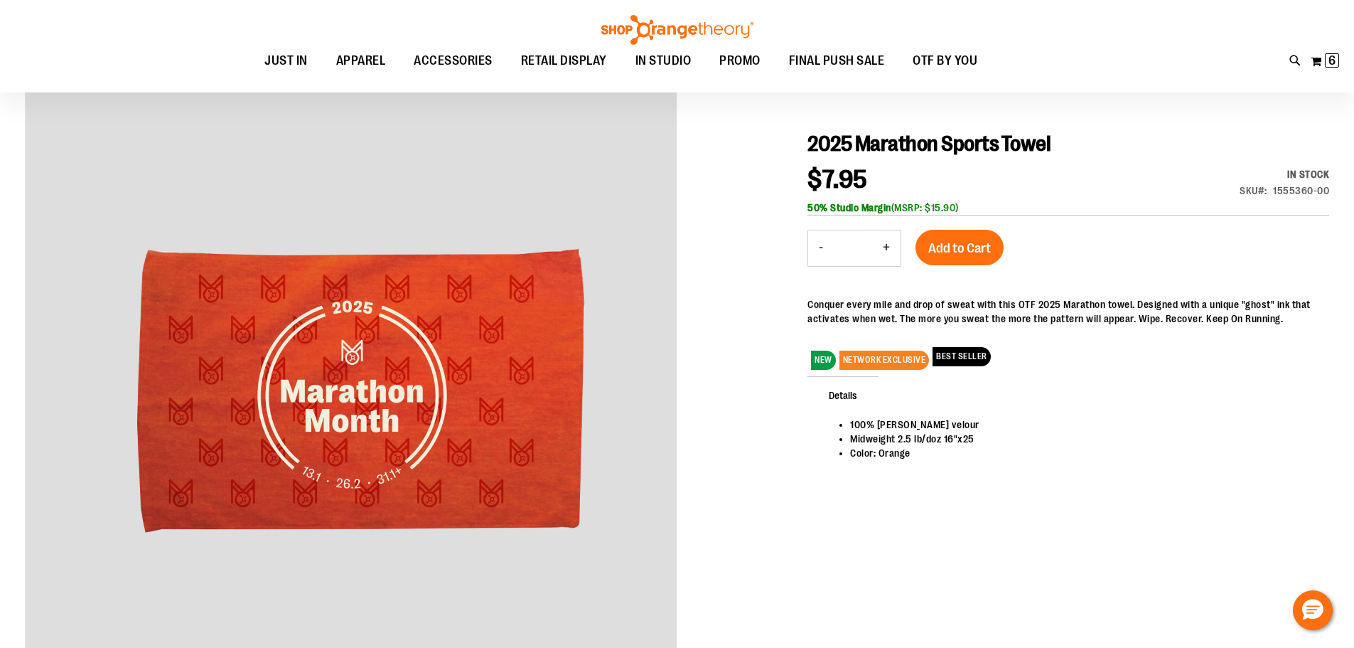
click at [953, 199] on div "$7.95 In stock SKU 1555360-00 50% Studio Margin (MSRP: $15.90)" at bounding box center [1069, 191] width 522 height 48
click at [953, 200] on div "50% Studio Margin (MSRP: $15.90)" at bounding box center [1069, 207] width 522 height 14
click at [1025, 175] on div "$7.95 In stock SKU 1555360-00 50% Studio Margin (MSRP: $15.90)" at bounding box center [1069, 191] width 522 height 48
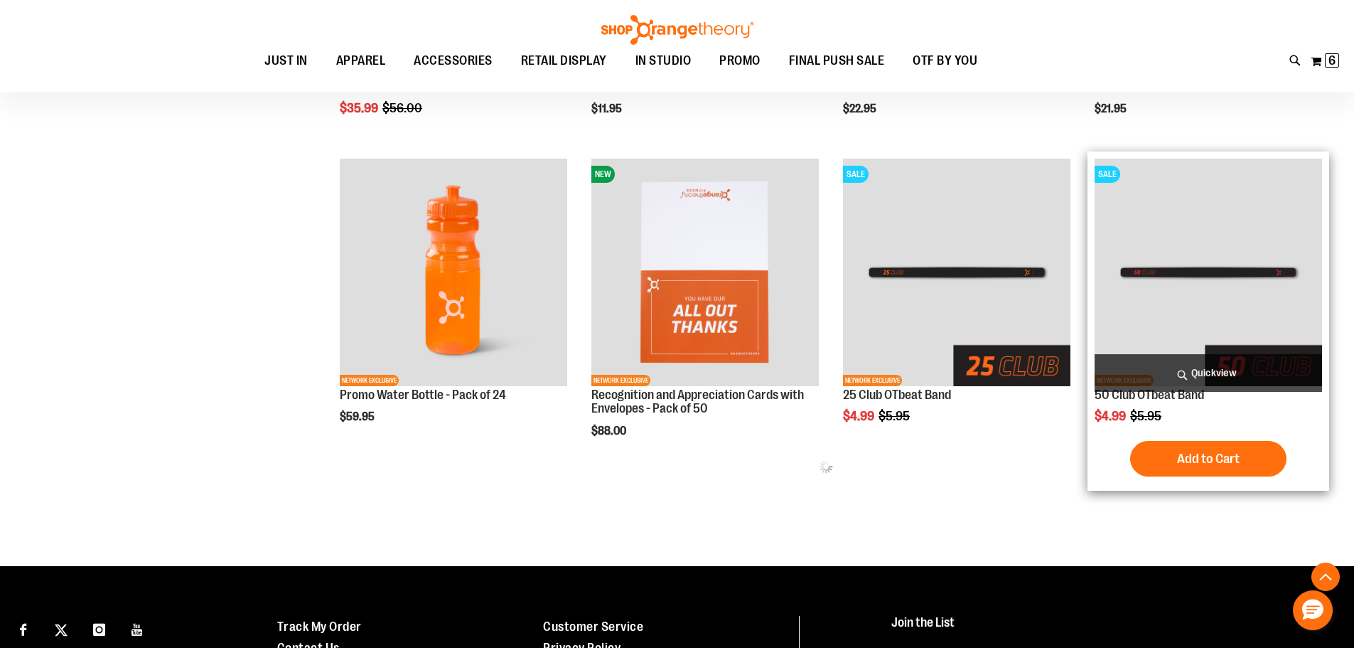
scroll to position [710, 0]
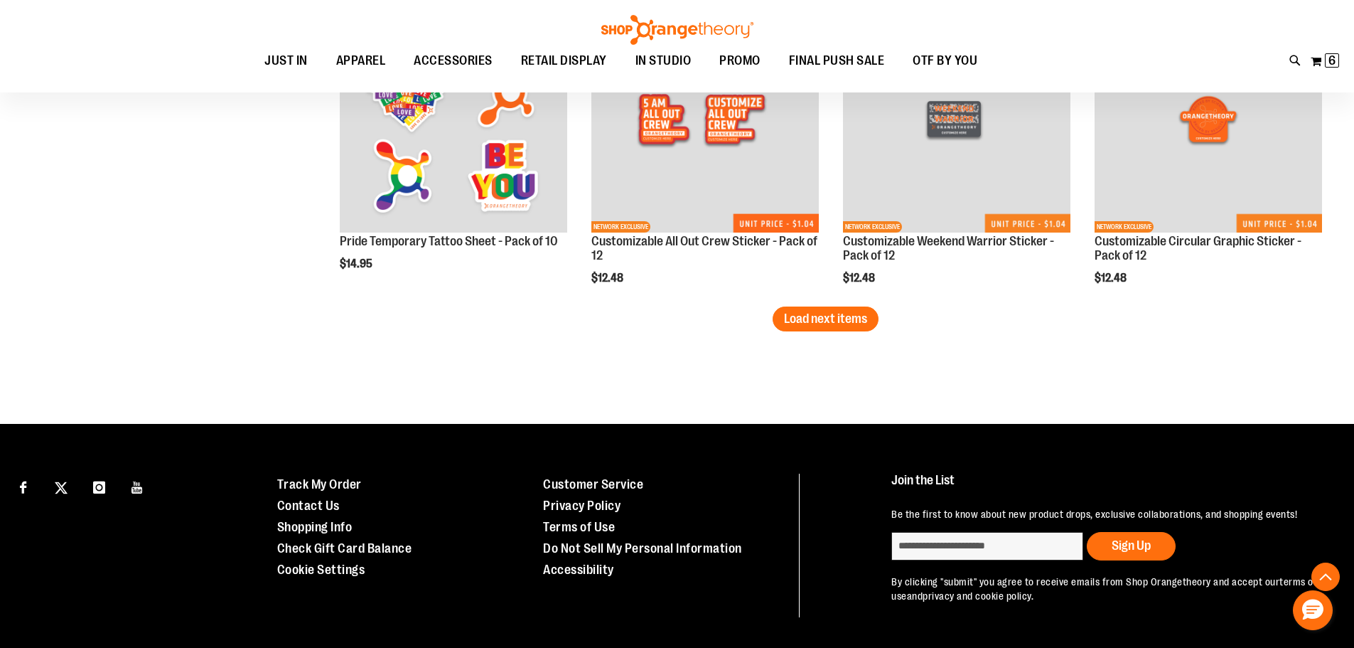
scroll to position [2630, 0]
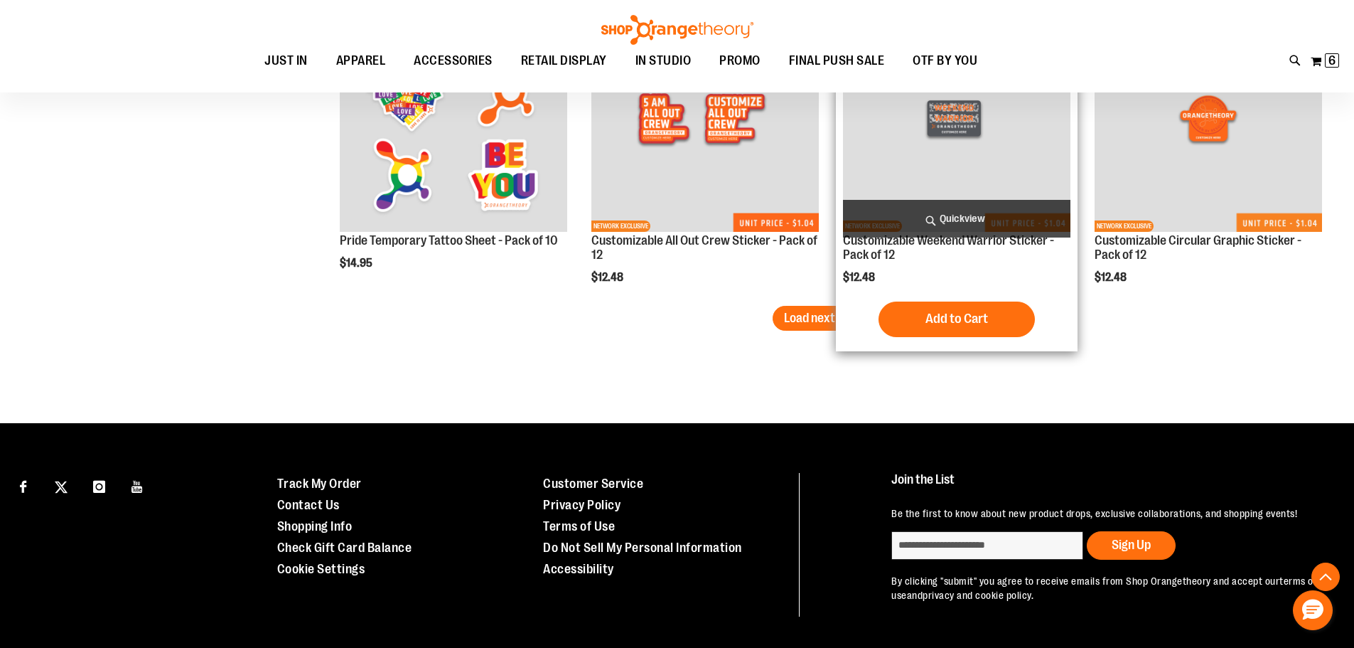
type input "**********"
click at [845, 298] on div "Customizable Weekend Warrior Sticker - Pack of 12 $12.48 Quickview Add to Cart …" at bounding box center [957, 174] width 228 height 339
click at [843, 305] on div "NETWORK EXCLUSIVE Customizable Weekend Warrior Sticker - Pack of 12 $12.48 Quic…" at bounding box center [957, 174] width 242 height 353
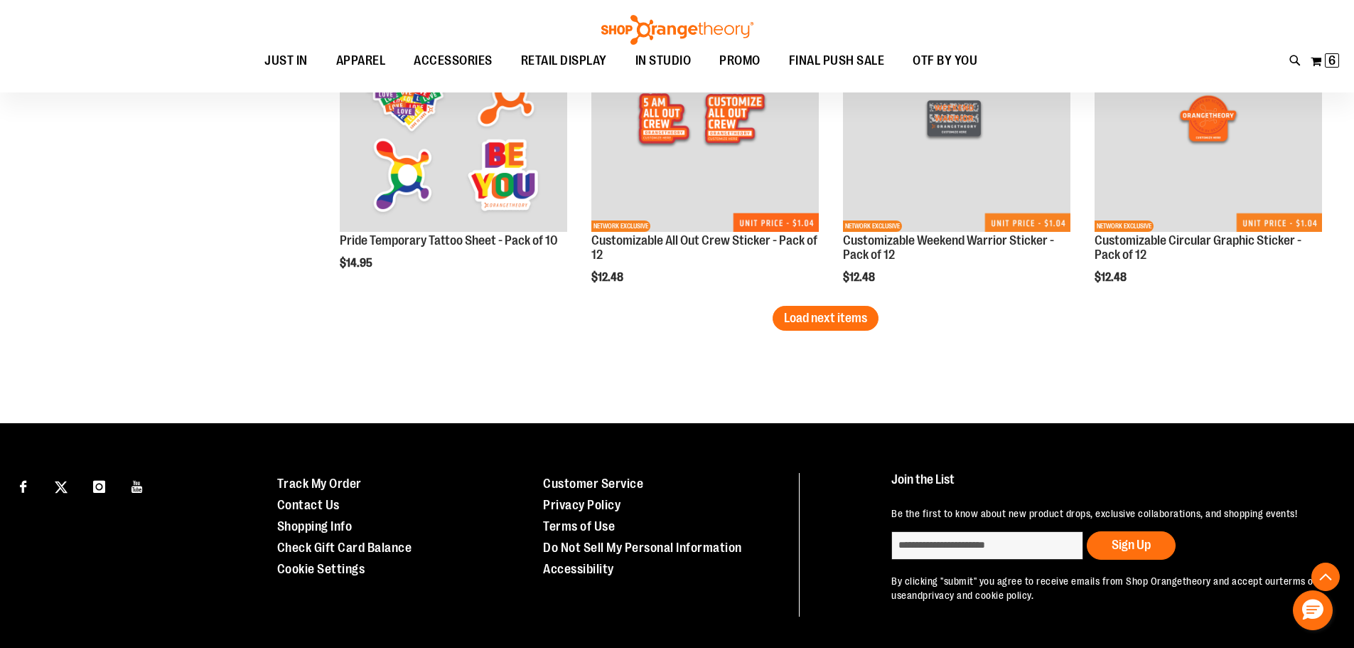
click at [813, 330] on button "Load next items" at bounding box center [826, 318] width 106 height 25
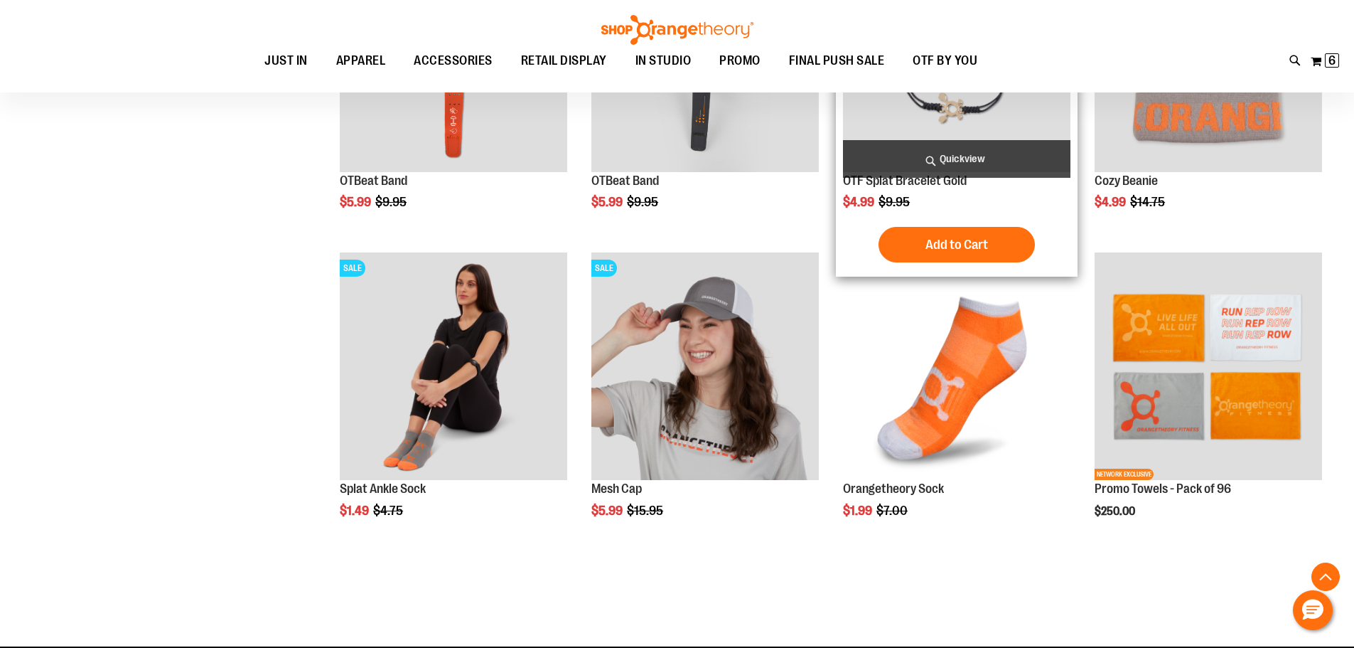
scroll to position [3554, 0]
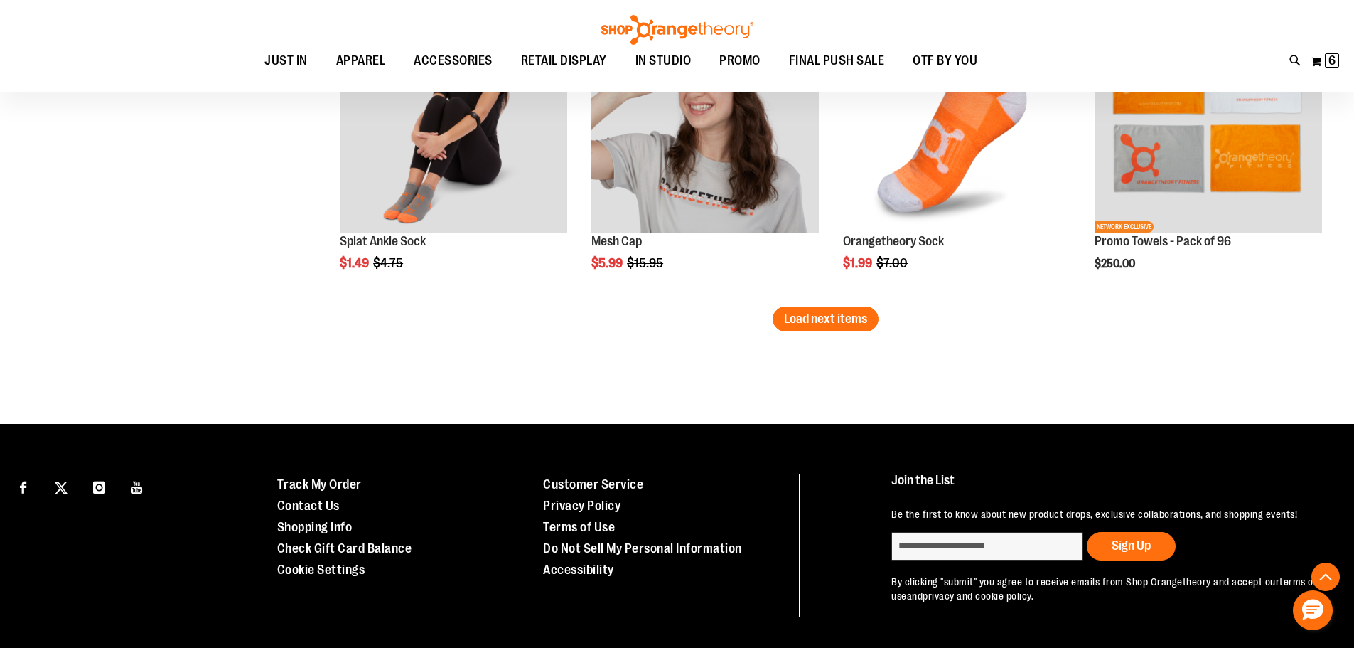
click at [798, 326] on span "Load next items" at bounding box center [825, 318] width 83 height 14
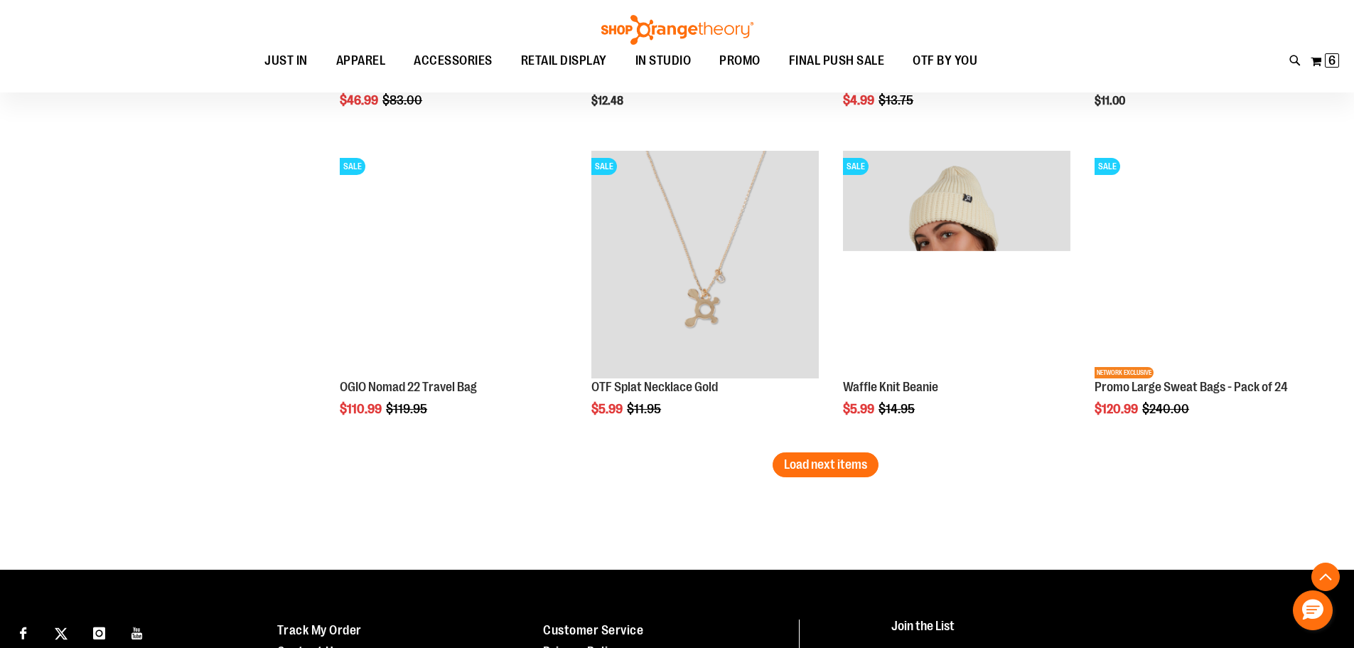
scroll to position [4336, 0]
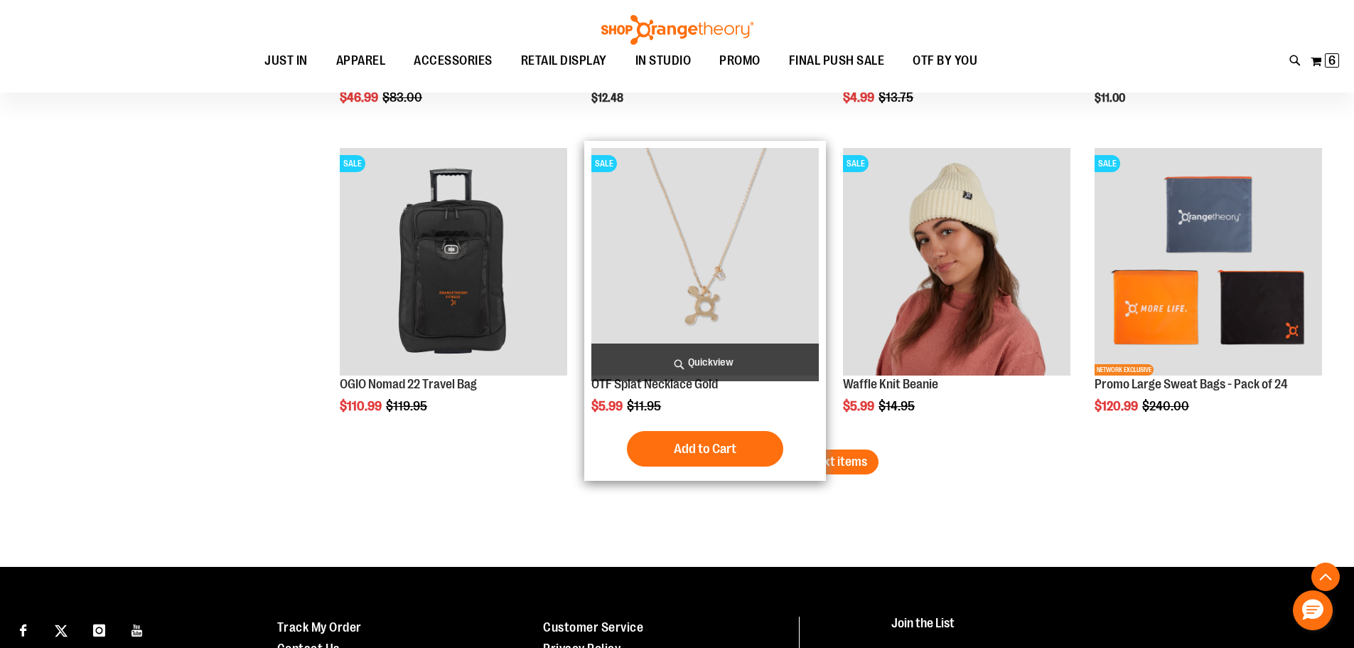
click at [819, 451] on div "SALE OTF Splat Necklace Gold Special Price $5.99 Regular Price $11.95 Quickview…" at bounding box center [705, 311] width 242 height 340
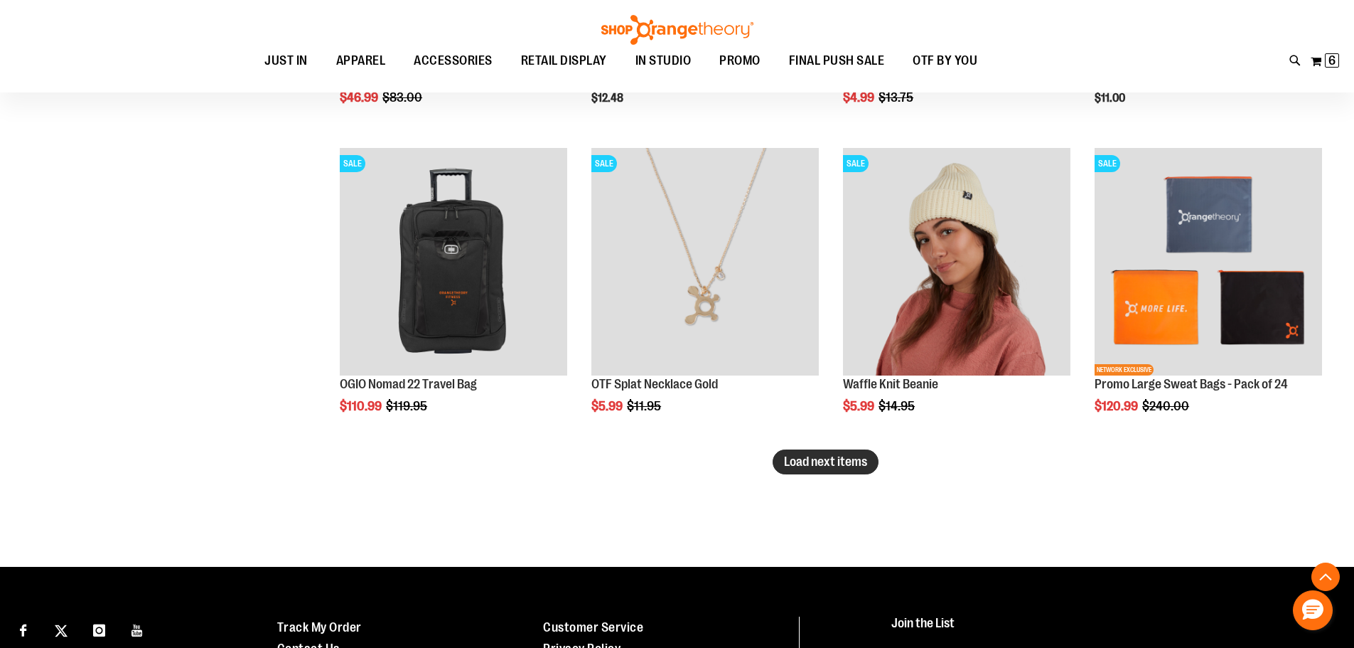
click at [838, 460] on span "Load next items" at bounding box center [825, 461] width 83 height 14
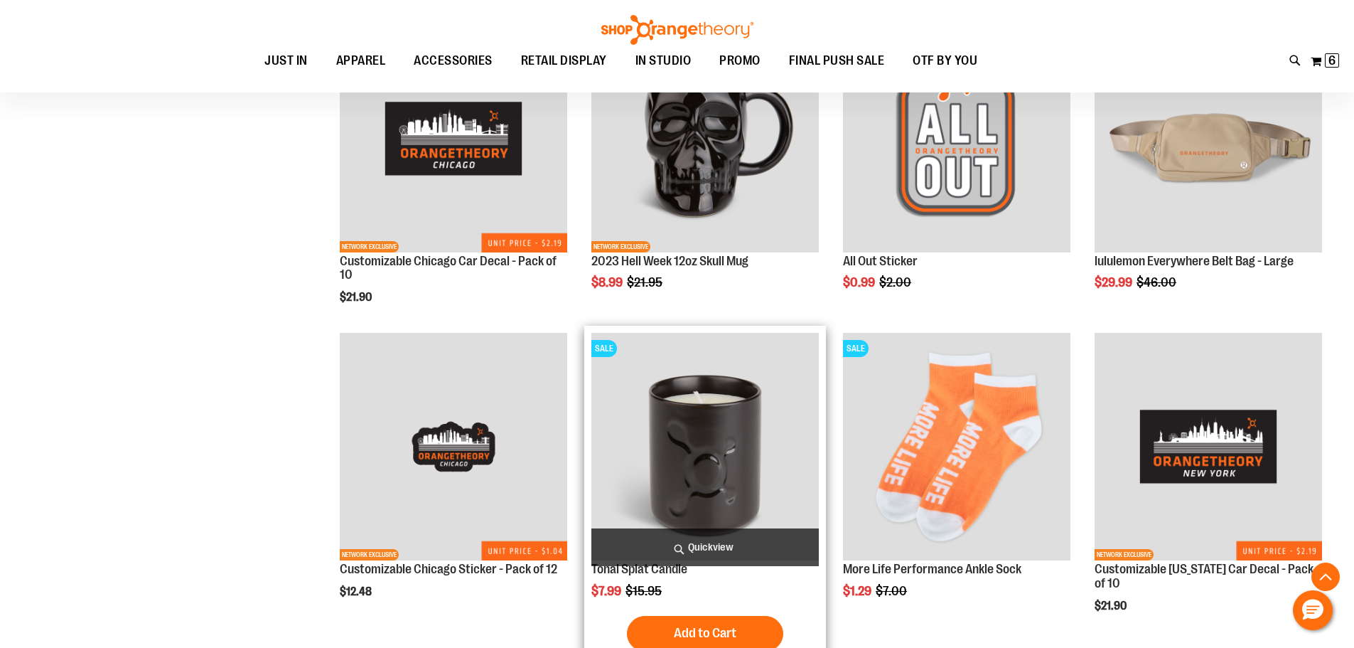
scroll to position [5332, 0]
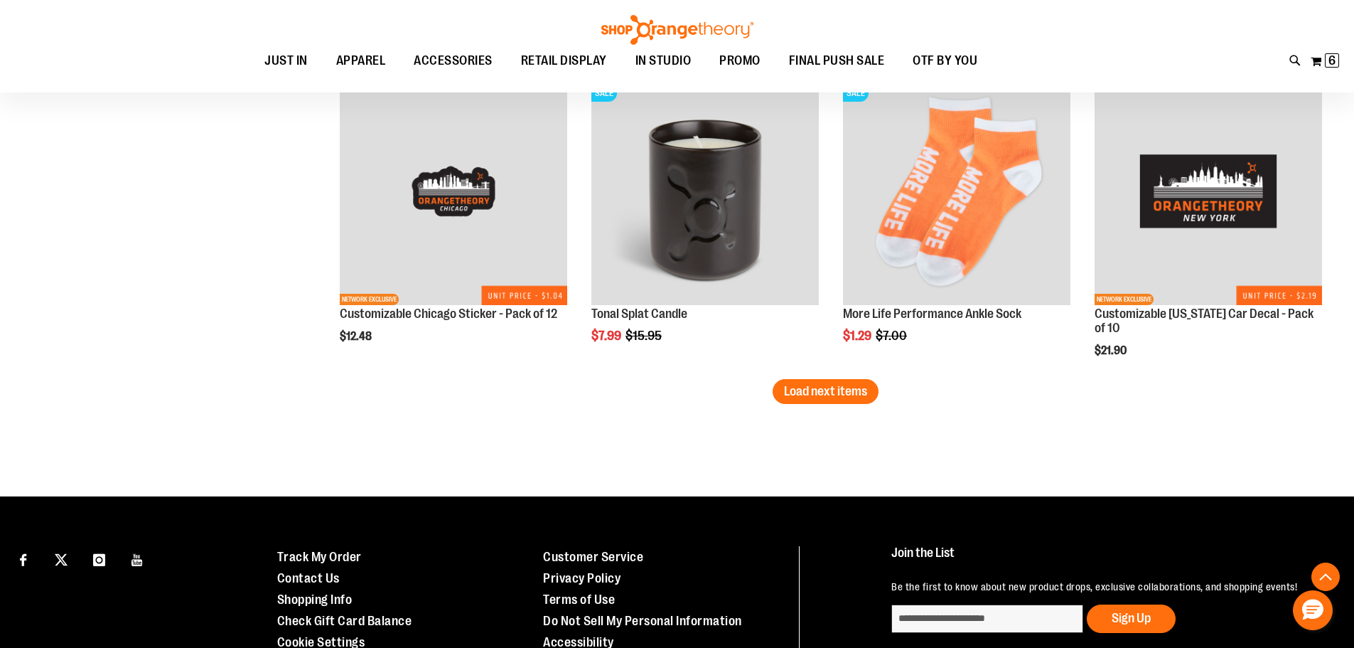
click at [812, 396] on span "Load next items" at bounding box center [825, 391] width 83 height 14
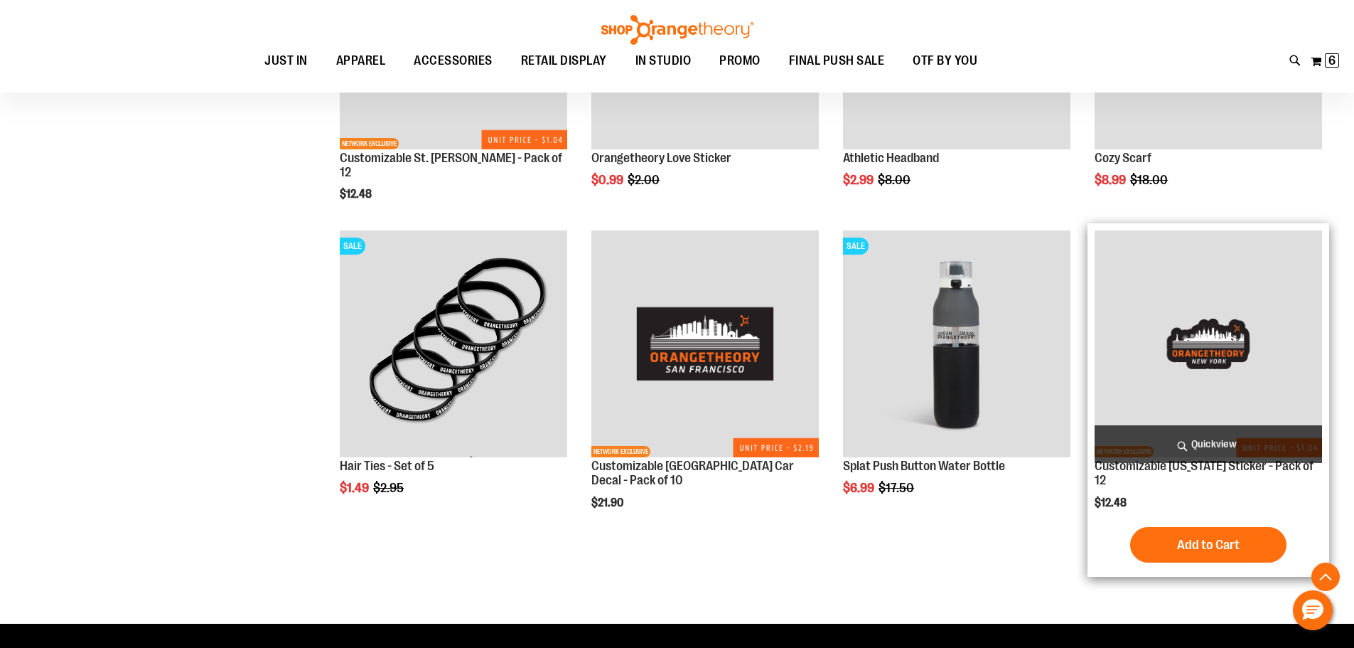
scroll to position [6038, 0]
